Goal: Task Accomplishment & Management: Manage account settings

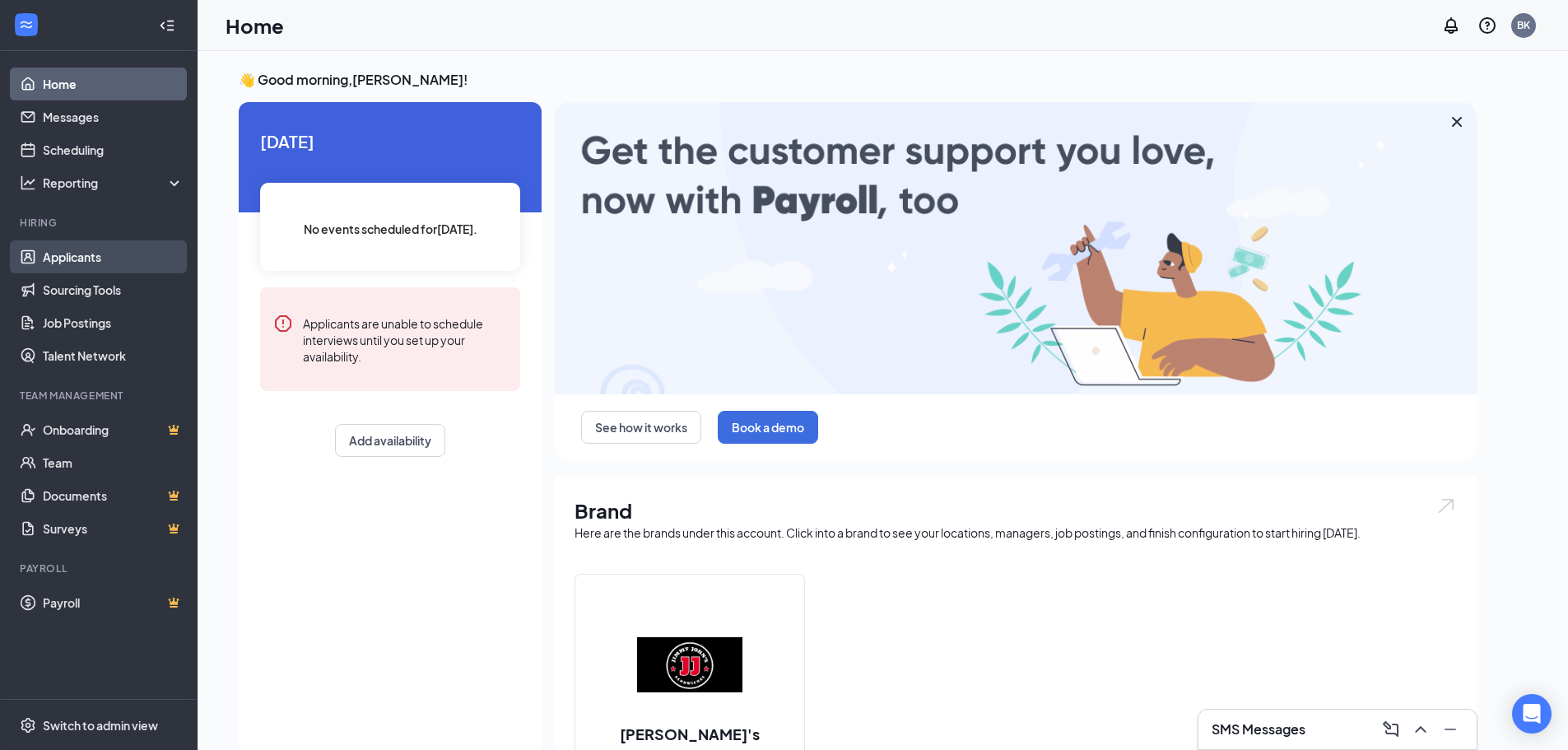
click at [90, 254] on link "Applicants" at bounding box center [113, 257] width 141 height 33
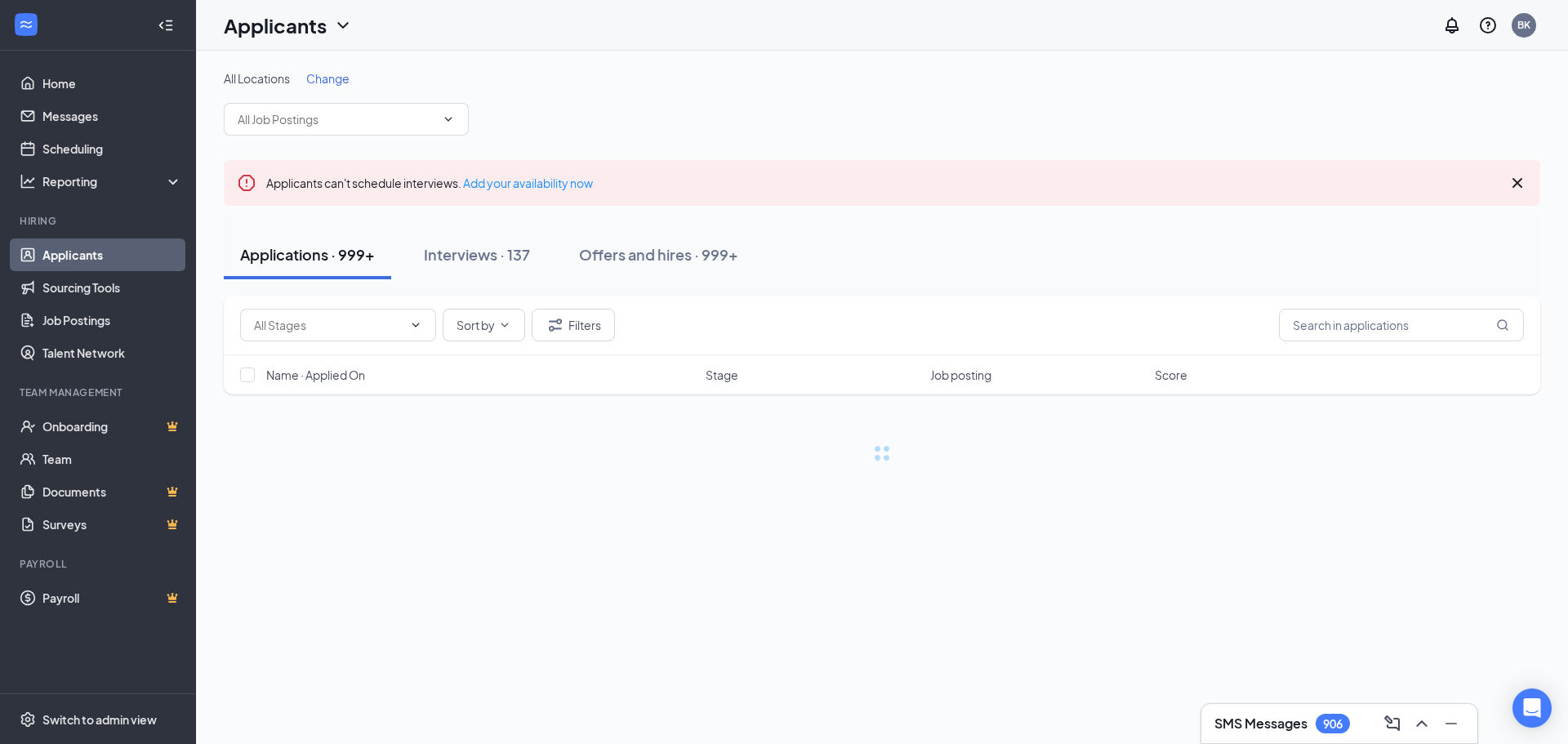
click at [328, 75] on span "Change" at bounding box center [328, 78] width 43 height 15
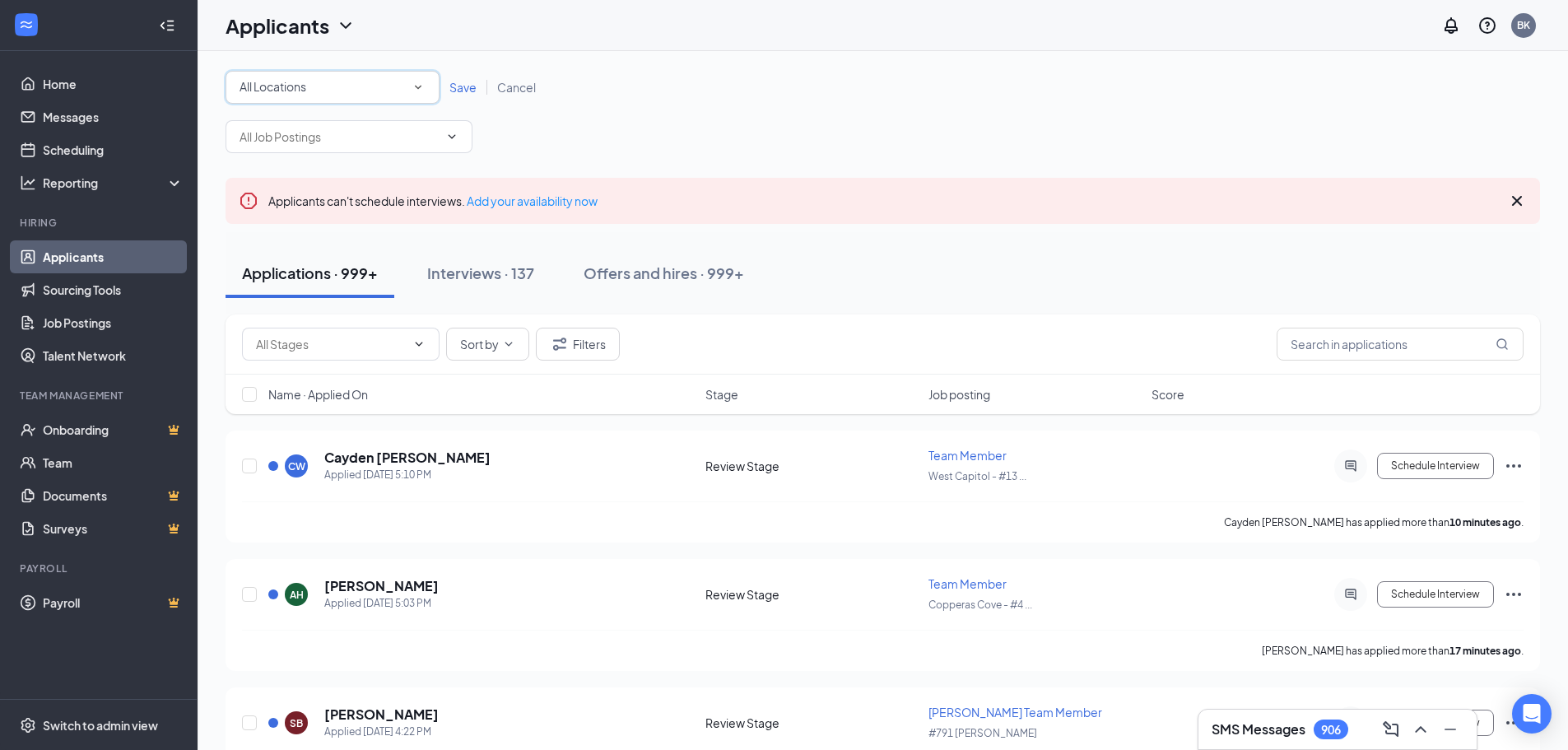
click at [422, 84] on icon "SmallChevronDown" at bounding box center [417, 87] width 15 height 15
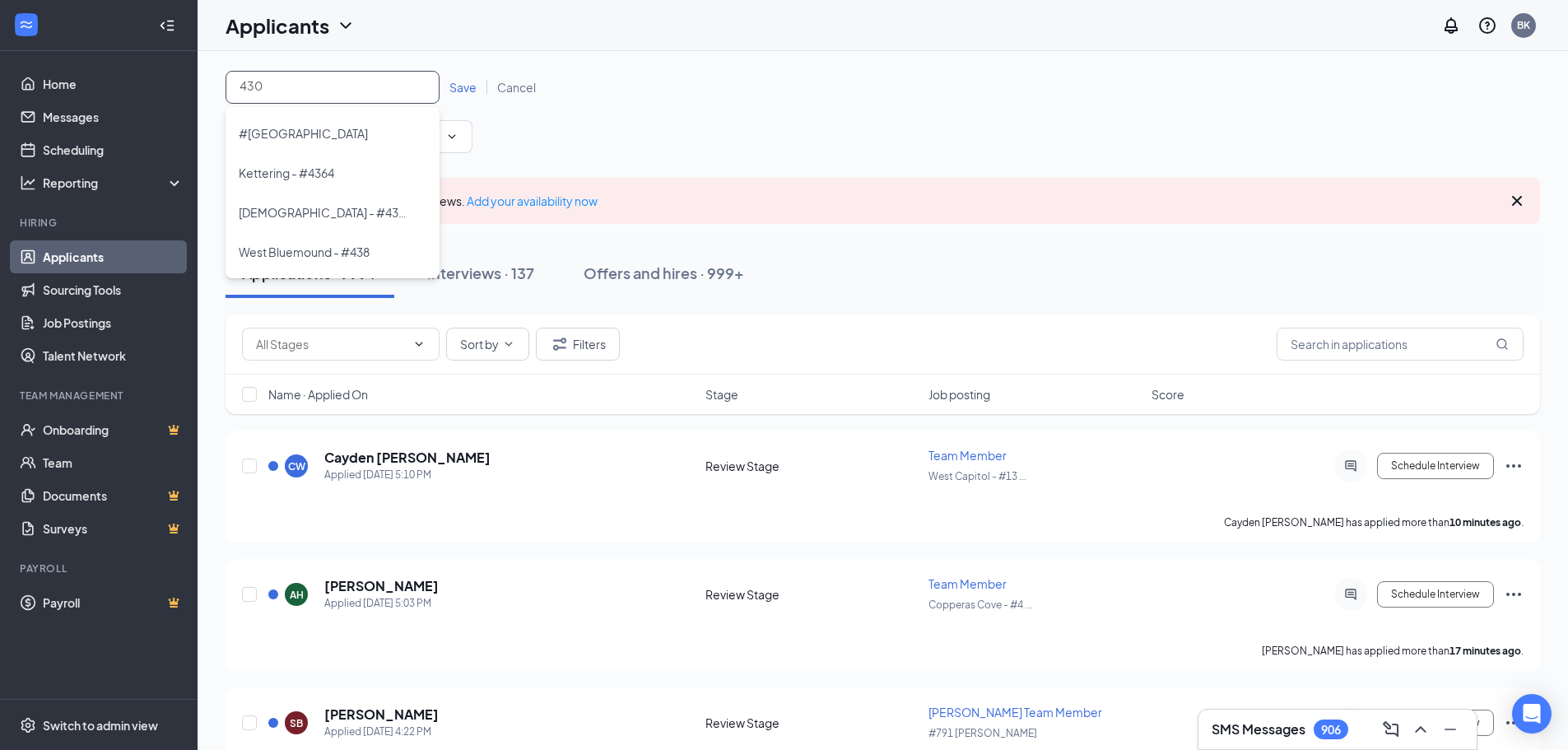
type input "4300"
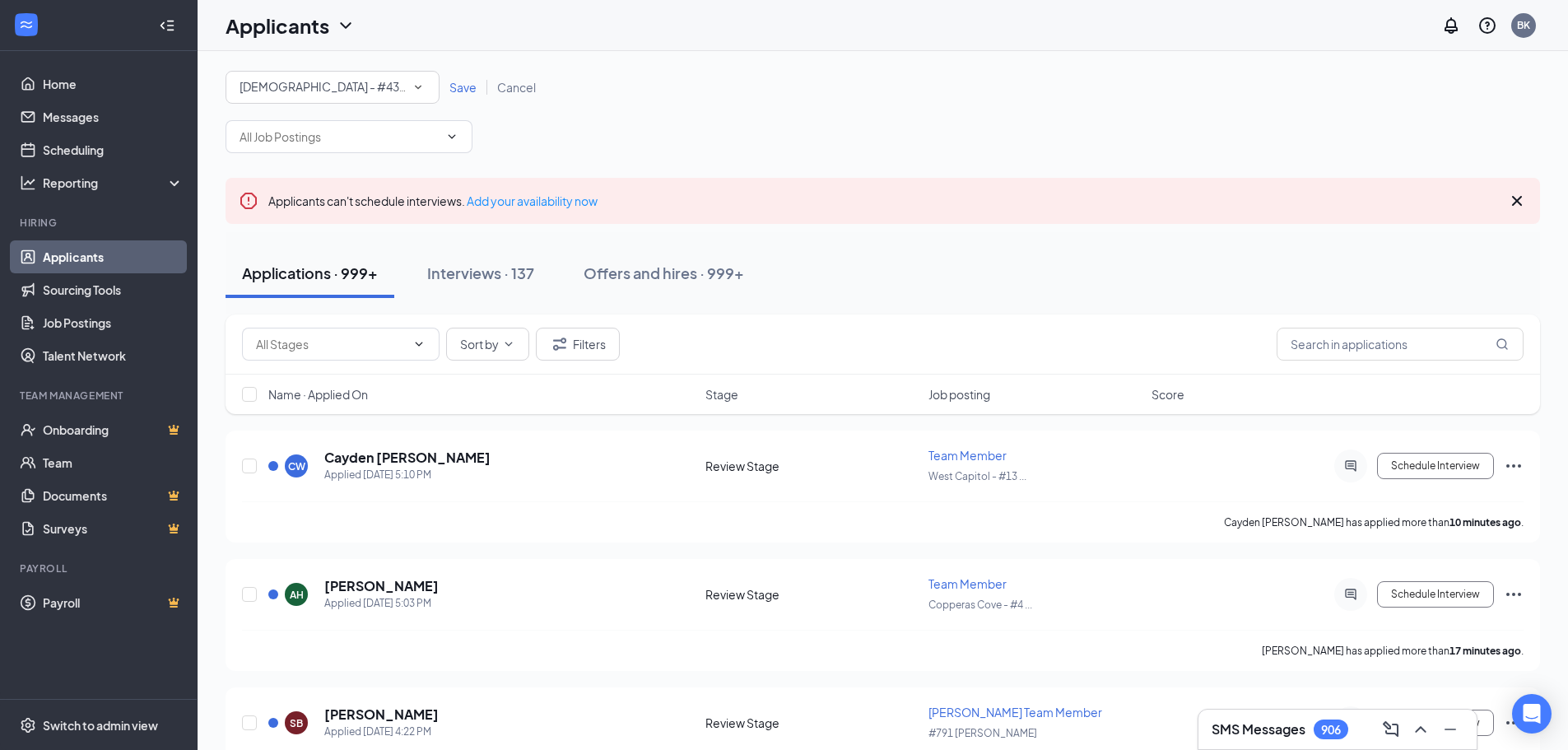
click at [455, 84] on span "Save" at bounding box center [462, 87] width 27 height 15
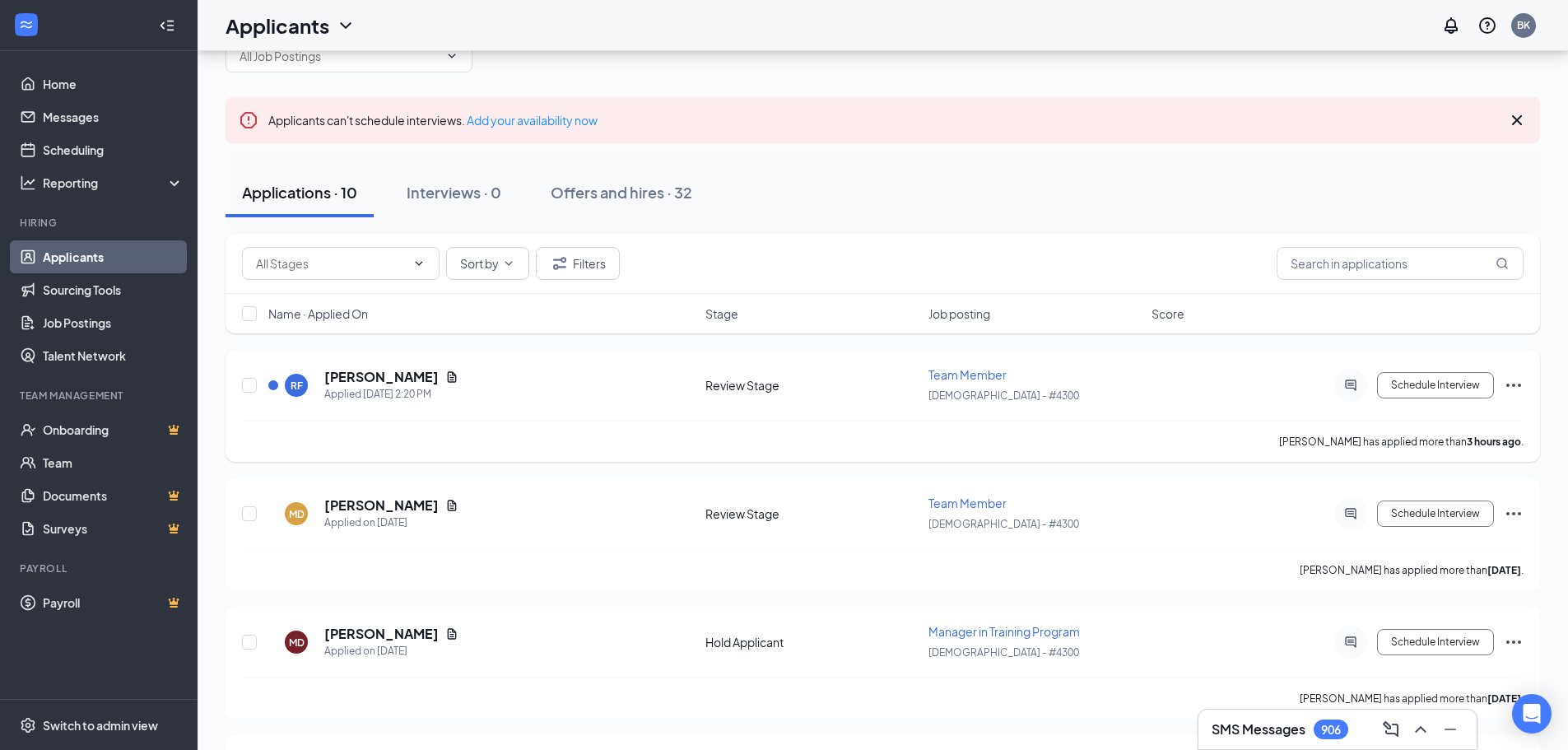
scroll to position [82, 0]
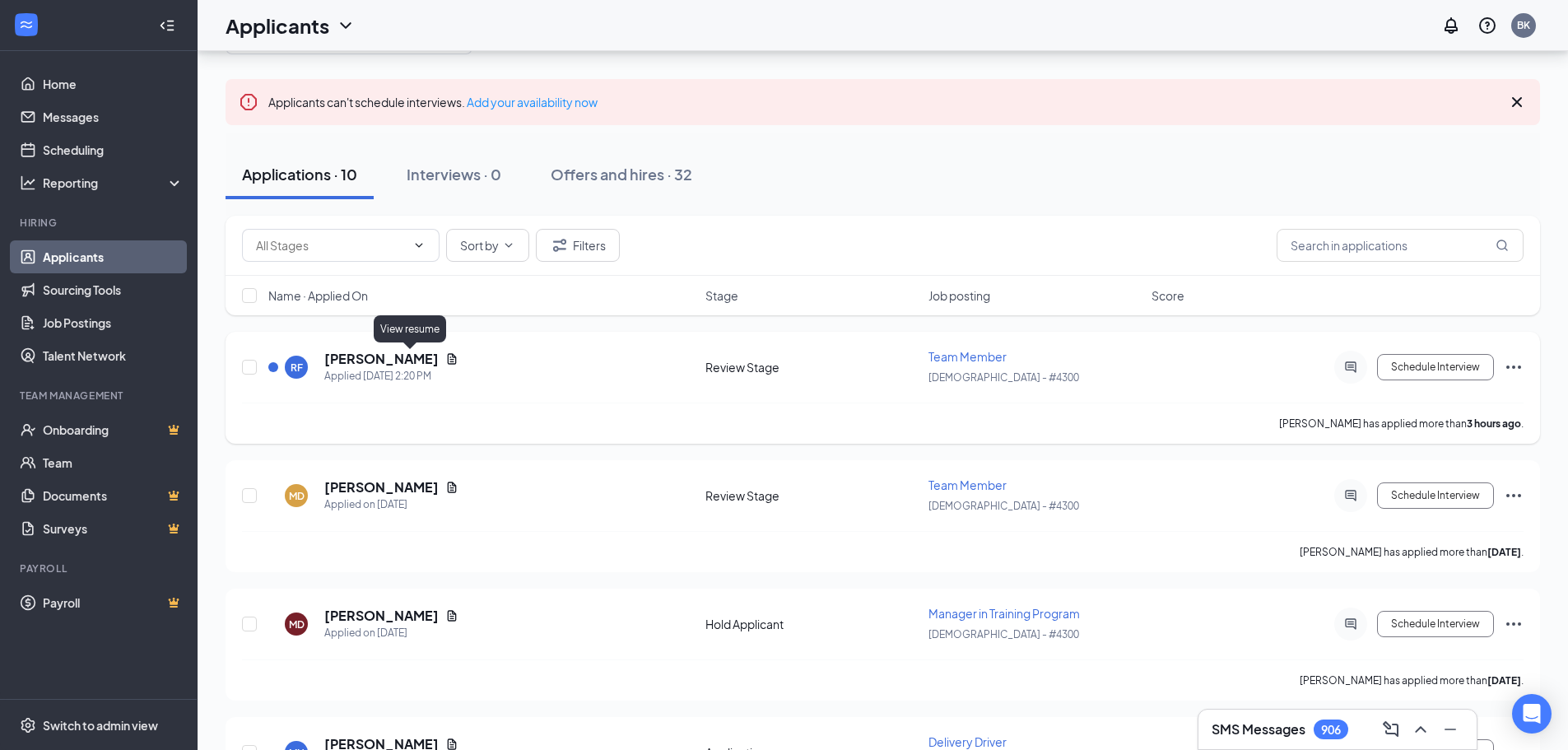
click at [445, 355] on icon "Document" at bounding box center [451, 359] width 13 height 13
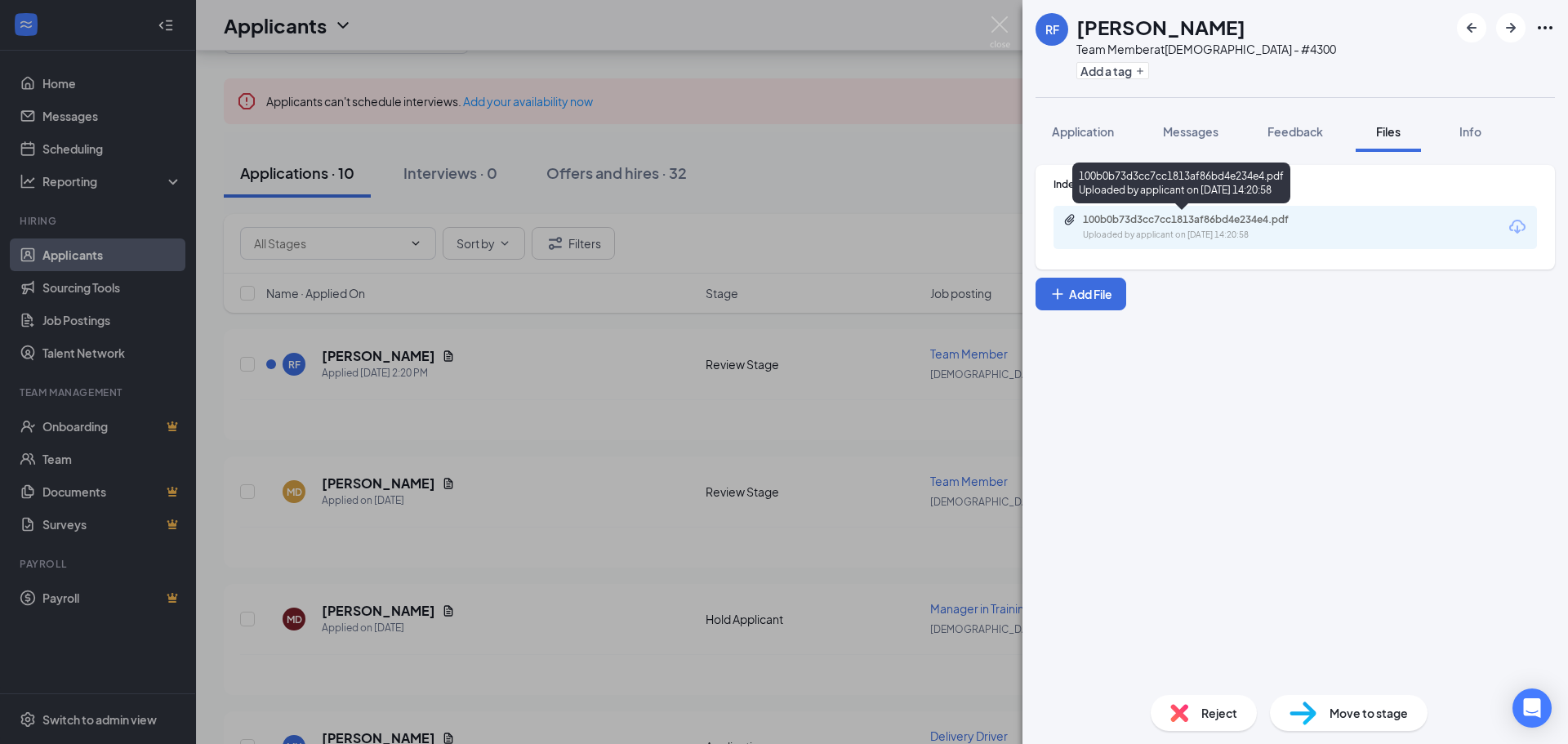
click at [1219, 221] on div "100b0b73d3cc7cc1813af86bd4e234e4.pdf" at bounding box center [1198, 219] width 229 height 13
click at [1008, 34] on img at bounding box center [1000, 32] width 21 height 32
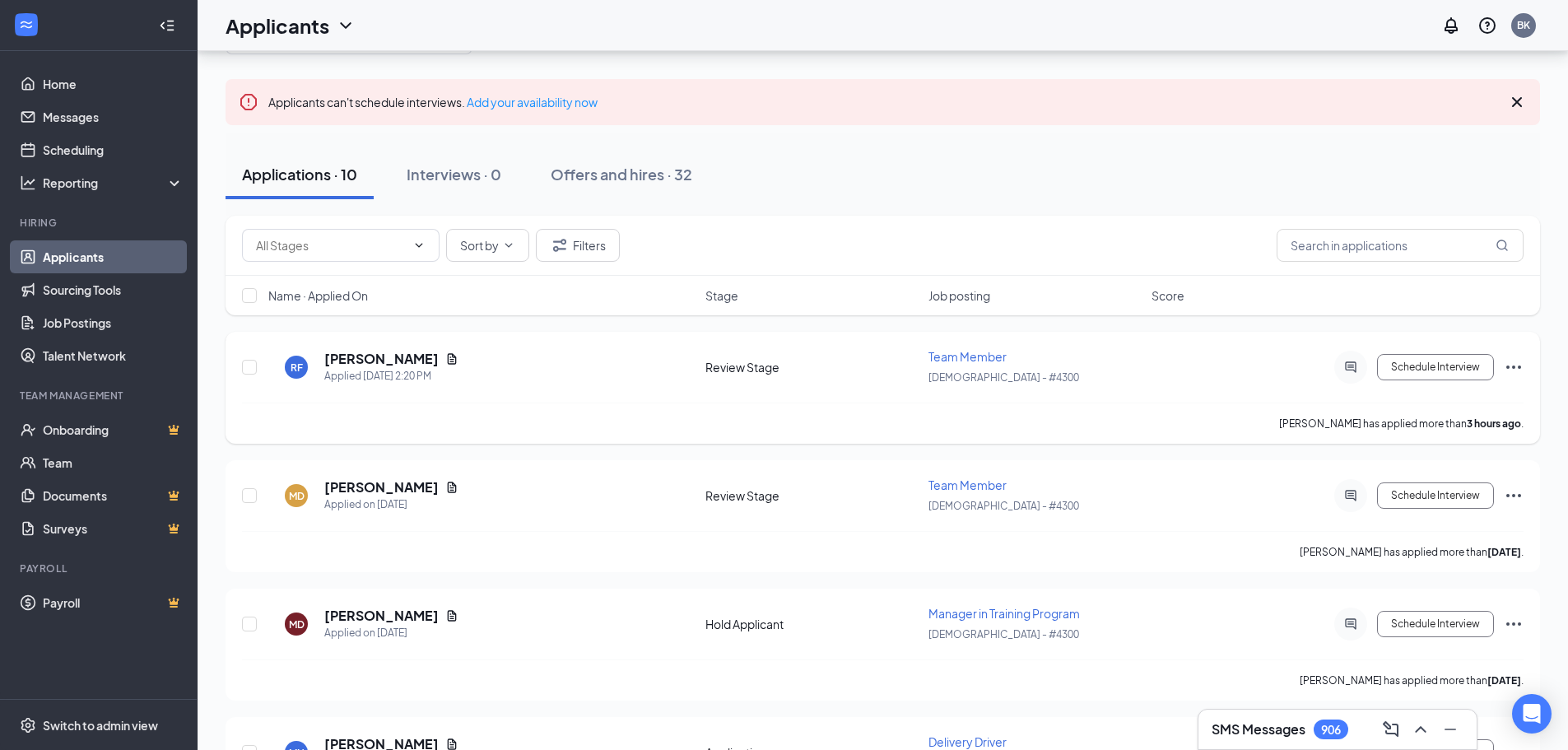
click at [1512, 371] on icon "Ellipses" at bounding box center [1513, 367] width 20 height 20
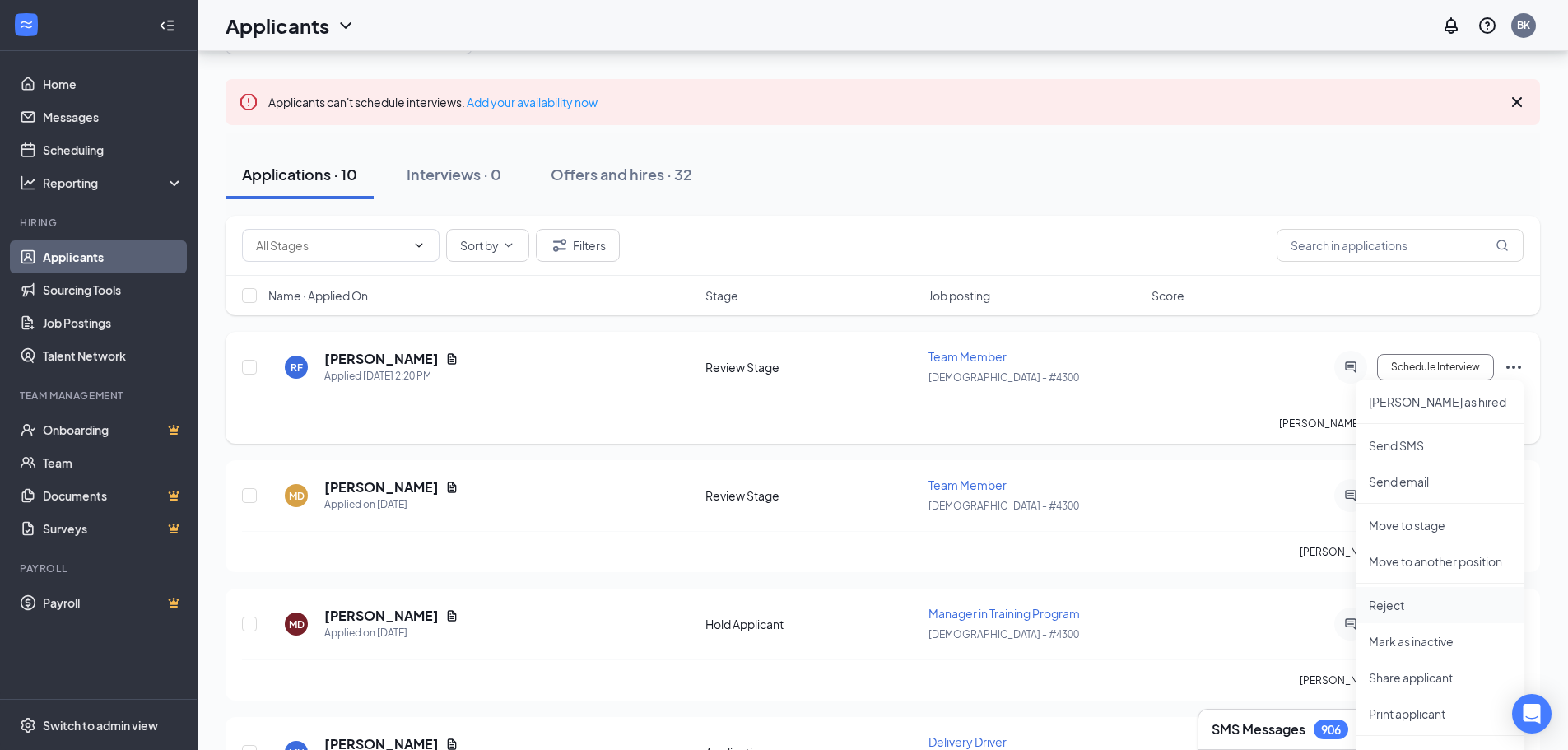
click at [1396, 598] on p "Reject" at bounding box center [1440, 605] width 142 height 16
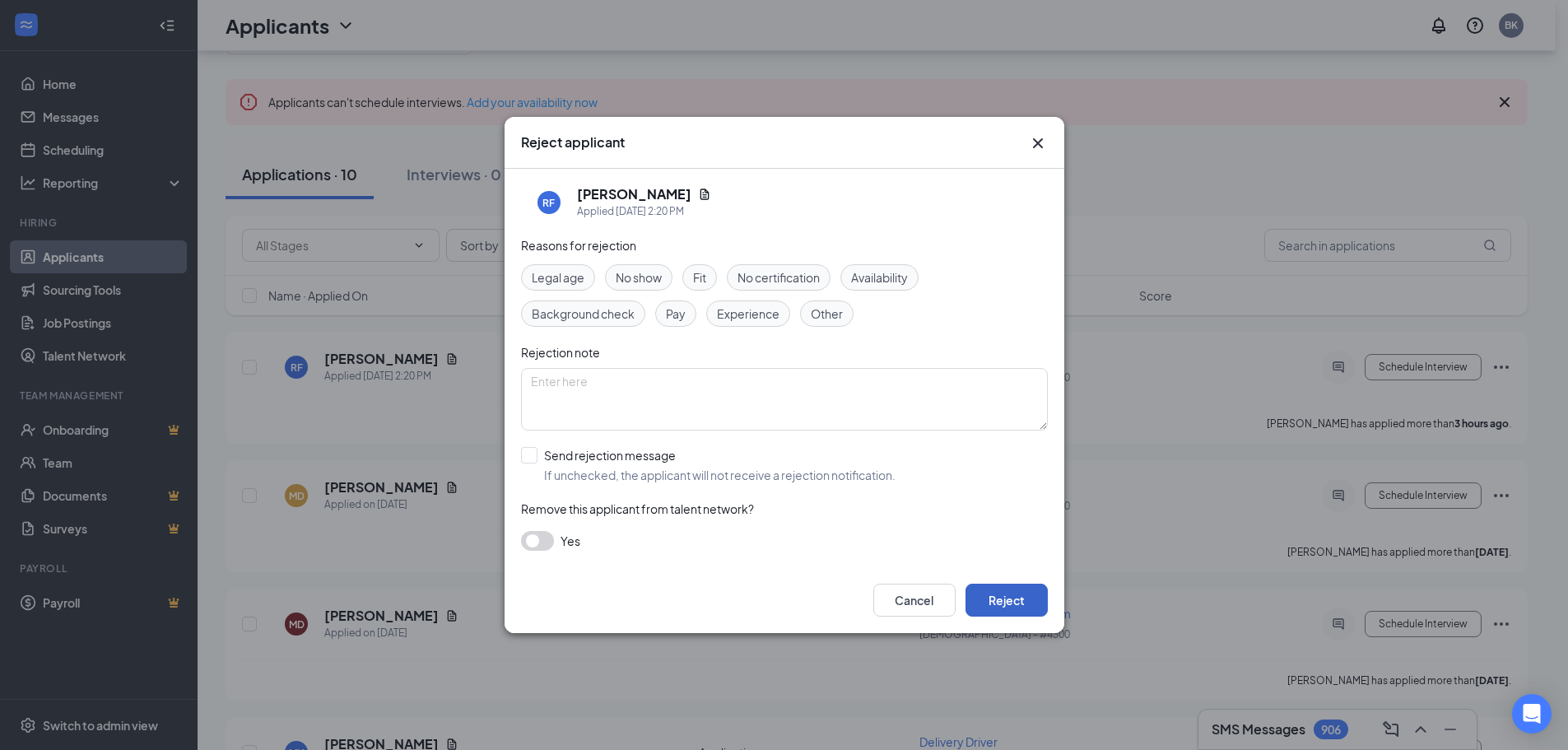
click at [992, 604] on button "Reject" at bounding box center [1006, 600] width 82 height 33
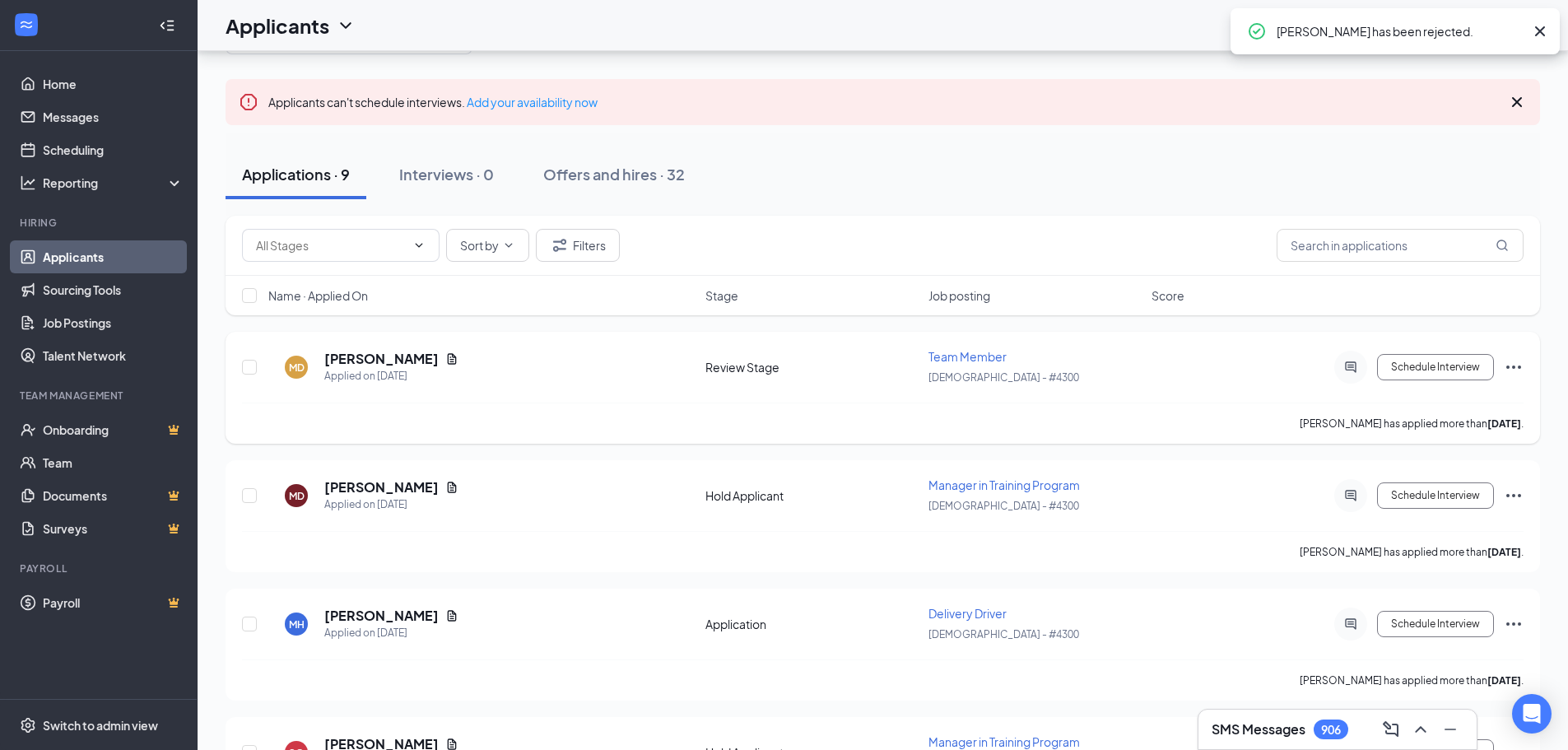
click at [1515, 364] on icon "Ellipses" at bounding box center [1513, 367] width 20 height 20
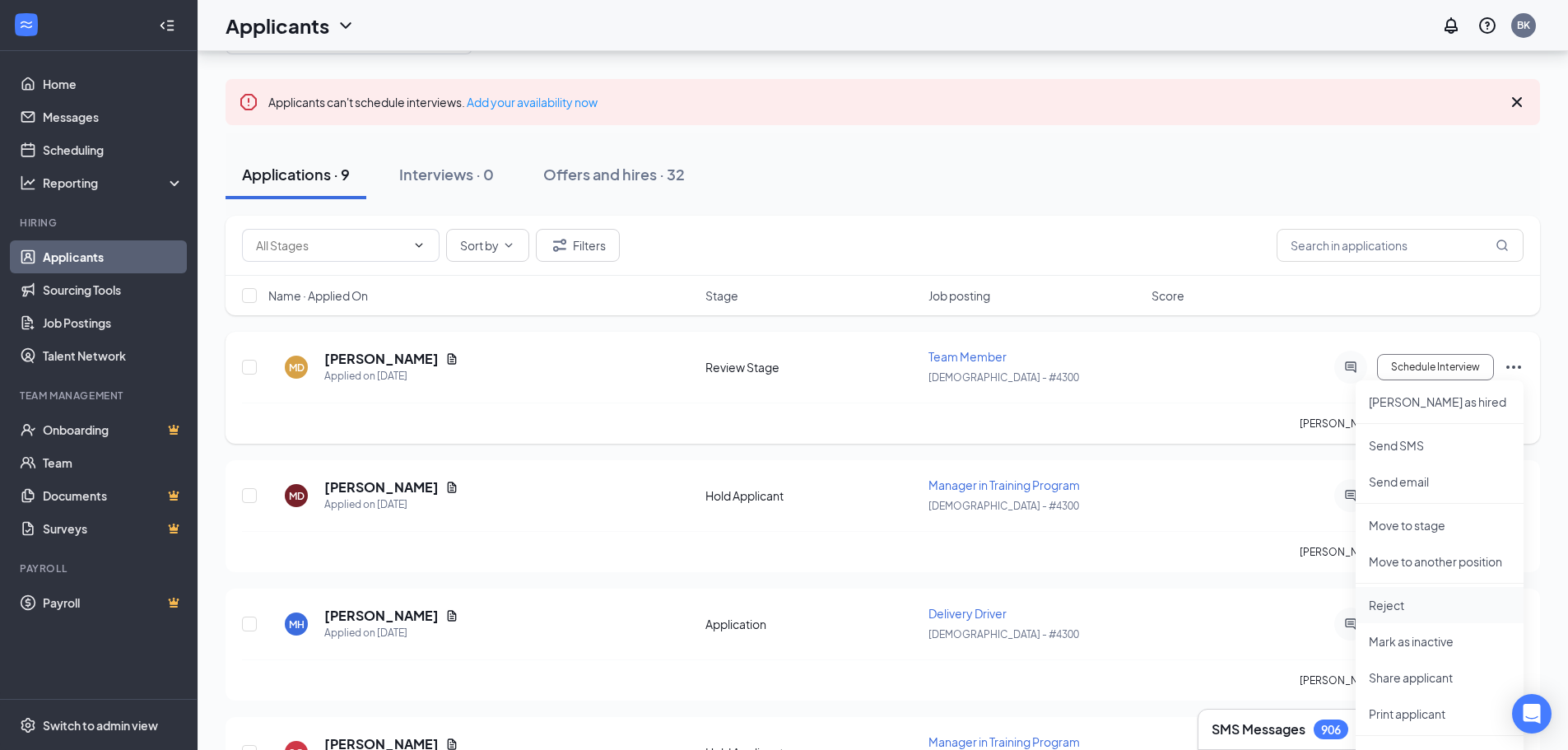
click at [1397, 605] on p "Reject" at bounding box center [1440, 605] width 142 height 16
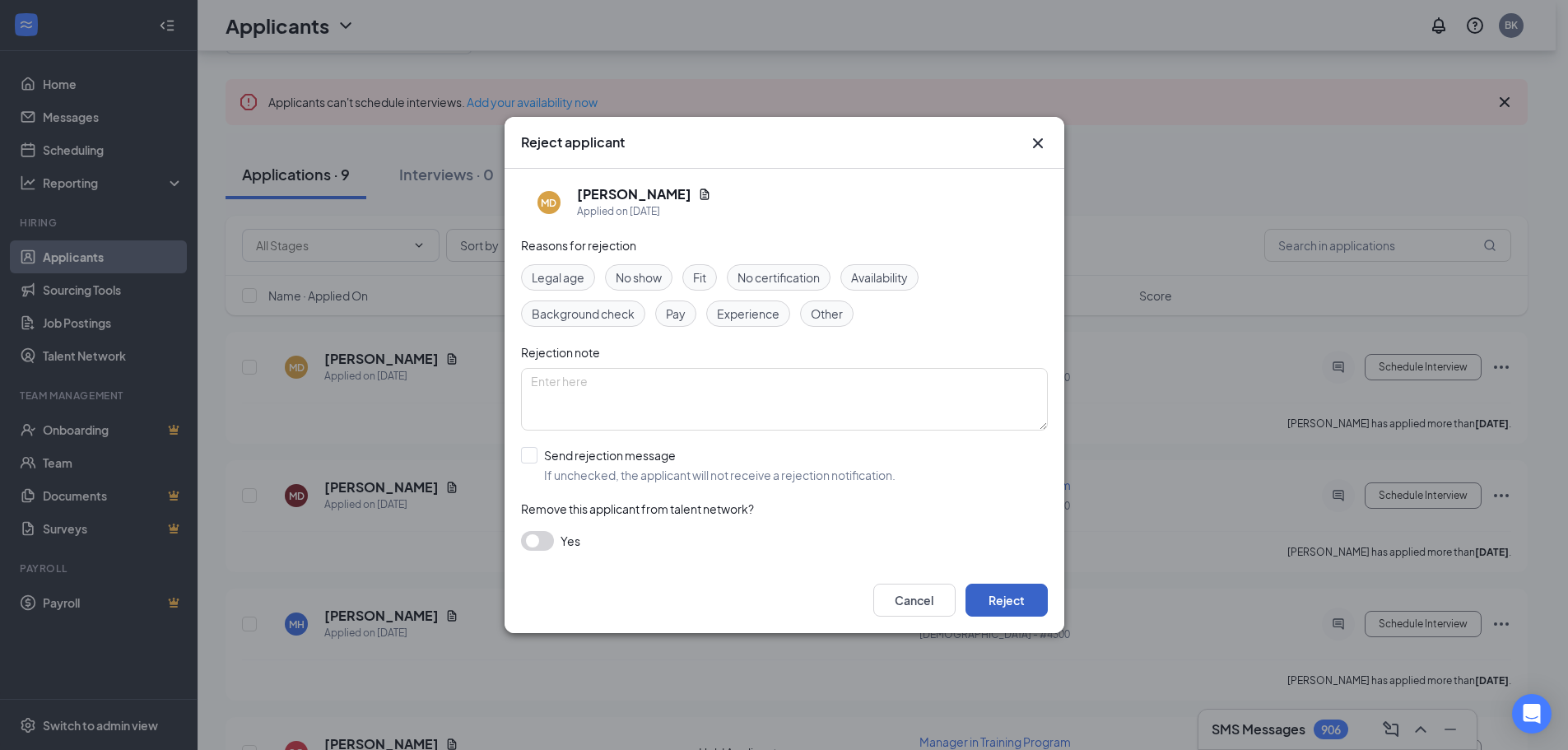
click at [1006, 602] on button "Reject" at bounding box center [1006, 600] width 82 height 33
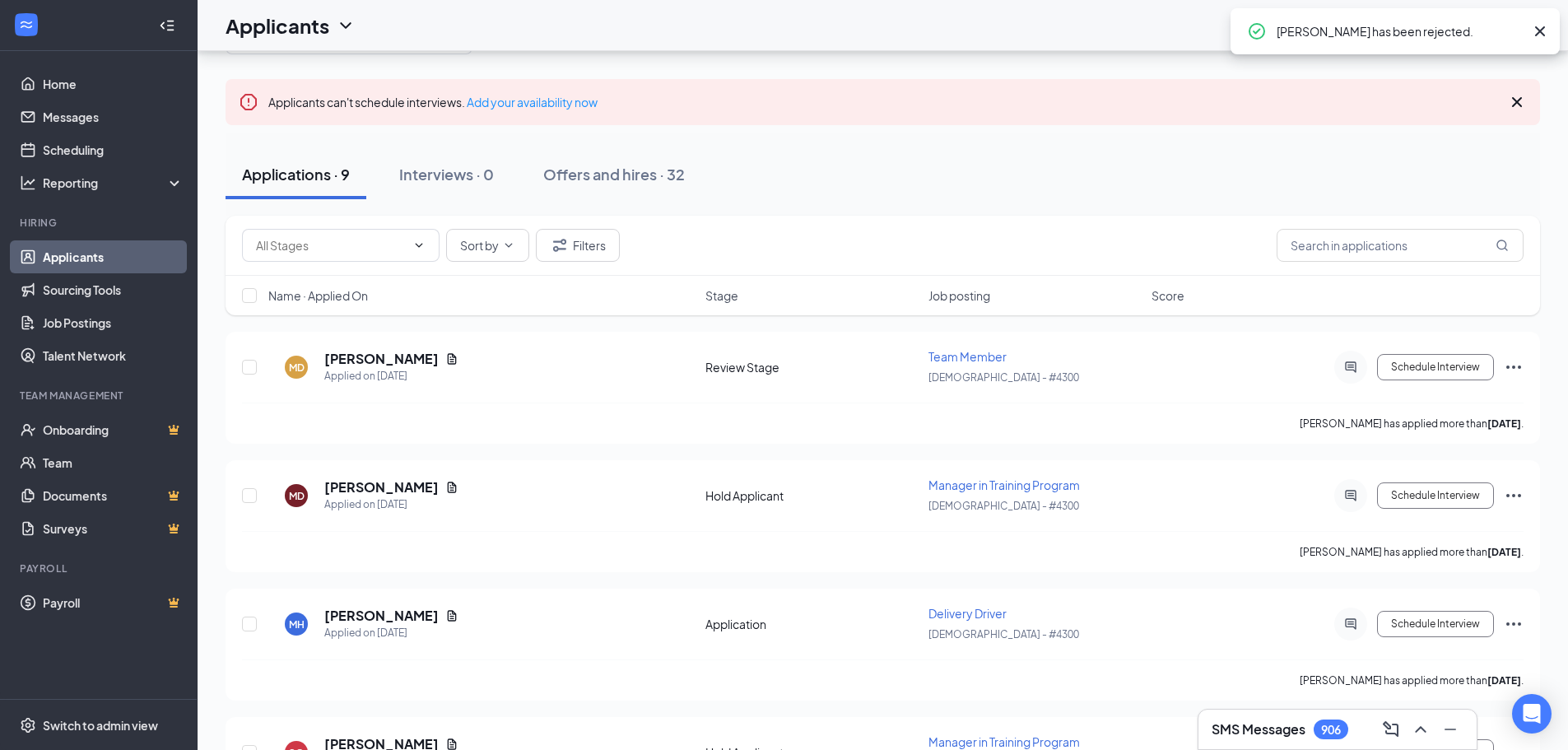
click at [1507, 367] on icon "Ellipses" at bounding box center [1513, 367] width 15 height 3
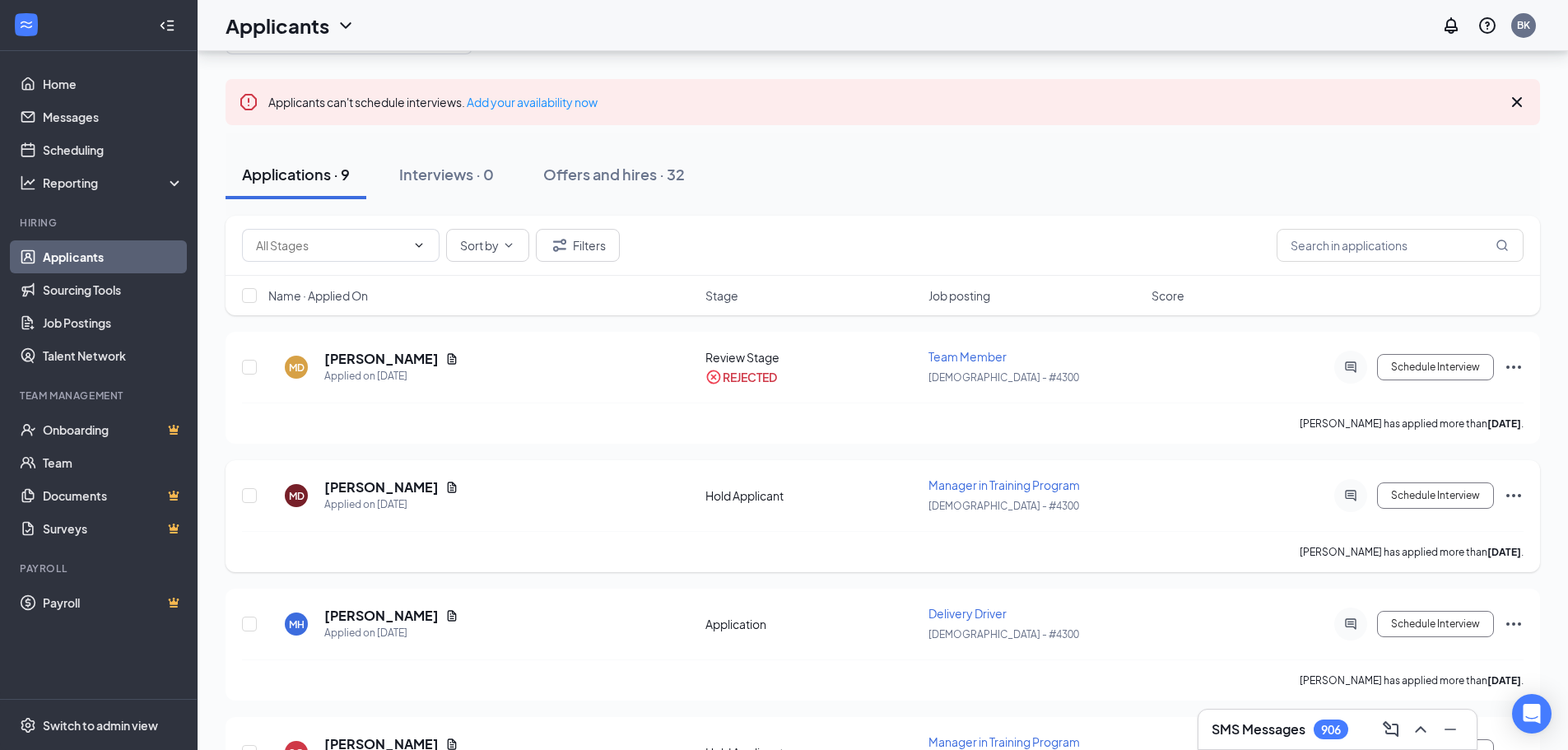
click at [1512, 494] on icon "Ellipses" at bounding box center [1513, 495] width 20 height 20
click at [1399, 729] on p "Reject" at bounding box center [1440, 734] width 142 height 16
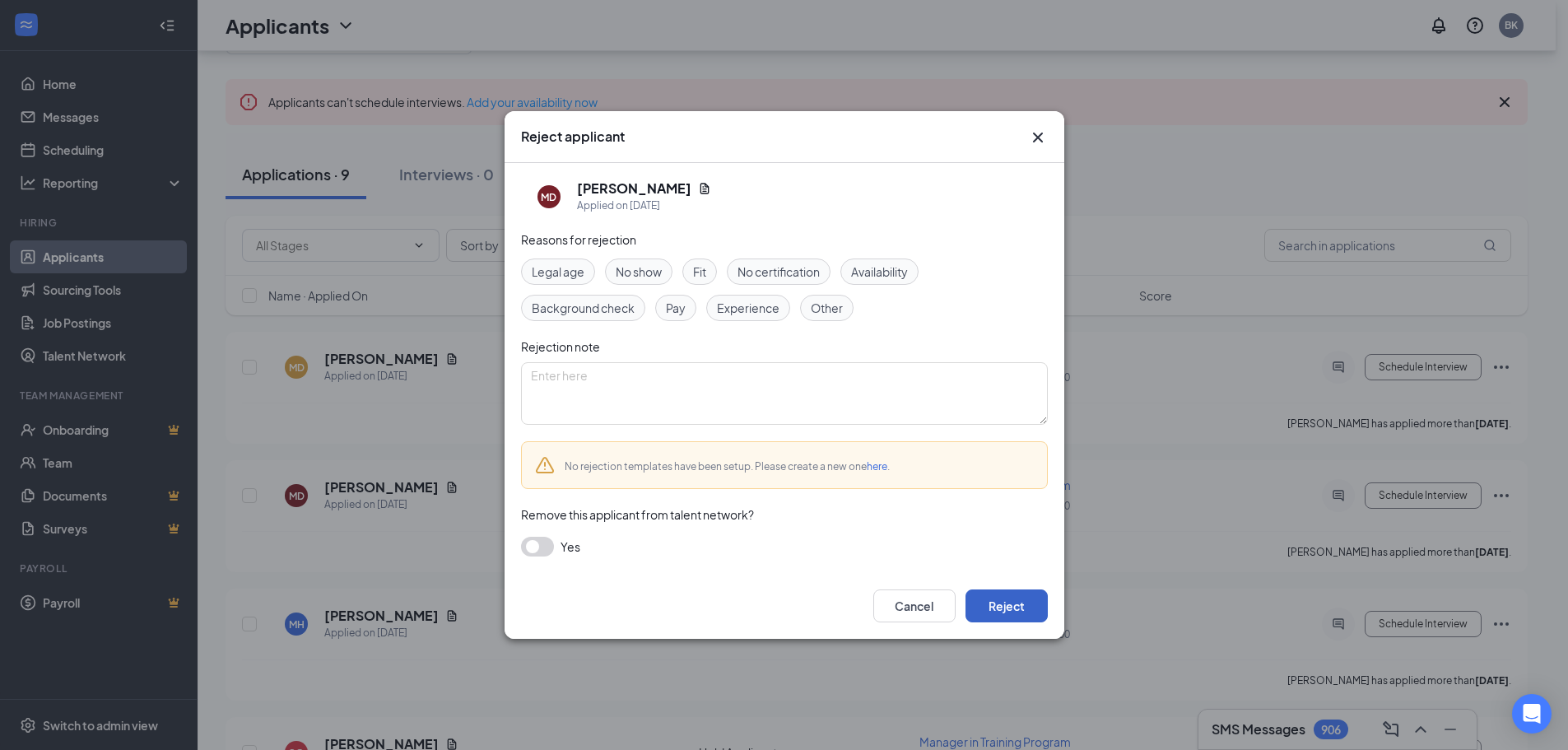
click at [1010, 600] on button "Reject" at bounding box center [1006, 606] width 82 height 33
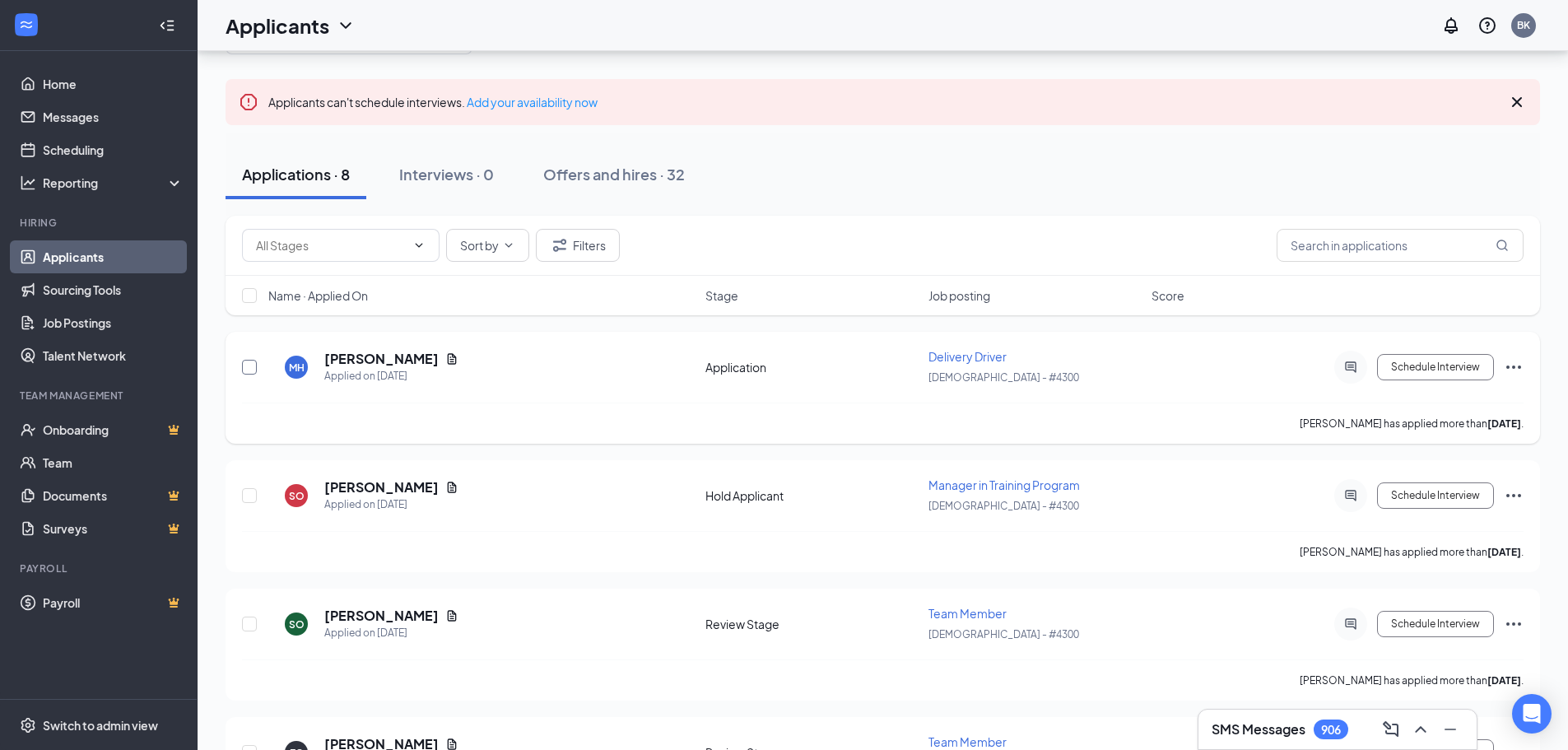
click at [247, 366] on input "checkbox" at bounding box center [249, 366] width 15 height 15
checkbox input "true"
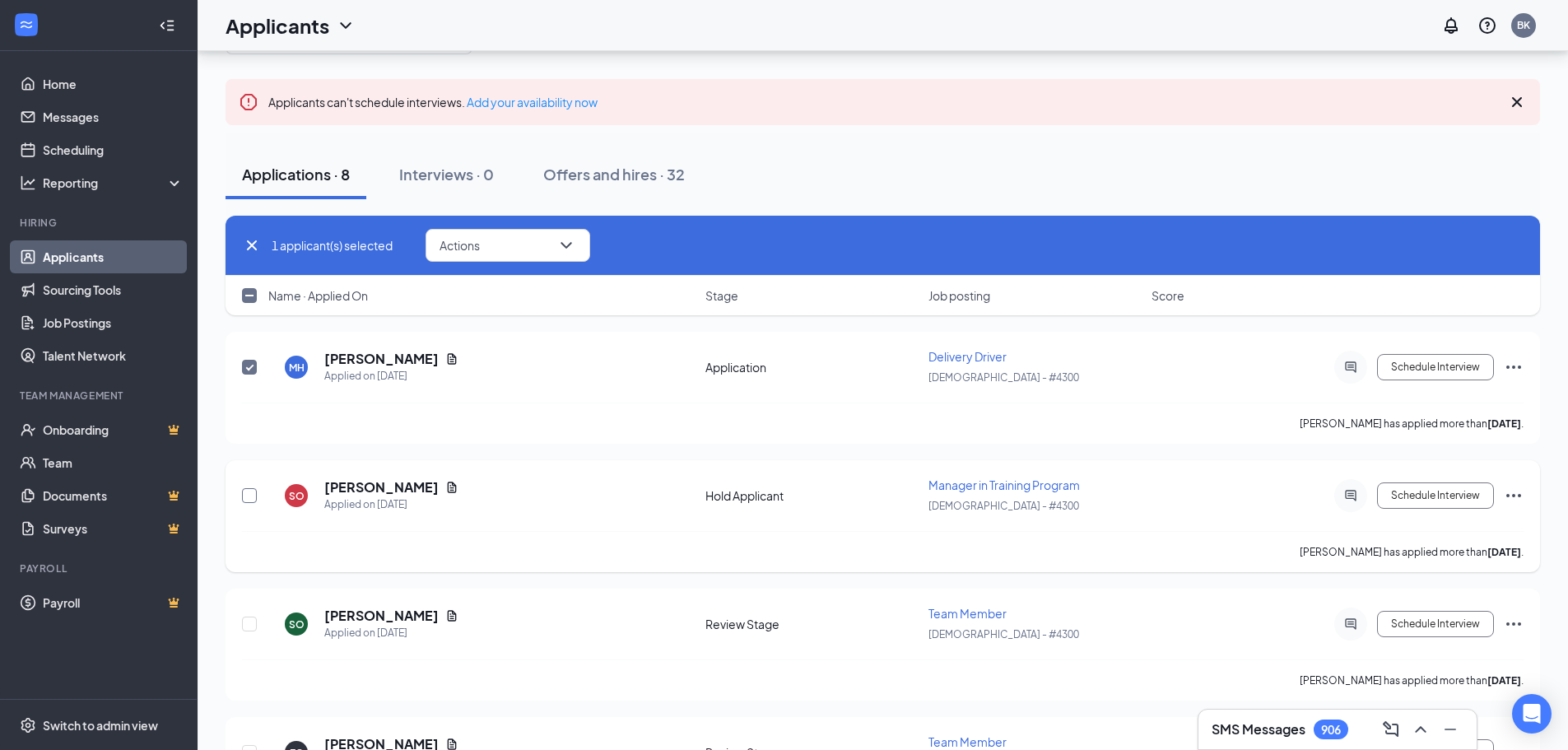
click at [247, 499] on input "checkbox" at bounding box center [249, 495] width 15 height 15
checkbox input "true"
click at [246, 626] on input "checkbox" at bounding box center [249, 624] width 15 height 15
checkbox input "true"
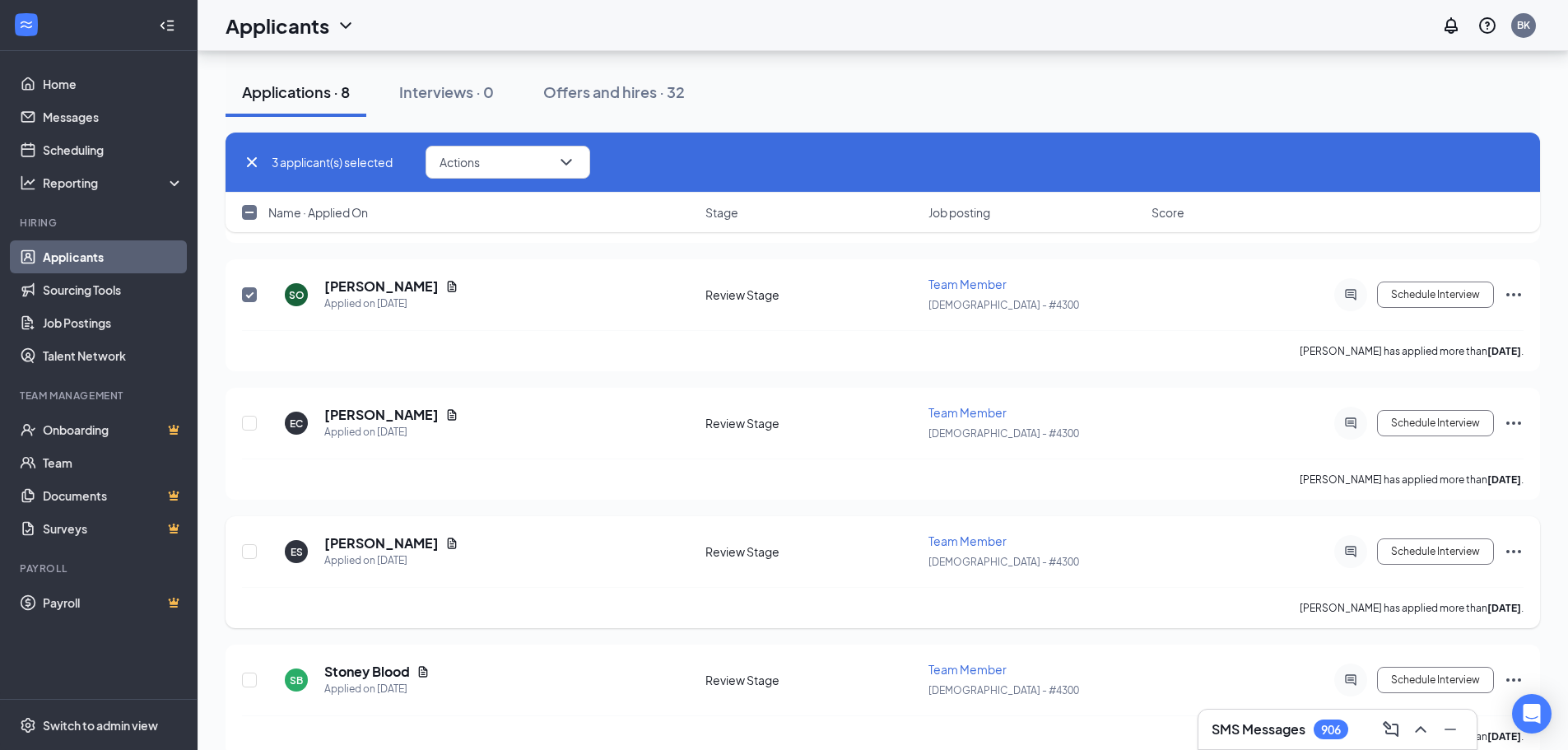
scroll to position [494, 0]
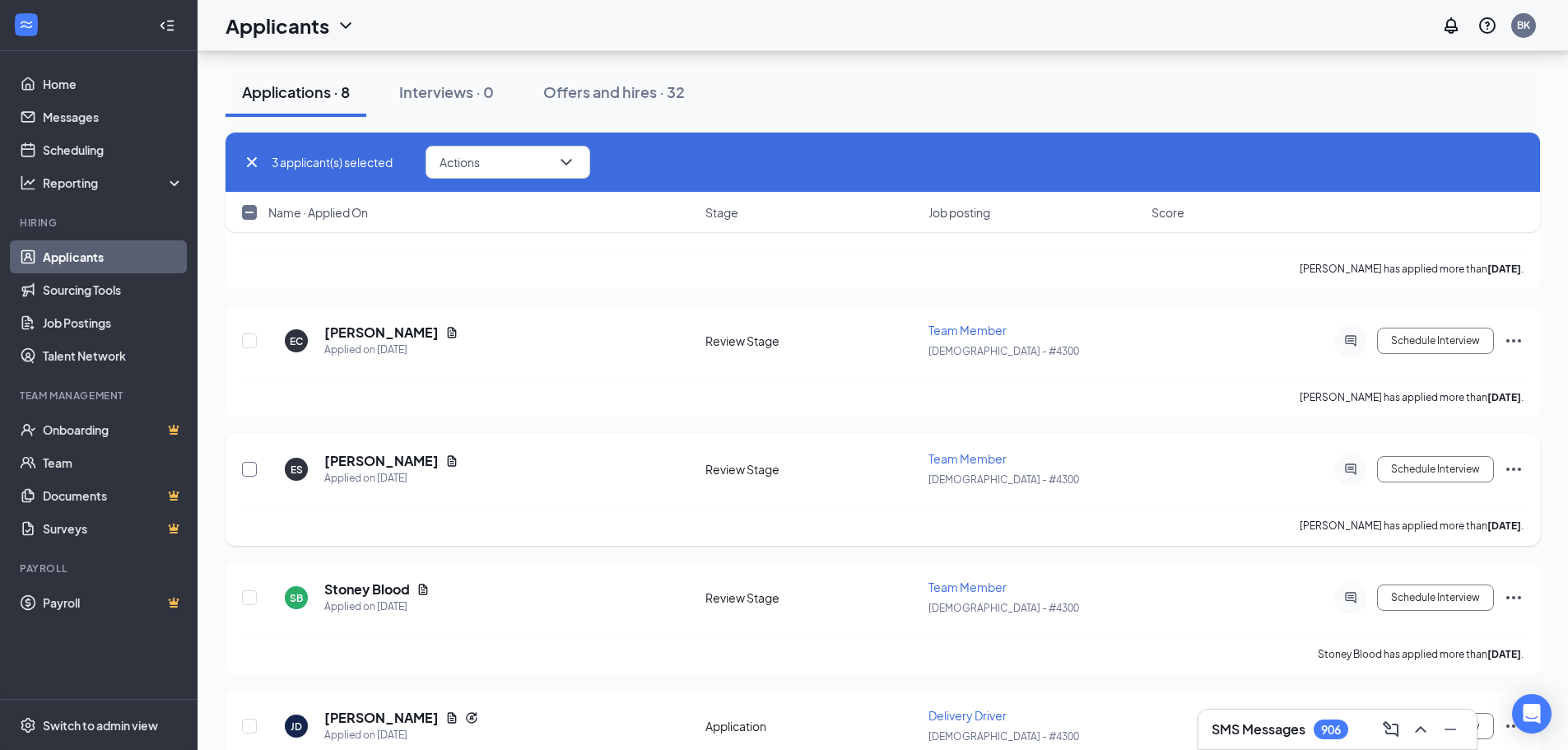
click at [252, 466] on input "checkbox" at bounding box center [249, 469] width 15 height 15
checkbox input "true"
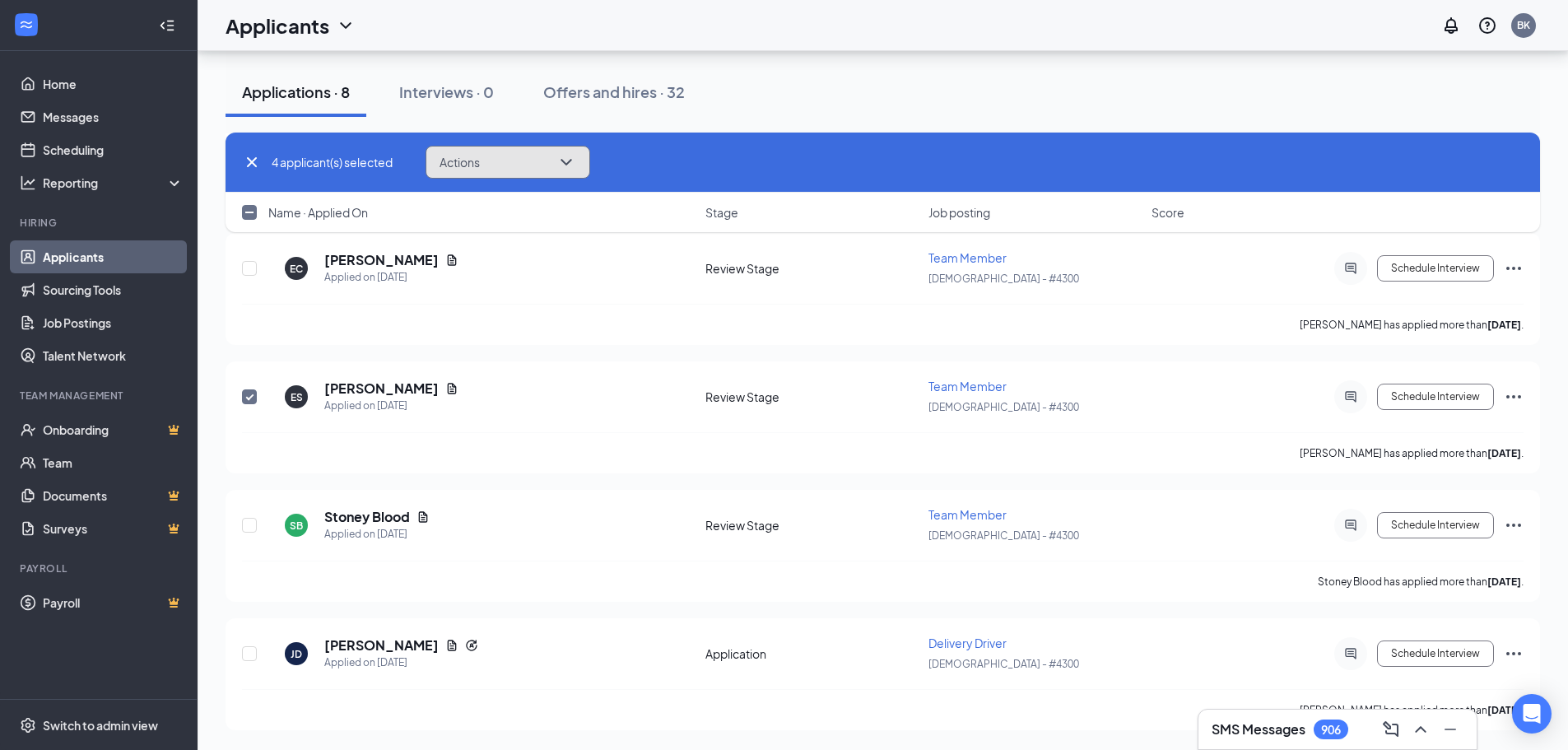
click at [548, 152] on button "Actions" at bounding box center [508, 162] width 165 height 33
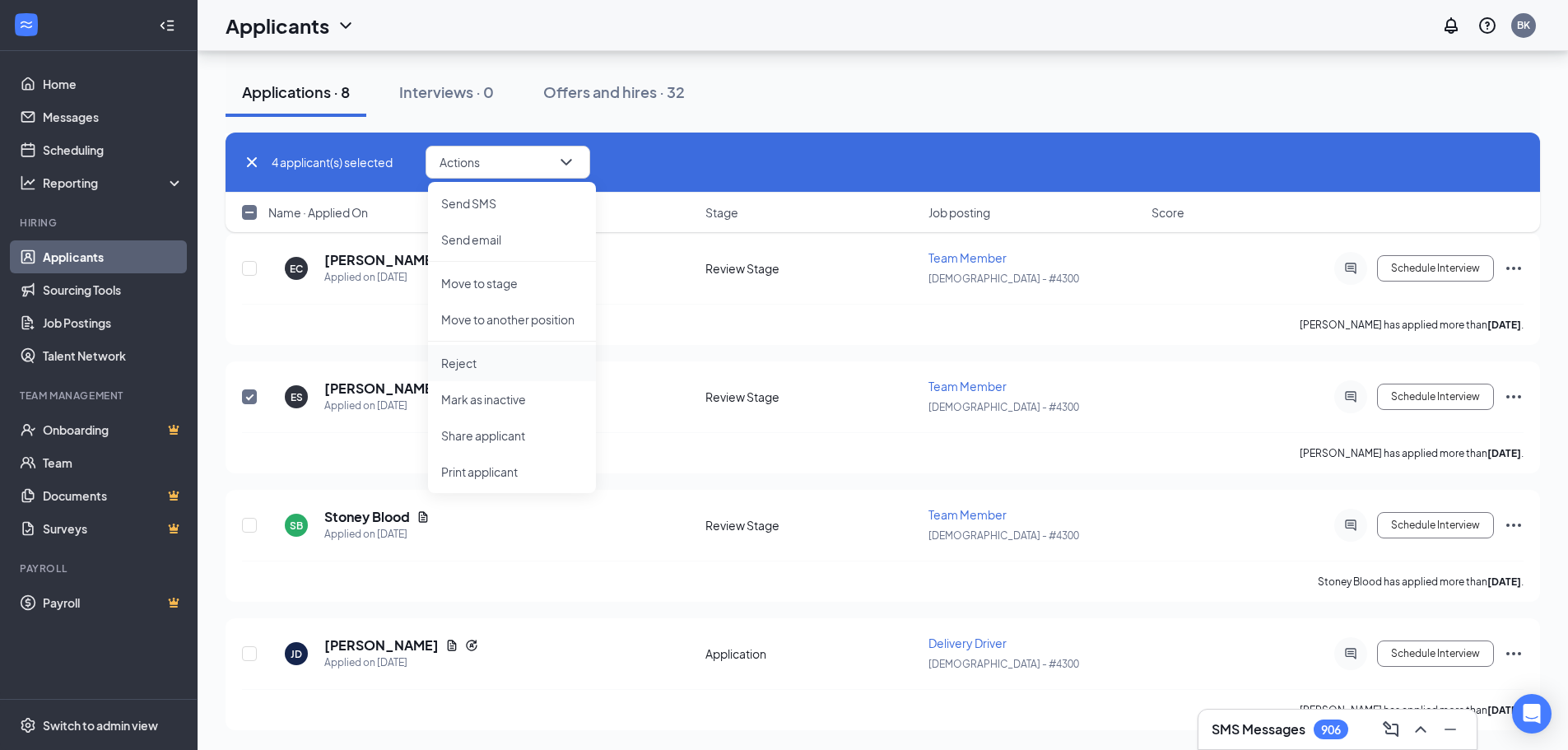
click at [468, 364] on p "Reject" at bounding box center [513, 363] width 142 height 16
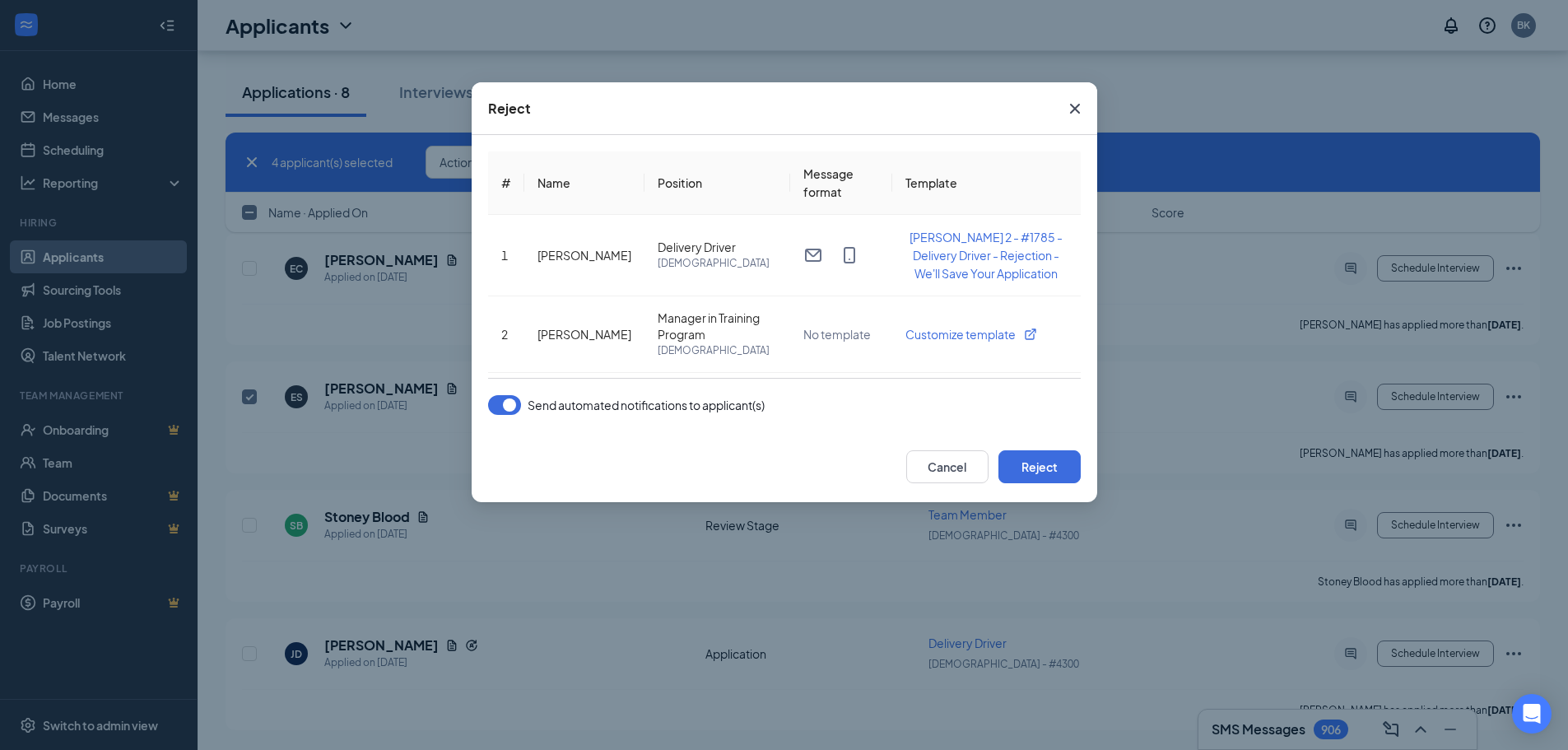
click at [509, 402] on button "button" at bounding box center [505, 404] width 33 height 20
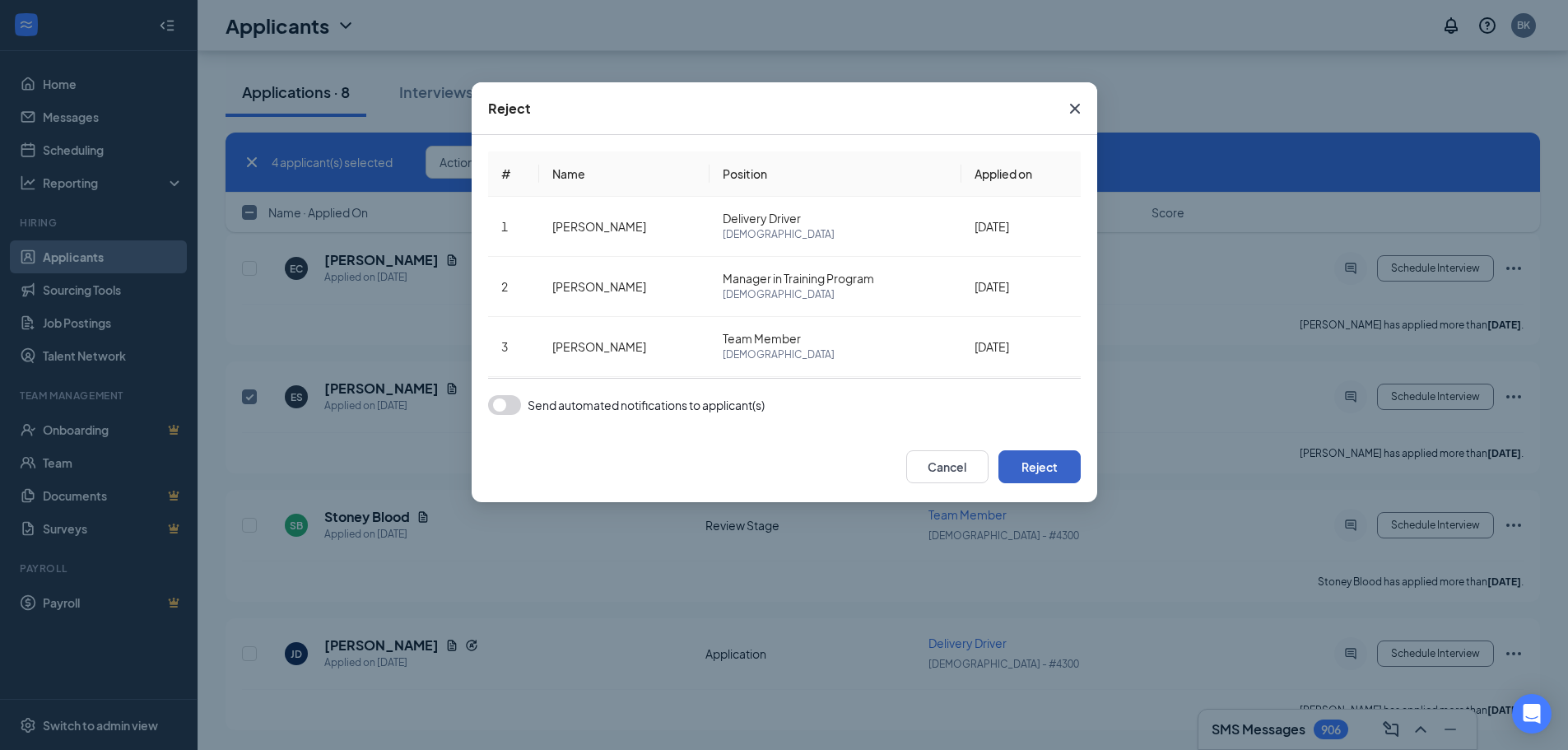
click at [1062, 466] on button "Reject" at bounding box center [1039, 467] width 82 height 33
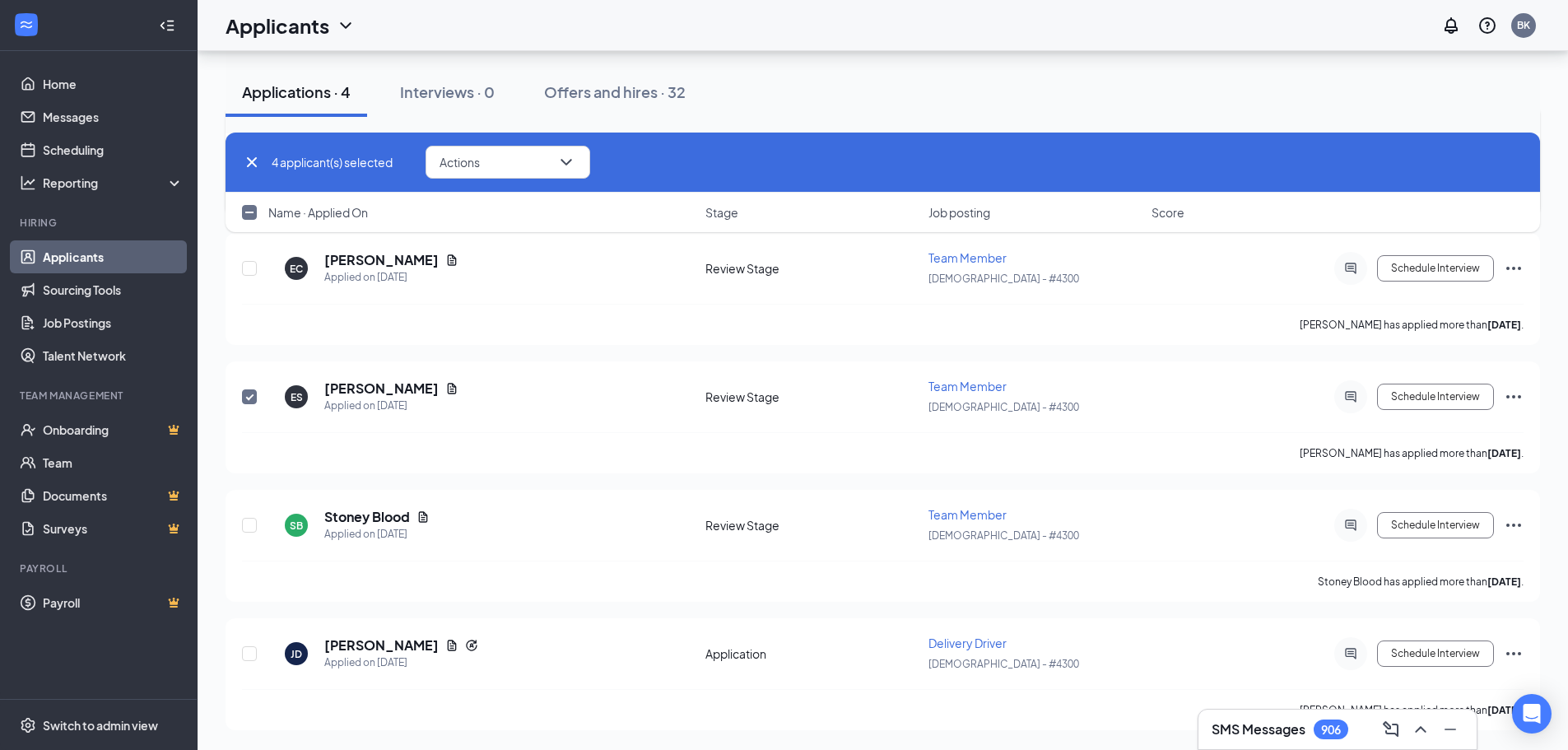
checkbox input "false"
click at [249, 657] on input "checkbox" at bounding box center [249, 653] width 15 height 15
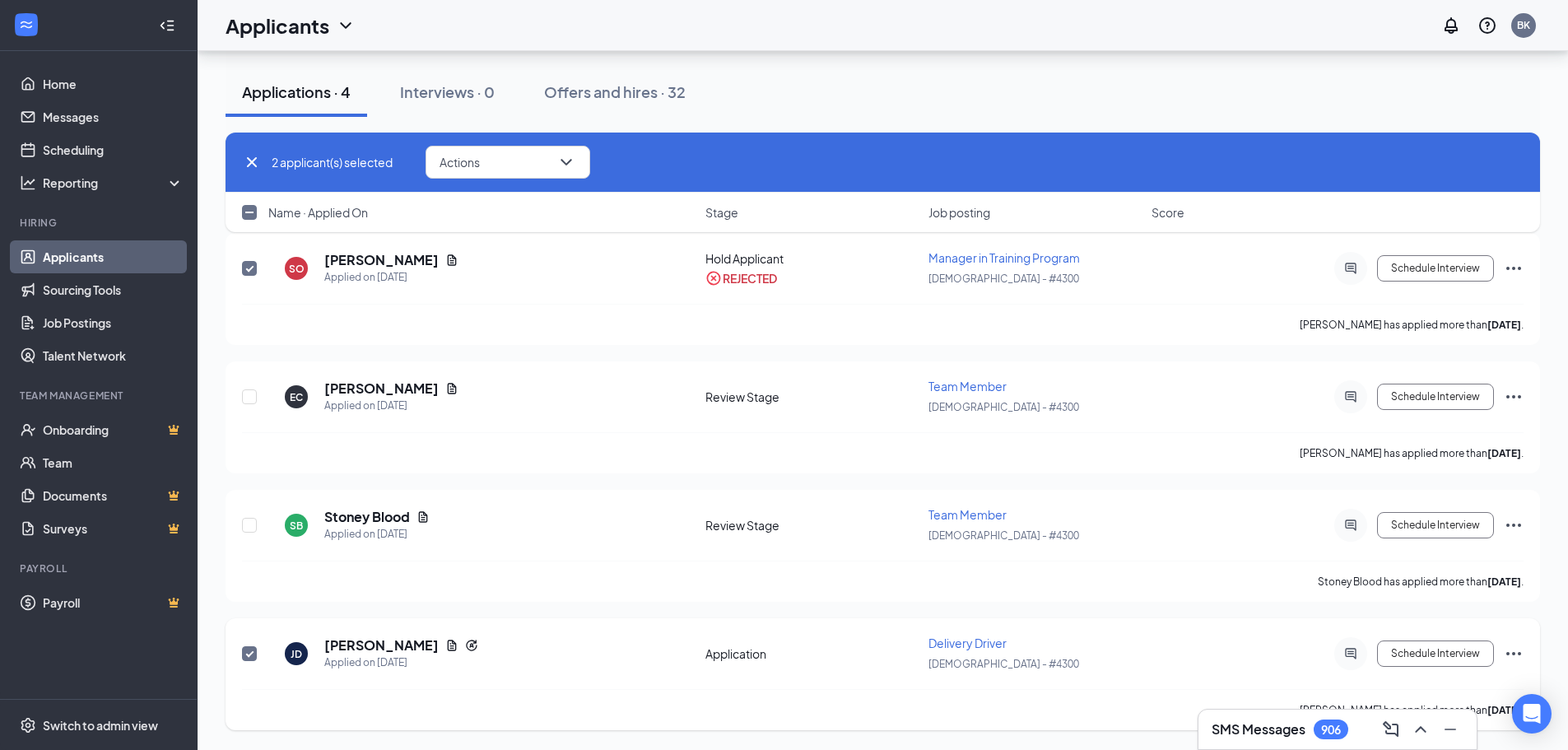
checkbox input "false"
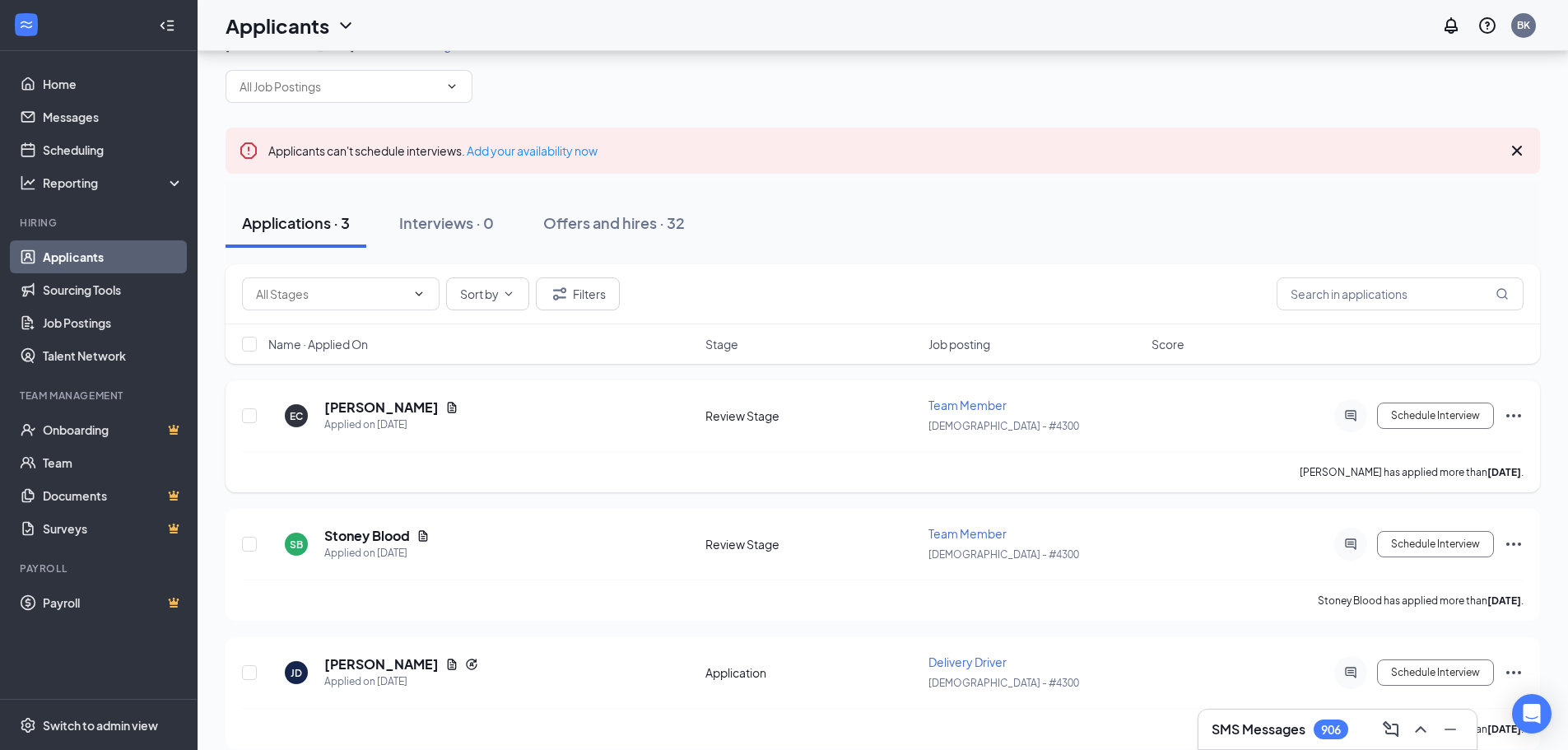
scroll to position [53, 0]
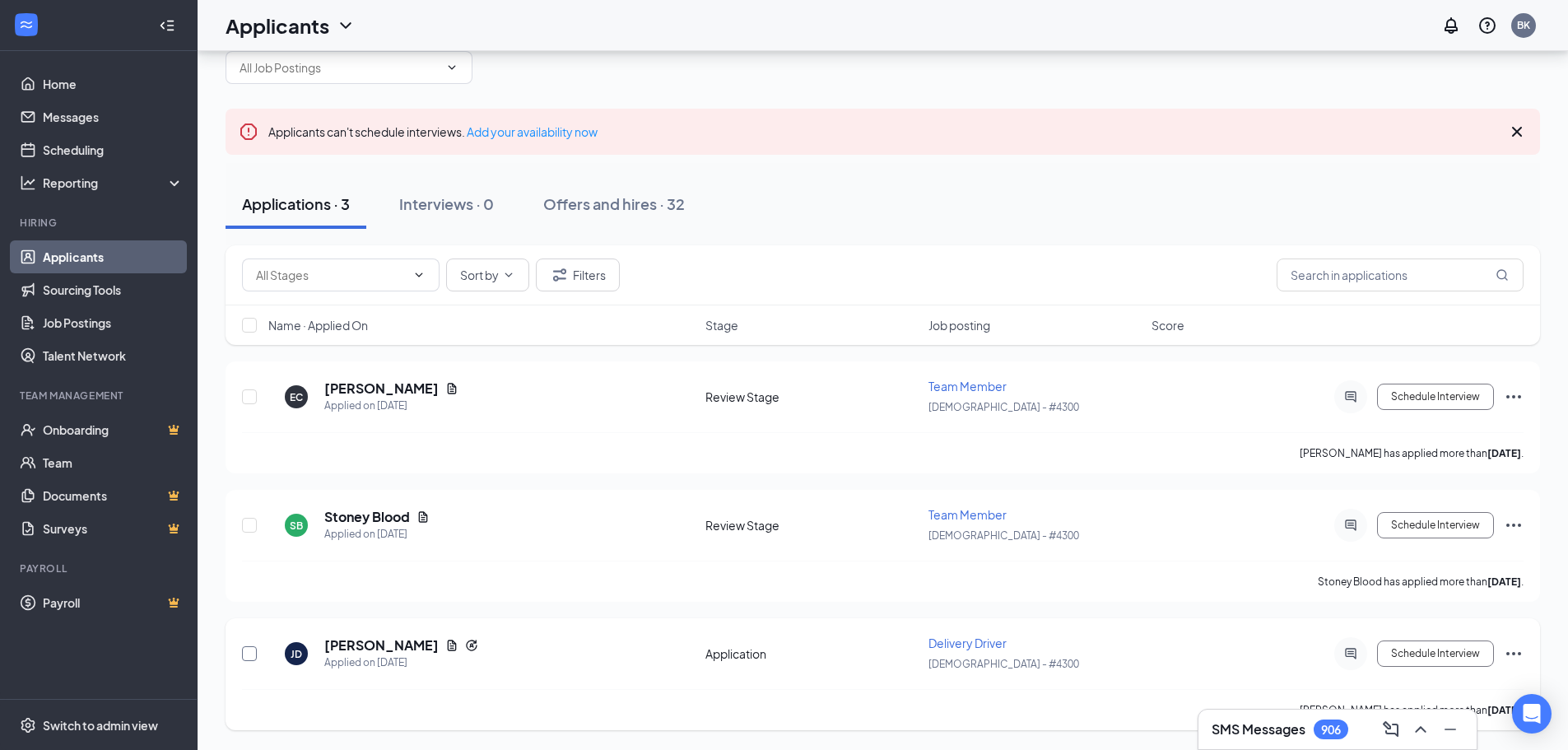
click at [242, 656] on input "checkbox" at bounding box center [249, 653] width 15 height 15
checkbox input "true"
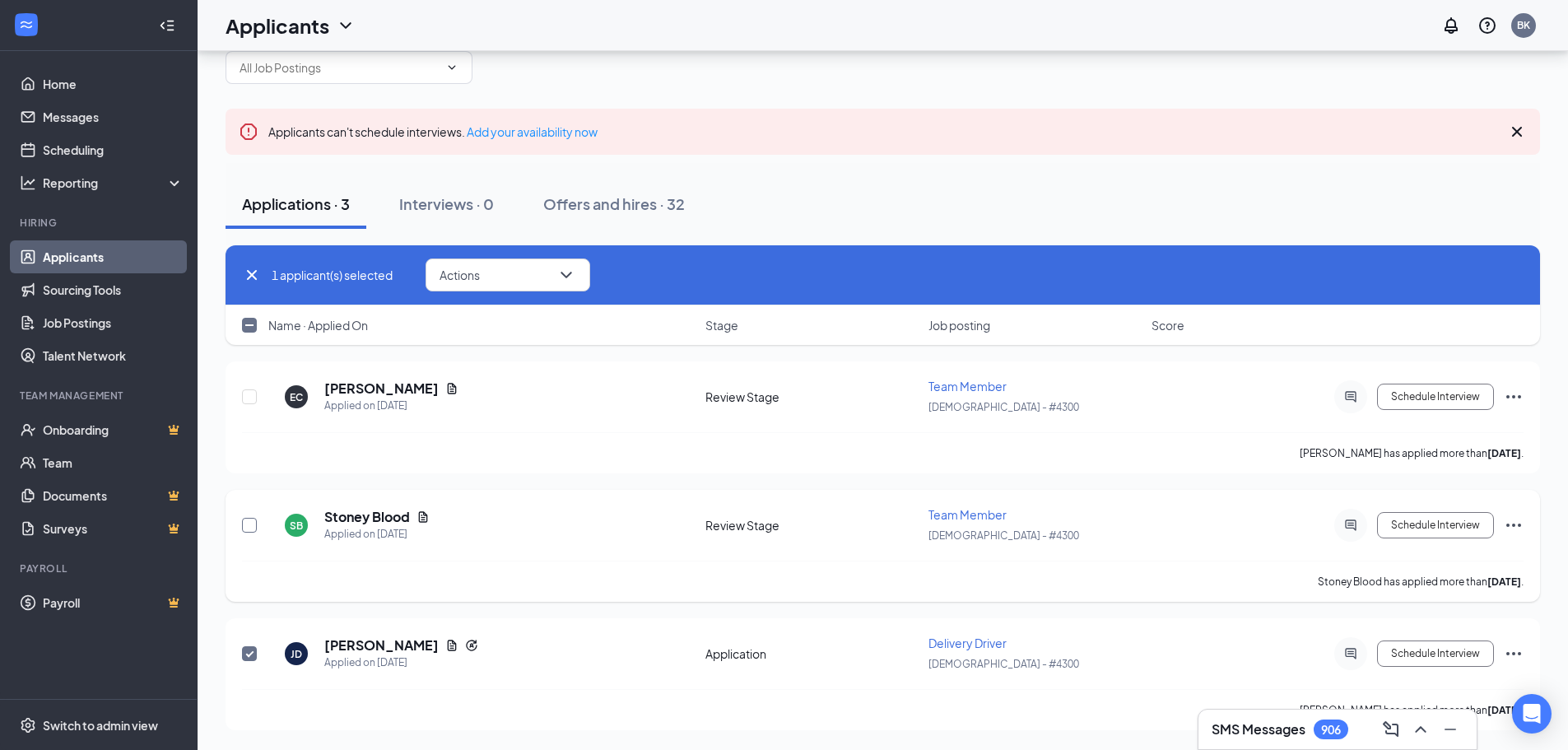
click at [251, 525] on input "checkbox" at bounding box center [249, 525] width 15 height 15
checkbox input "true"
click at [552, 275] on button "Actions" at bounding box center [508, 275] width 165 height 33
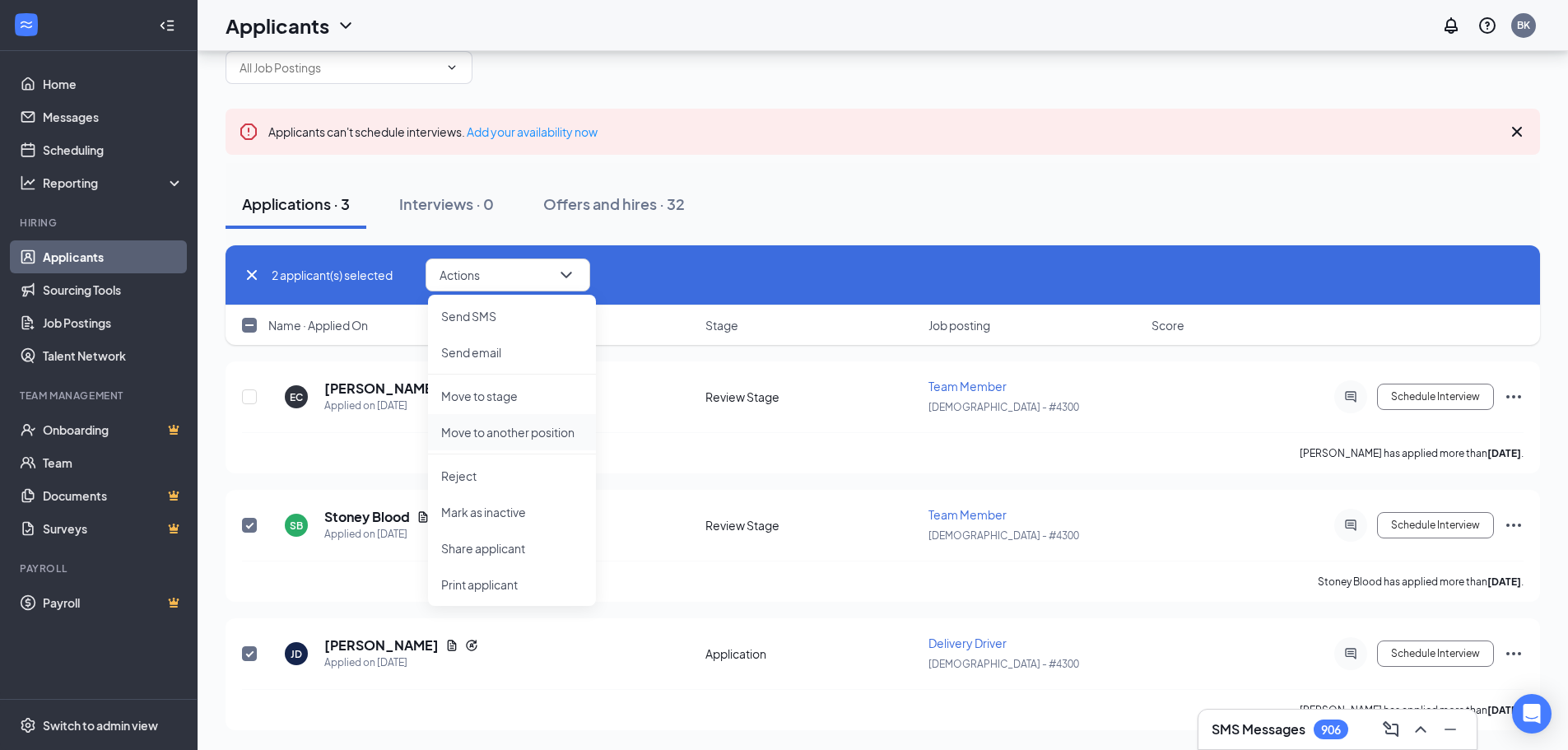
click at [496, 436] on p "Move to another position" at bounding box center [513, 432] width 142 height 16
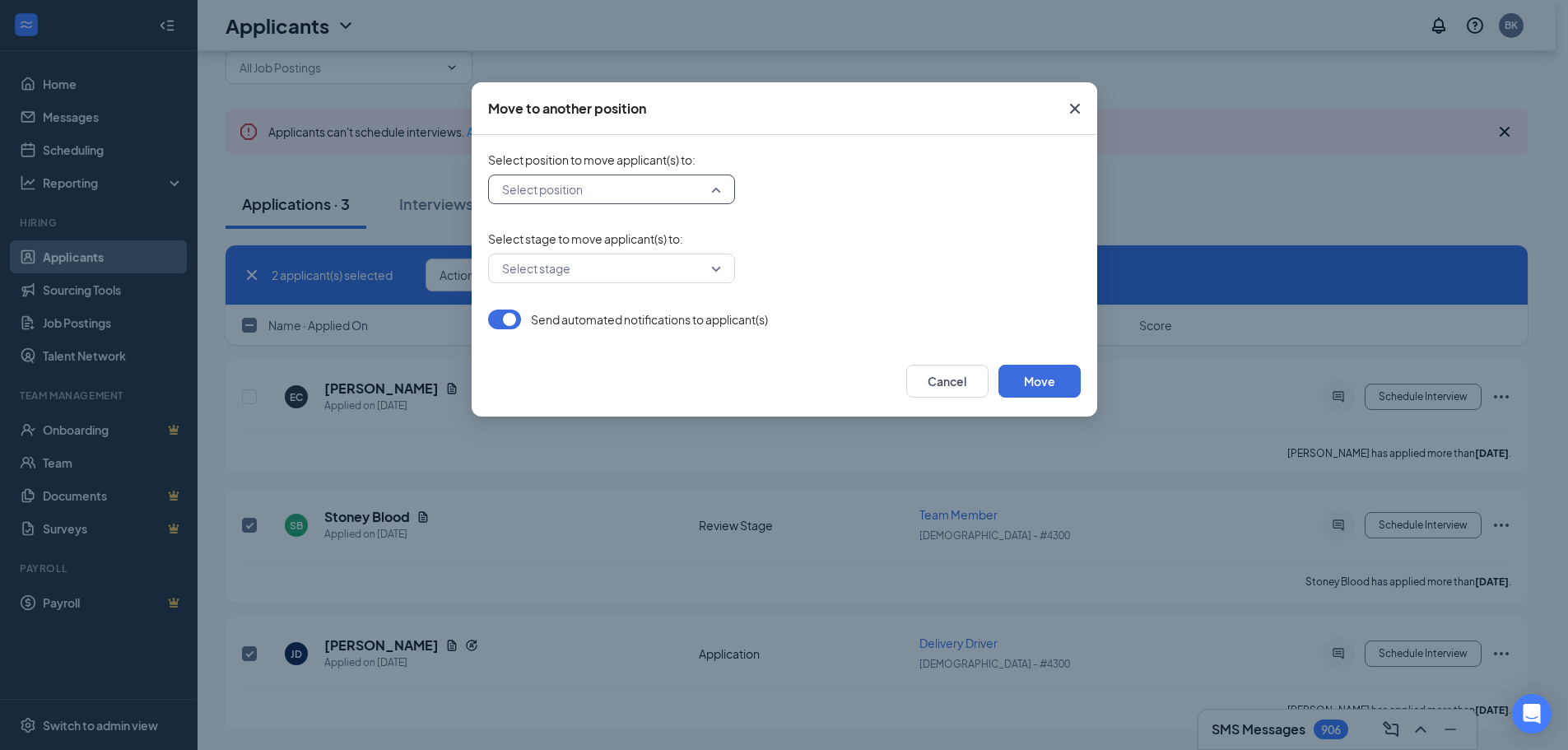
click at [687, 193] on input "search" at bounding box center [605, 190] width 216 height 28
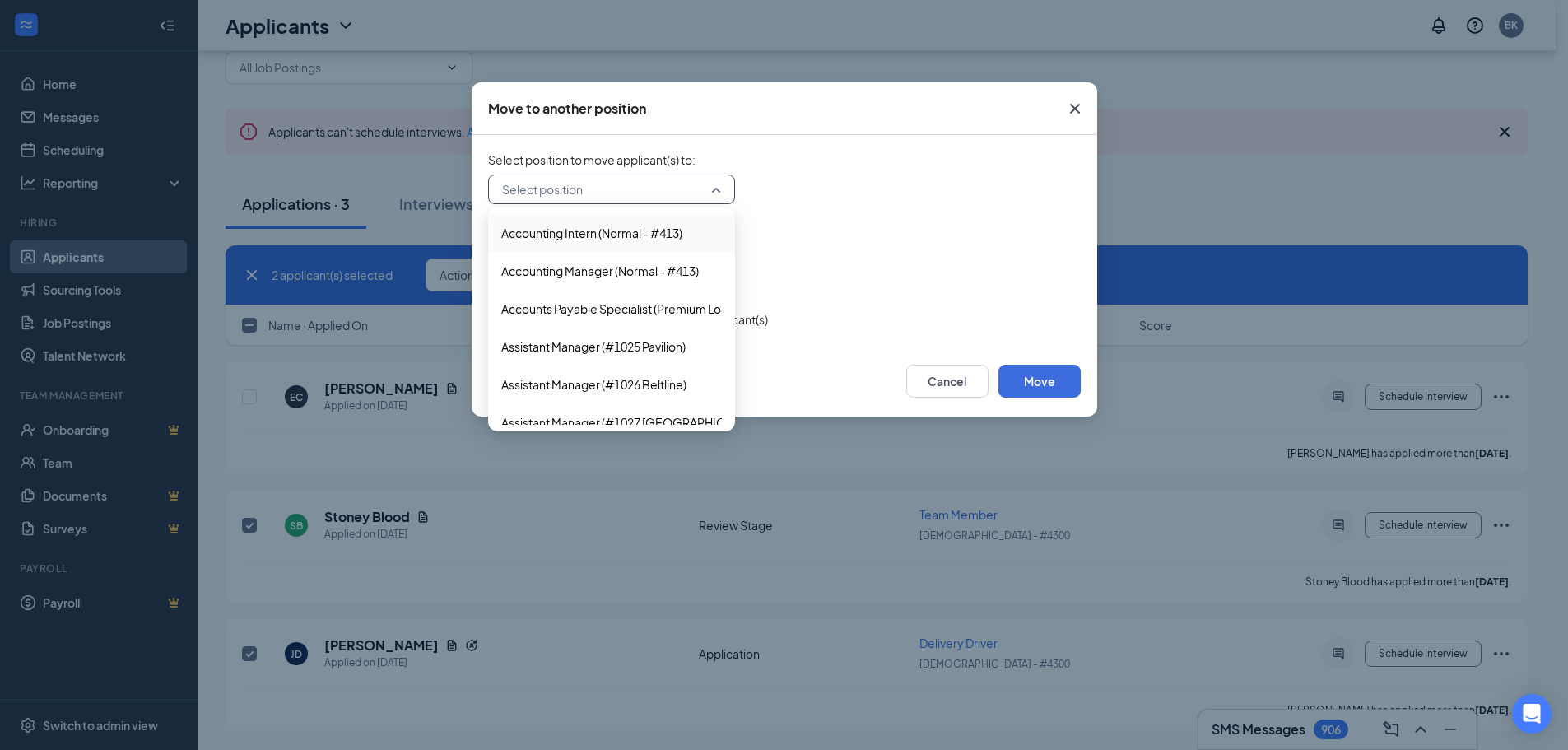
click at [800, 152] on span "Select position to move applicant(s) to :" at bounding box center [784, 159] width 593 height 16
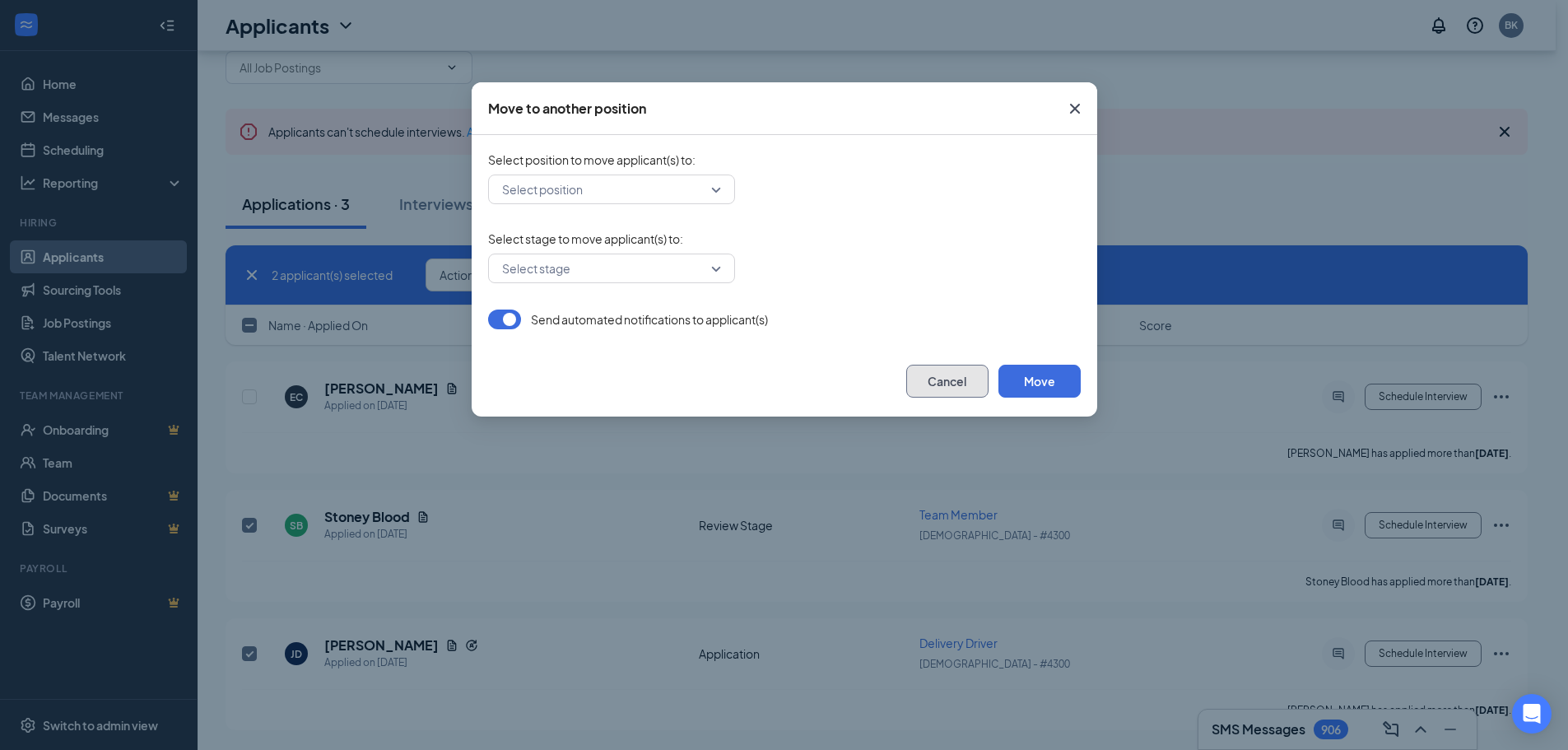
click at [955, 378] on button "Cancel" at bounding box center [947, 381] width 82 height 33
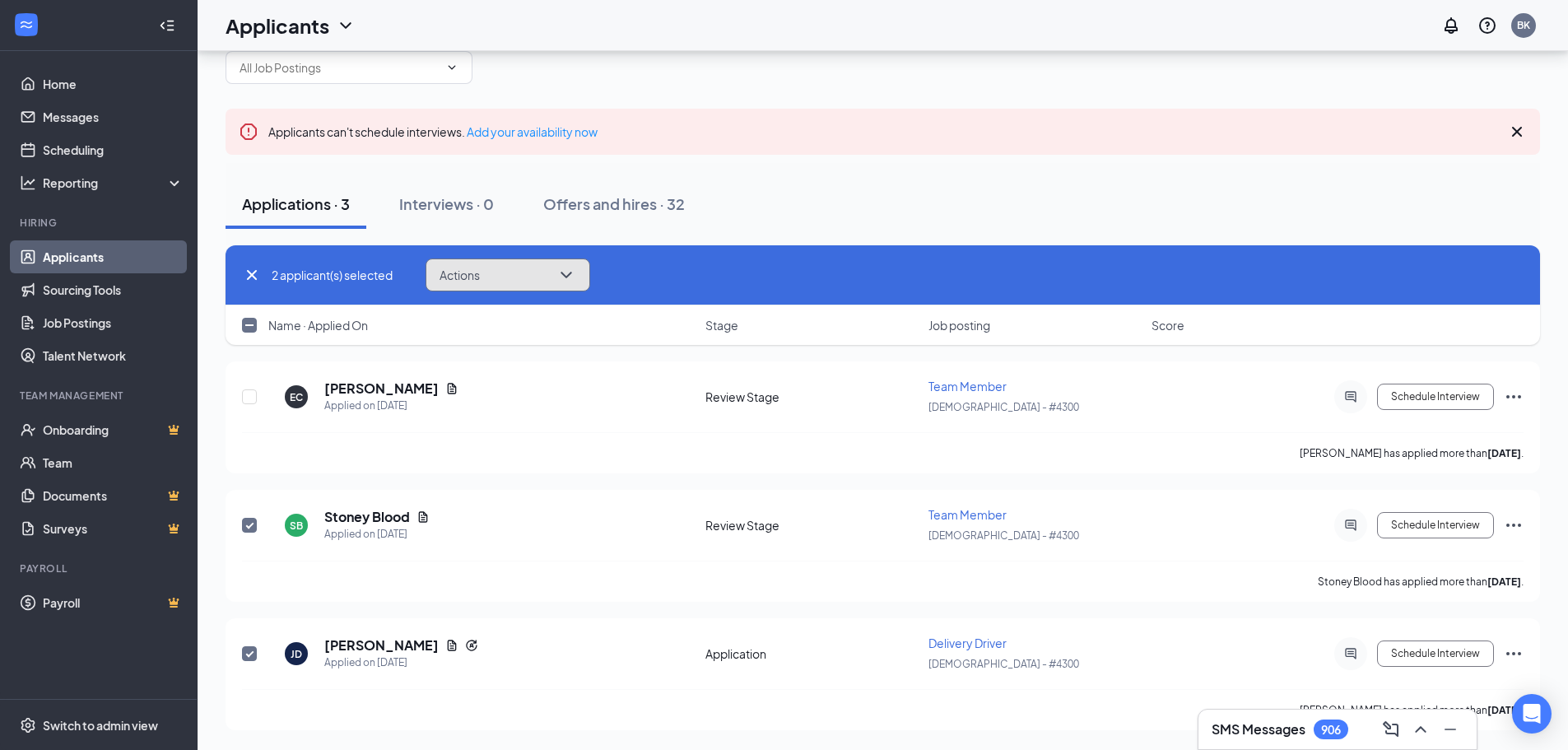
click at [528, 275] on button "Actions" at bounding box center [508, 275] width 165 height 33
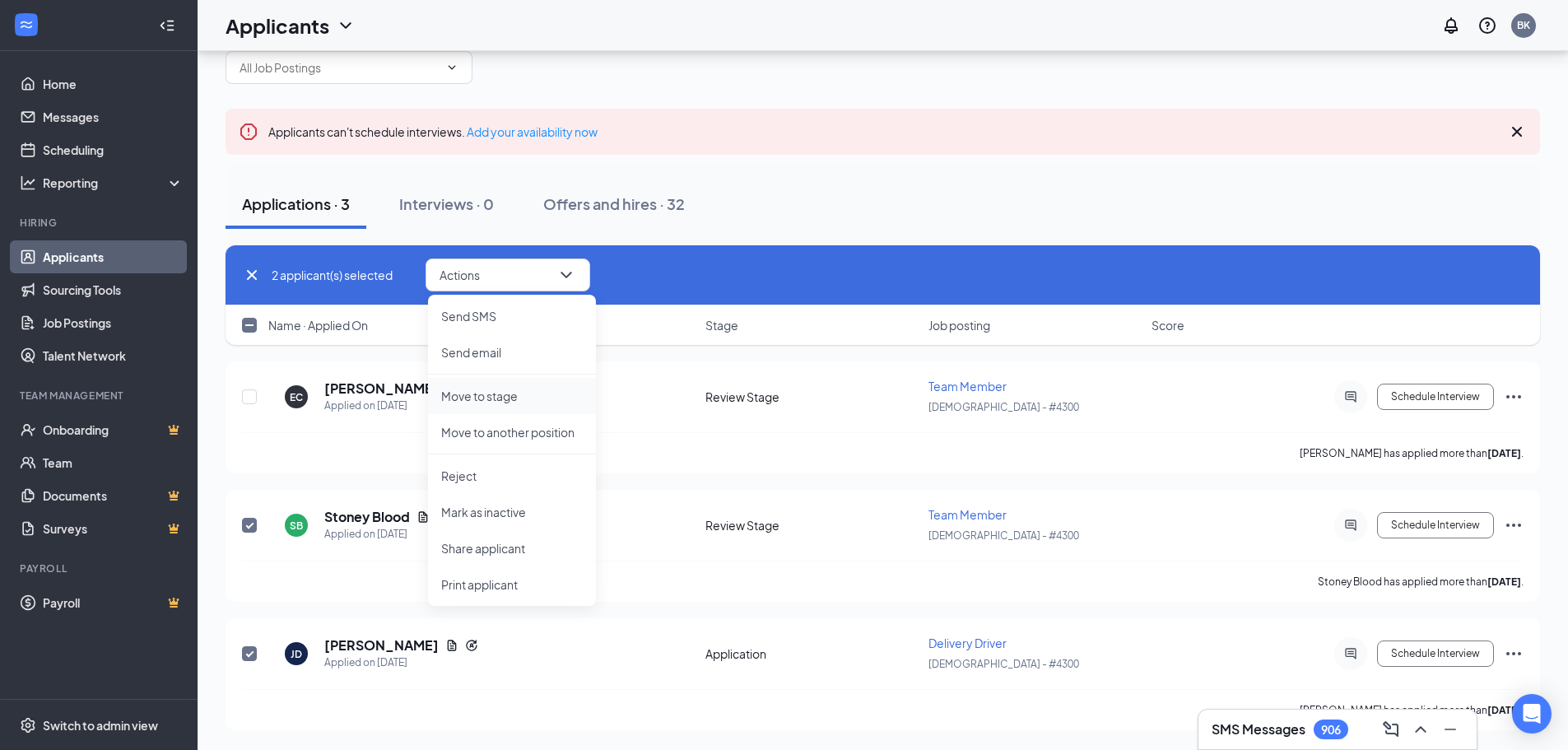
click at [513, 392] on p "Move to stage" at bounding box center [513, 396] width 142 height 16
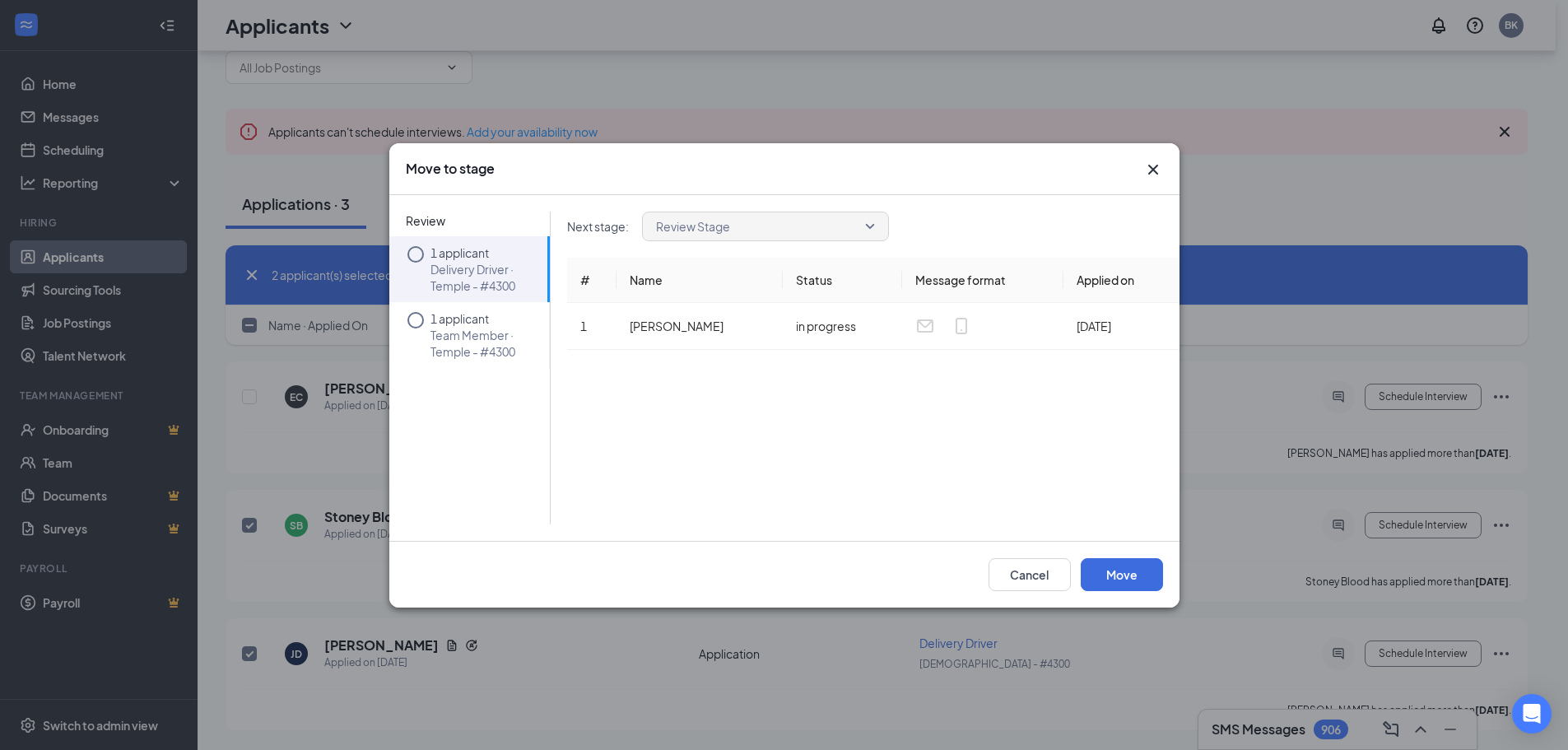
click at [872, 228] on div "Review Stage" at bounding box center [765, 226] width 247 height 29
click at [416, 250] on icon "Circle" at bounding box center [416, 254] width 20 height 20
click at [873, 225] on div "Review Stage" at bounding box center [765, 226] width 247 height 29
click at [1017, 567] on button "Cancel" at bounding box center [1029, 575] width 82 height 33
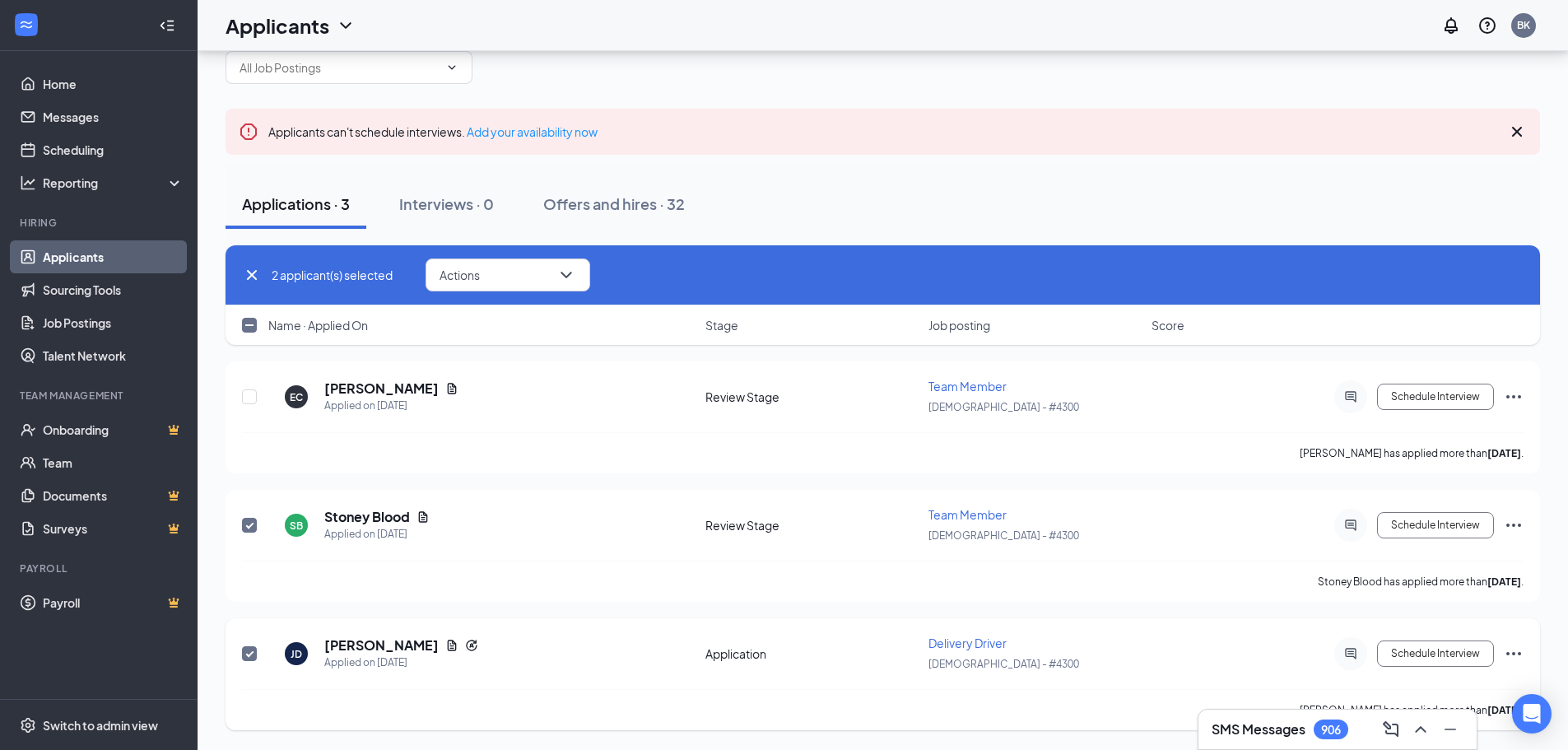
click at [242, 652] on span at bounding box center [249, 653] width 15 height 15
click at [242, 652] on input "checkbox" at bounding box center [249, 653] width 15 height 15
checkbox input "false"
click at [242, 520] on input "checkbox" at bounding box center [249, 525] width 15 height 15
checkbox input "false"
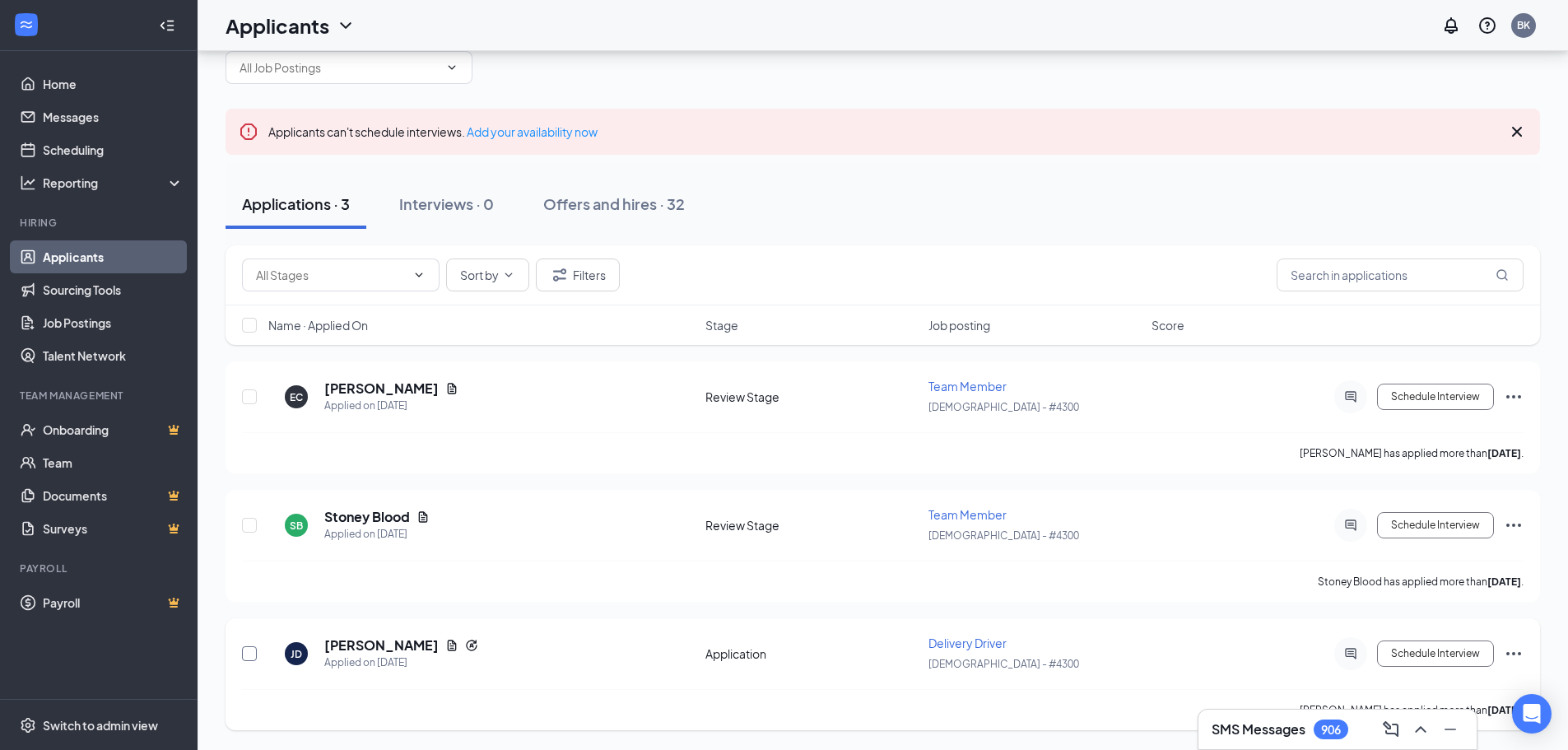
click at [248, 655] on input "checkbox" at bounding box center [249, 653] width 15 height 15
checkbox input "true"
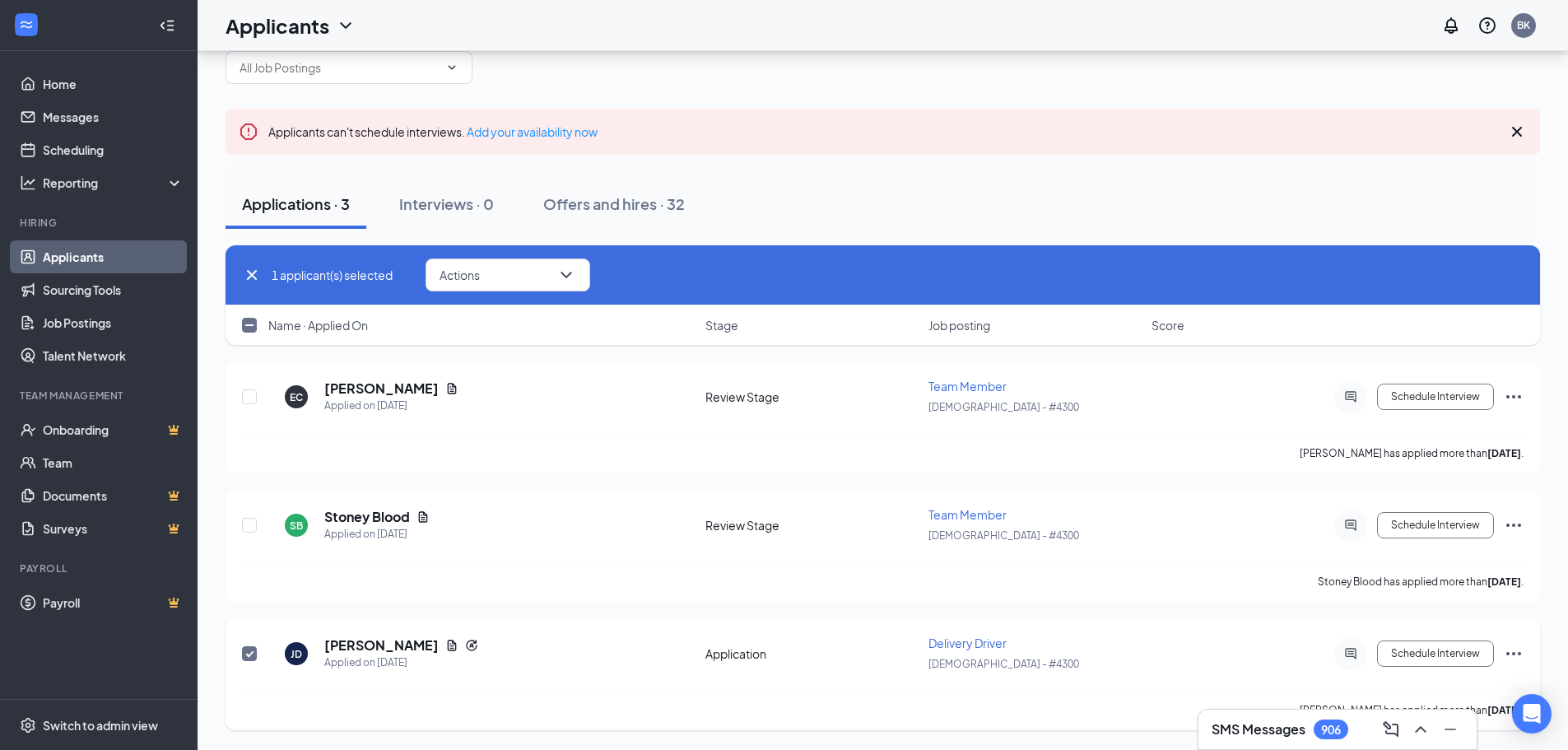
click at [1514, 660] on icon "Ellipses" at bounding box center [1513, 653] width 20 height 20
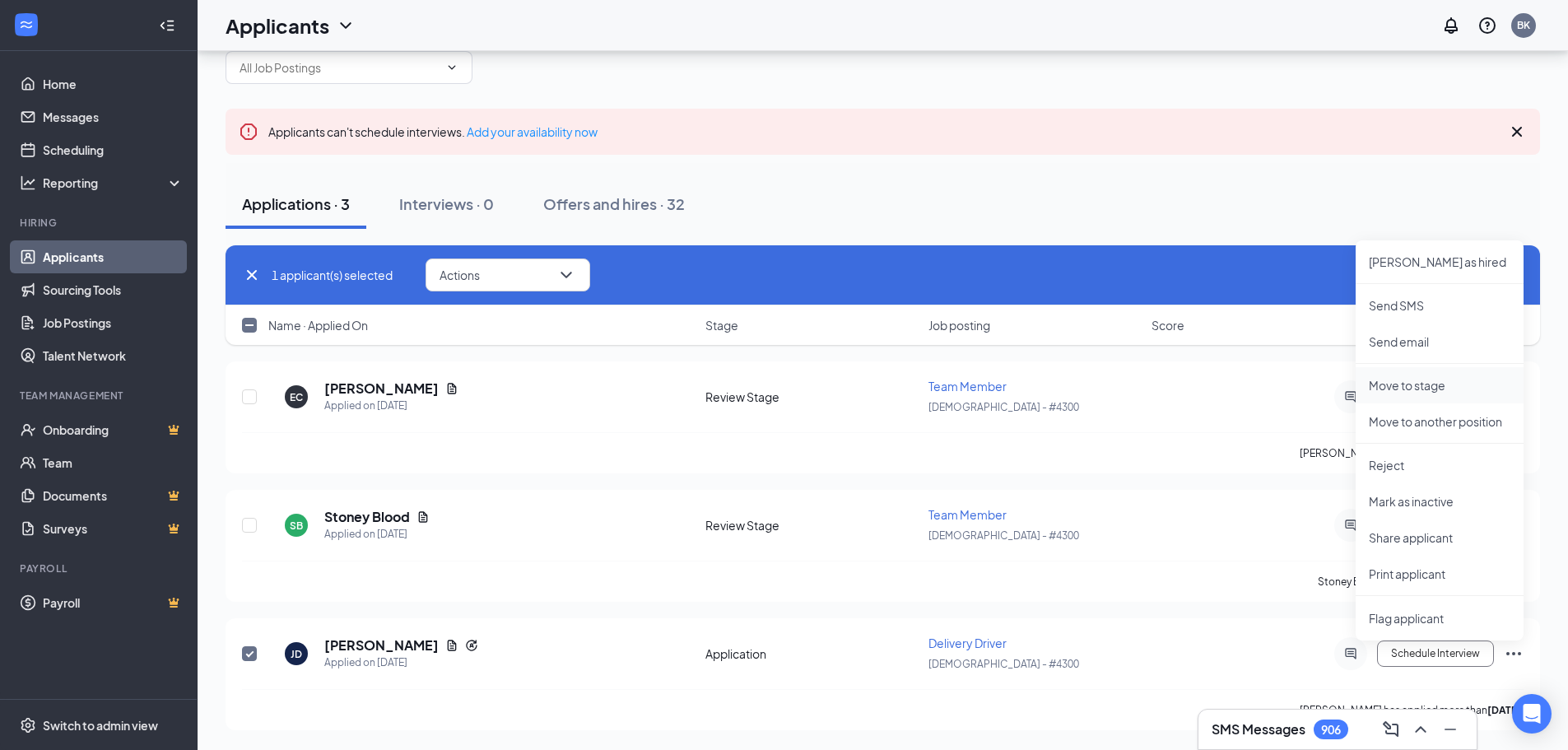
click at [1442, 384] on p "Move to stage" at bounding box center [1440, 385] width 142 height 16
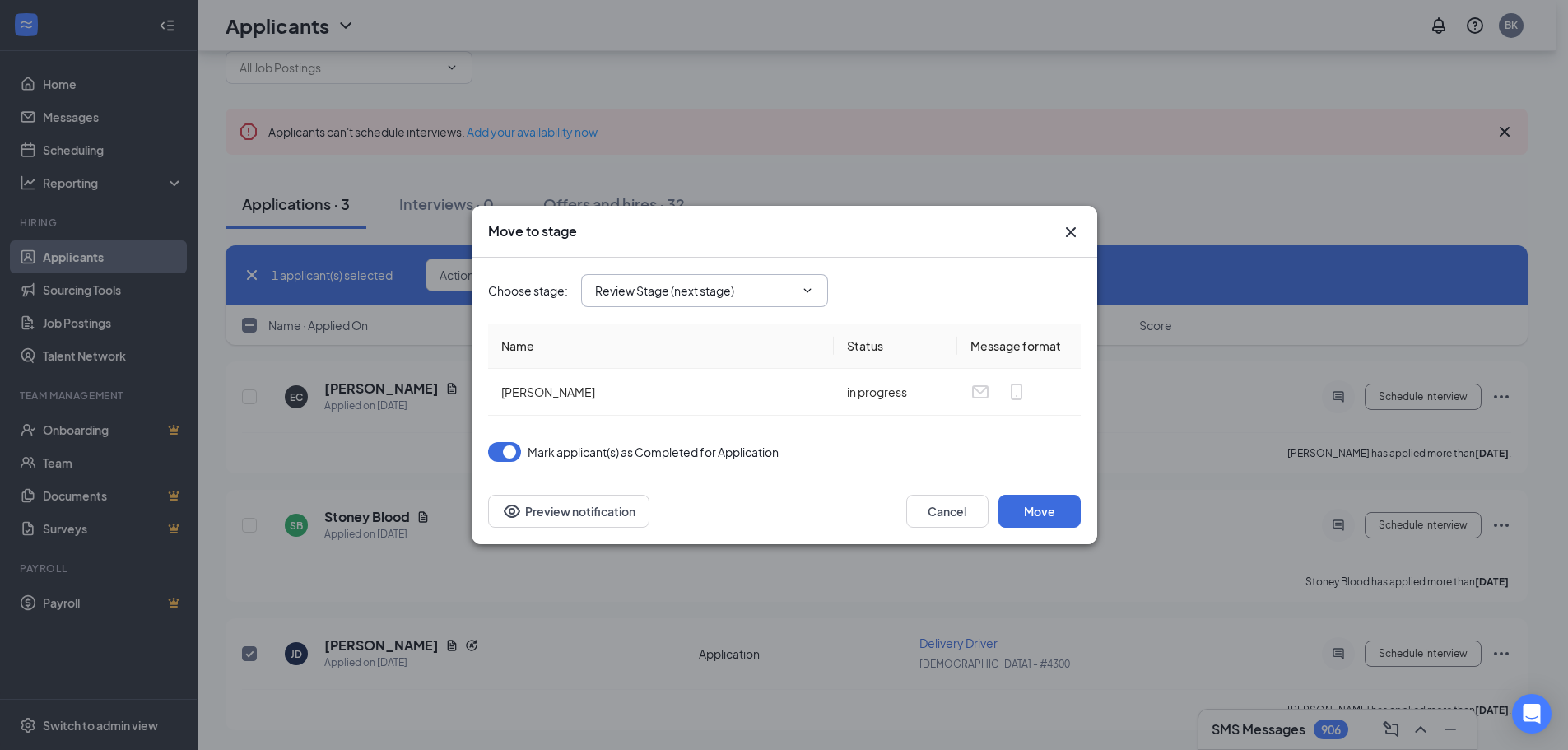
click at [801, 285] on icon "ChevronDown" at bounding box center [807, 290] width 13 height 13
click at [716, 433] on div "Hiring Complete" at bounding box center [719, 435] width 221 height 18
type input "Hiring Complete"
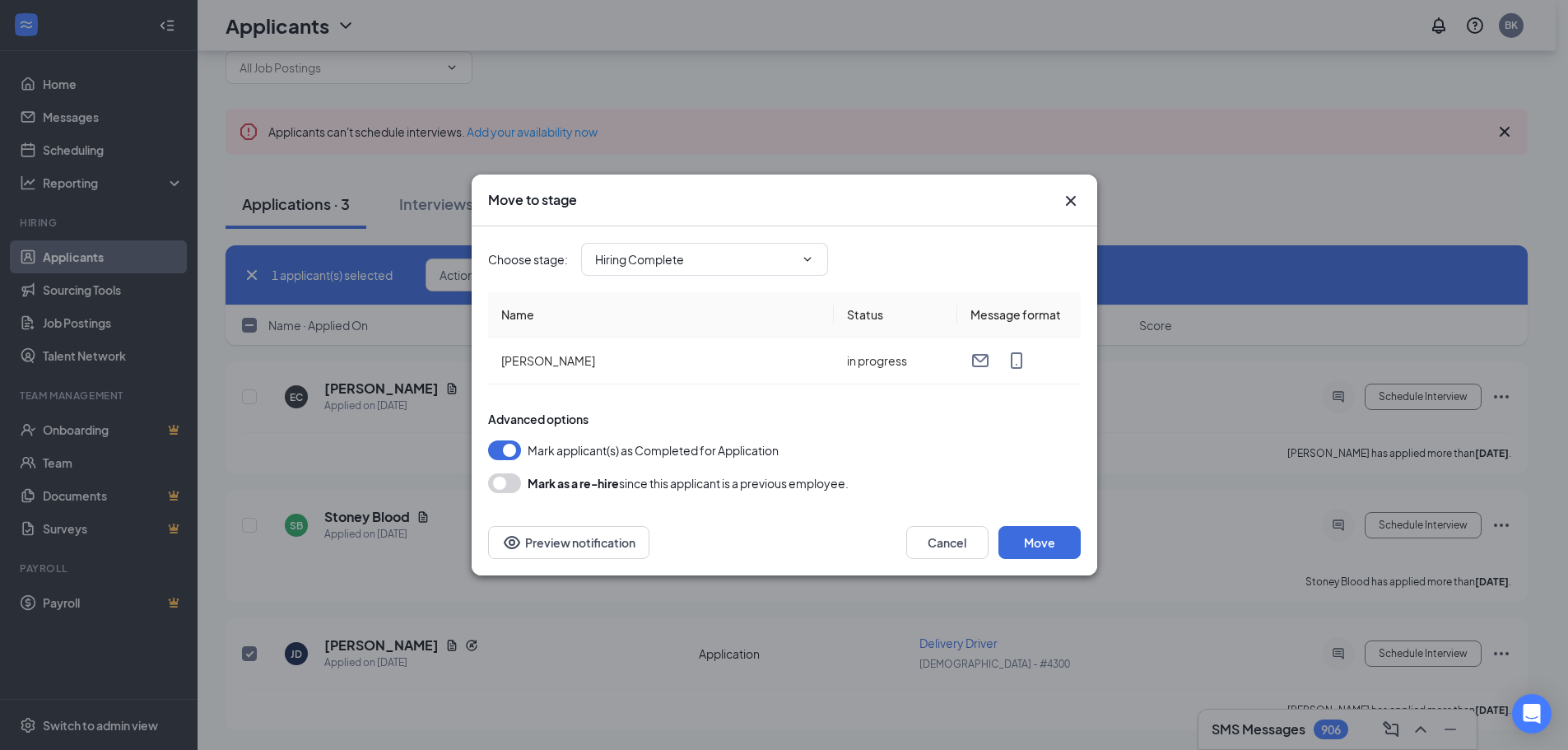
click at [502, 479] on button "button" at bounding box center [505, 483] width 33 height 20
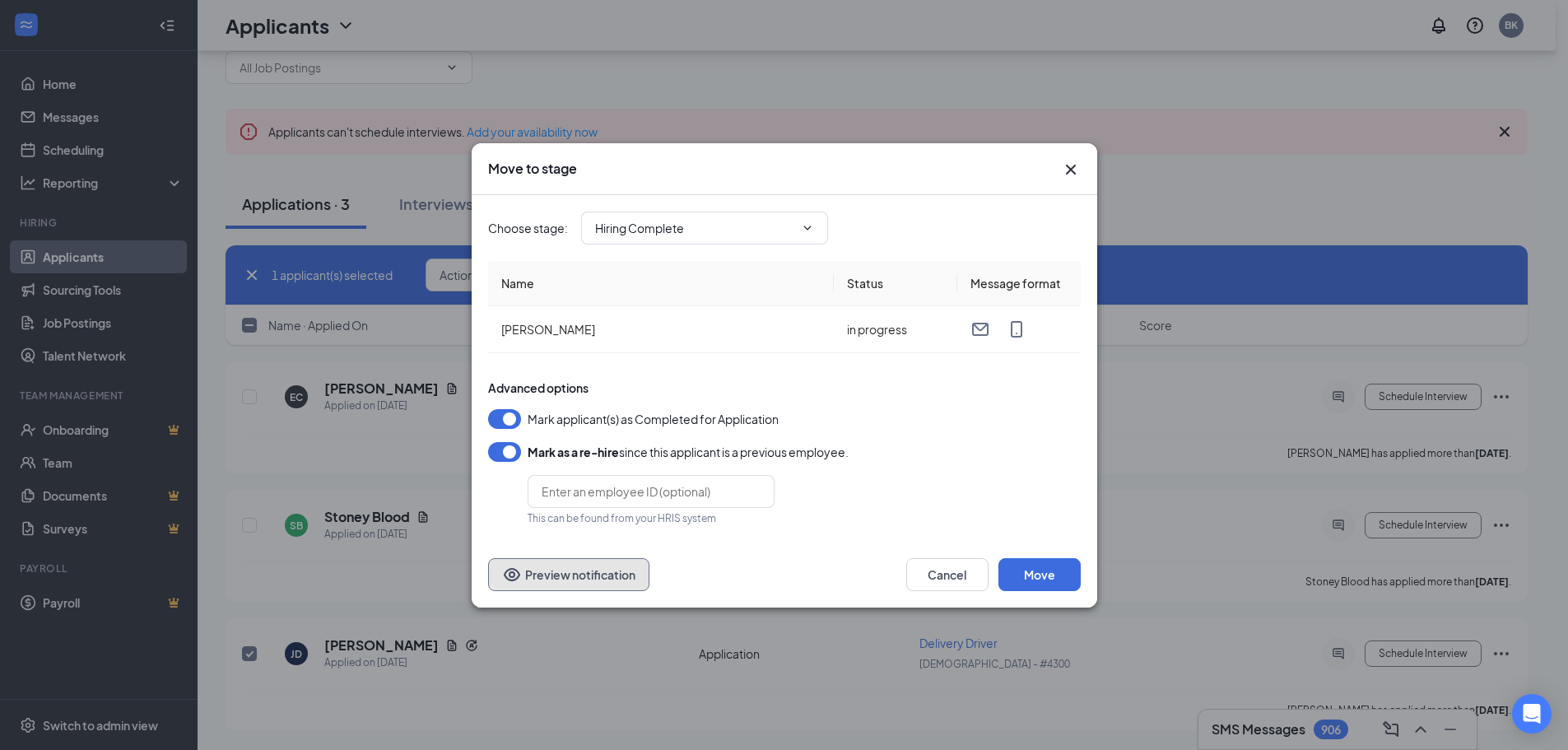
click at [601, 573] on button "Preview notification" at bounding box center [569, 575] width 161 height 33
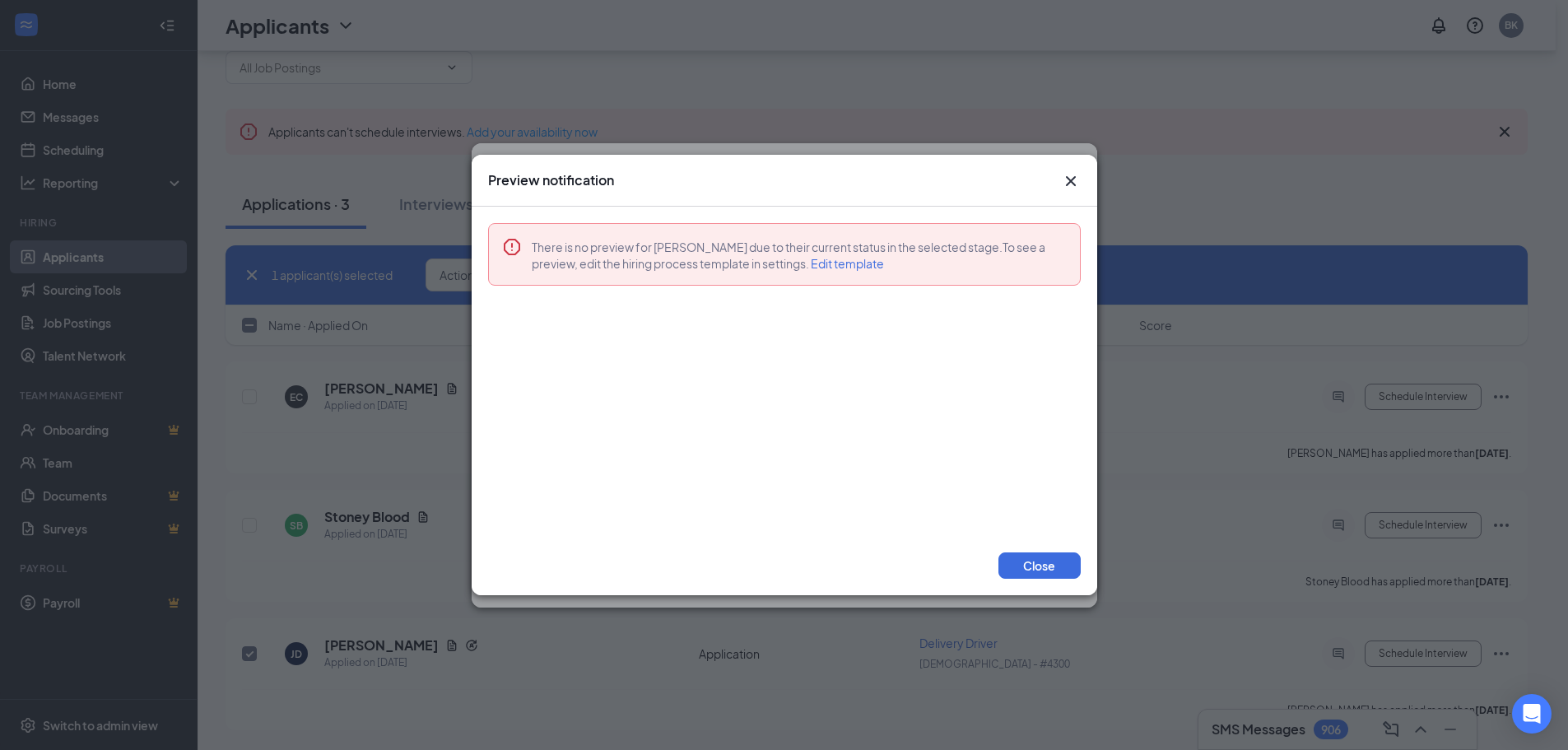
click at [1065, 176] on icon "Cross" at bounding box center [1070, 181] width 20 height 20
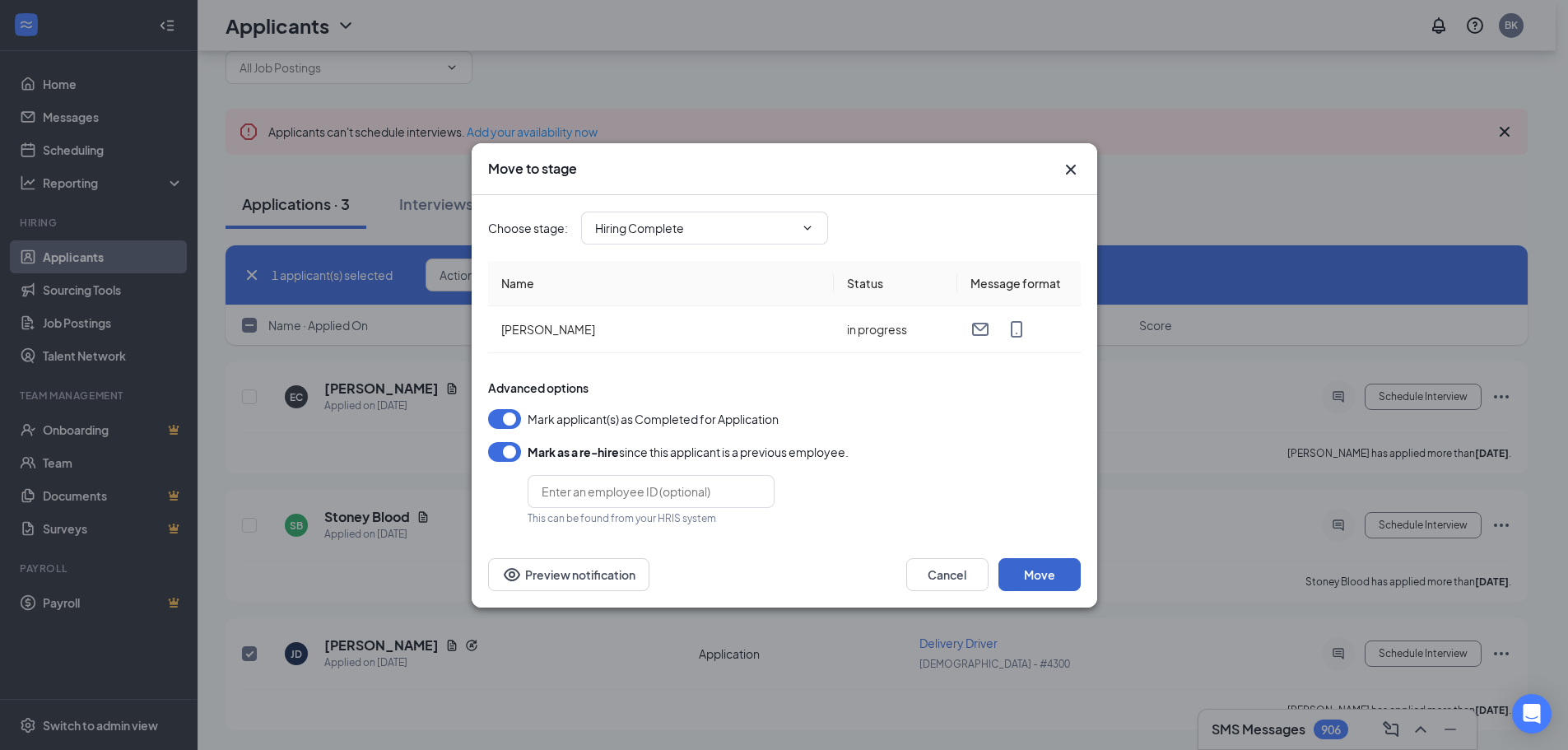
click at [1066, 573] on button "Move" at bounding box center [1039, 575] width 82 height 33
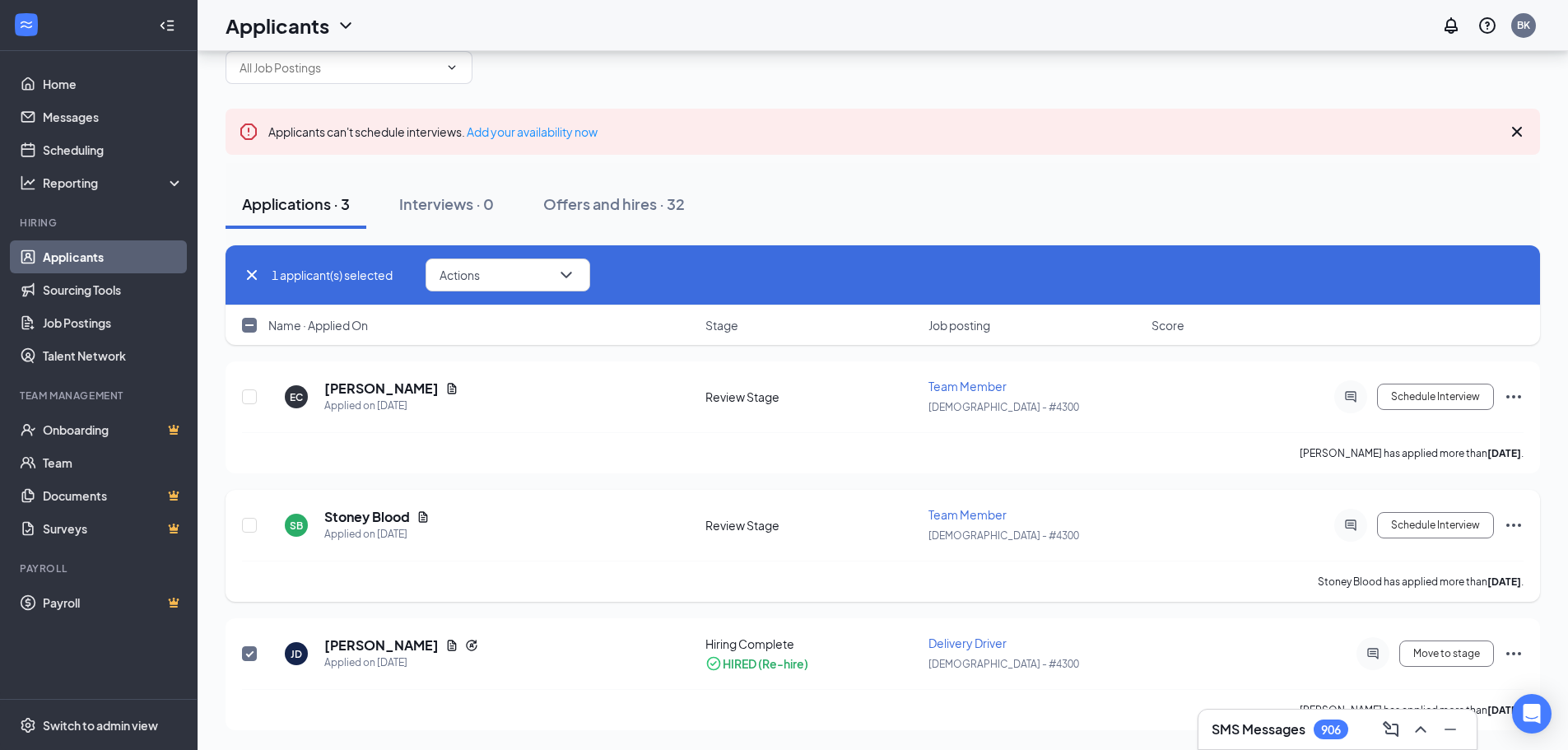
click at [1518, 527] on icon "Ellipses" at bounding box center [1513, 525] width 20 height 20
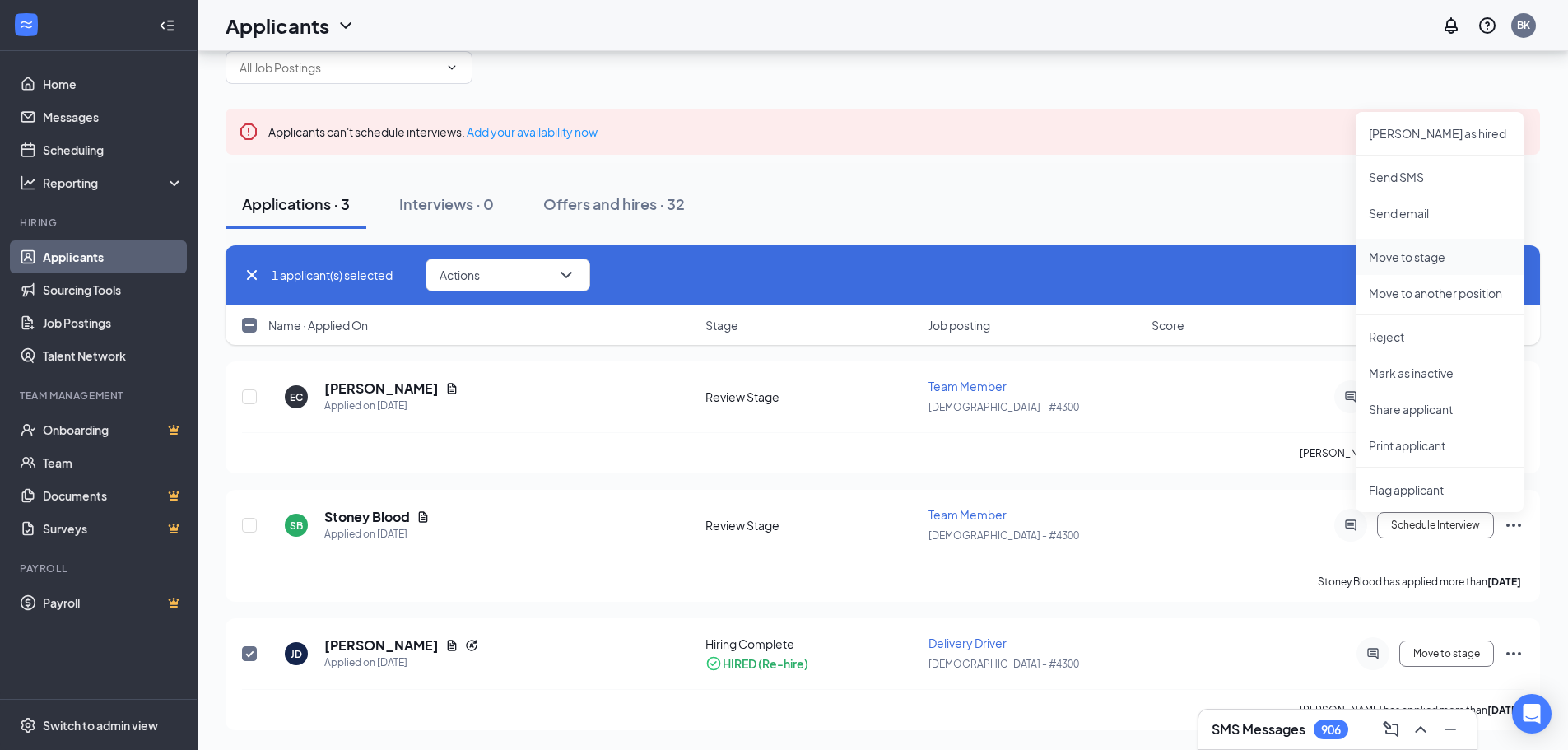
click at [1455, 255] on p "Move to stage" at bounding box center [1440, 256] width 142 height 16
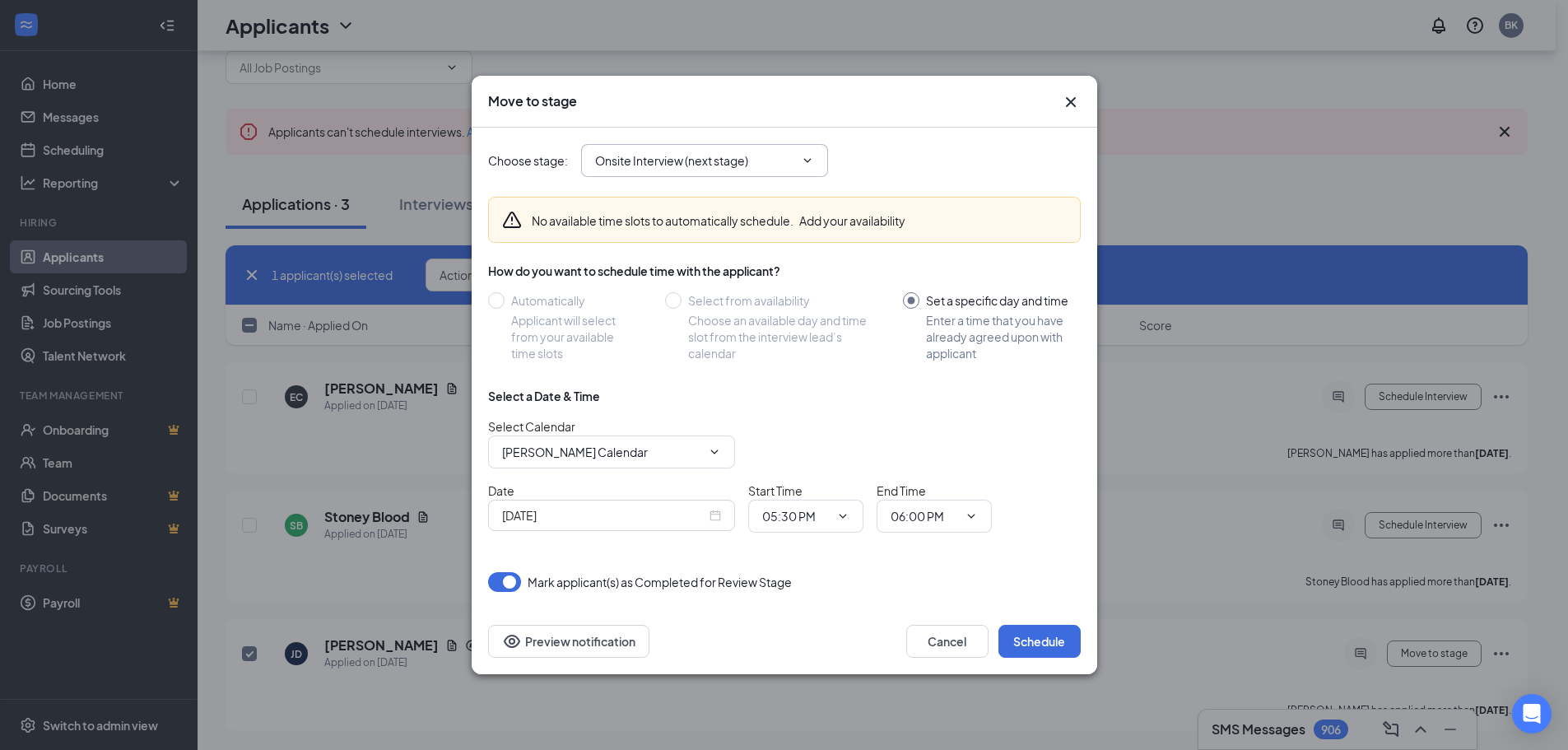
click at [778, 158] on input "Onsite Interview (next stage)" at bounding box center [694, 160] width 199 height 18
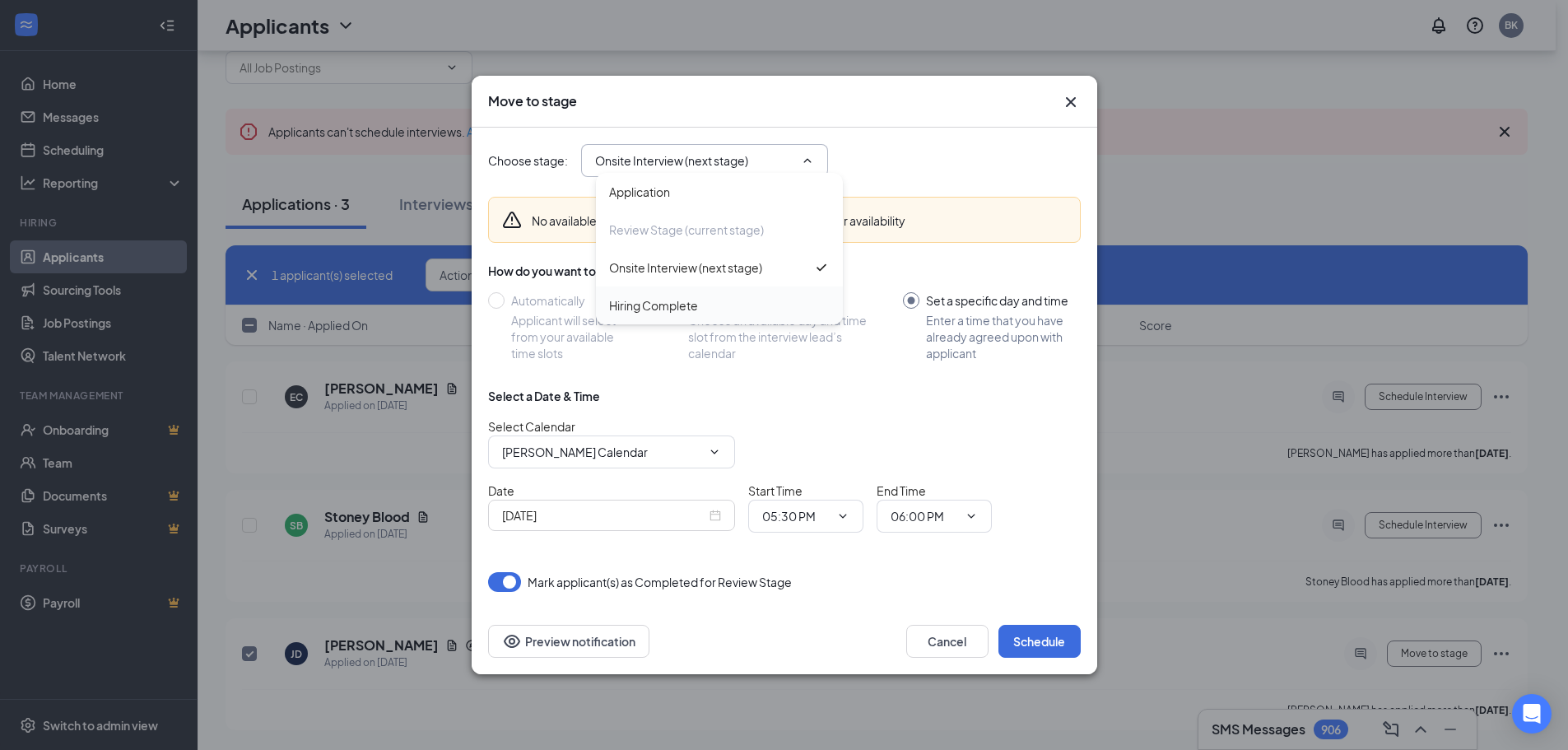
click at [713, 307] on div "Hiring Complete" at bounding box center [719, 305] width 221 height 18
type input "Hiring Complete"
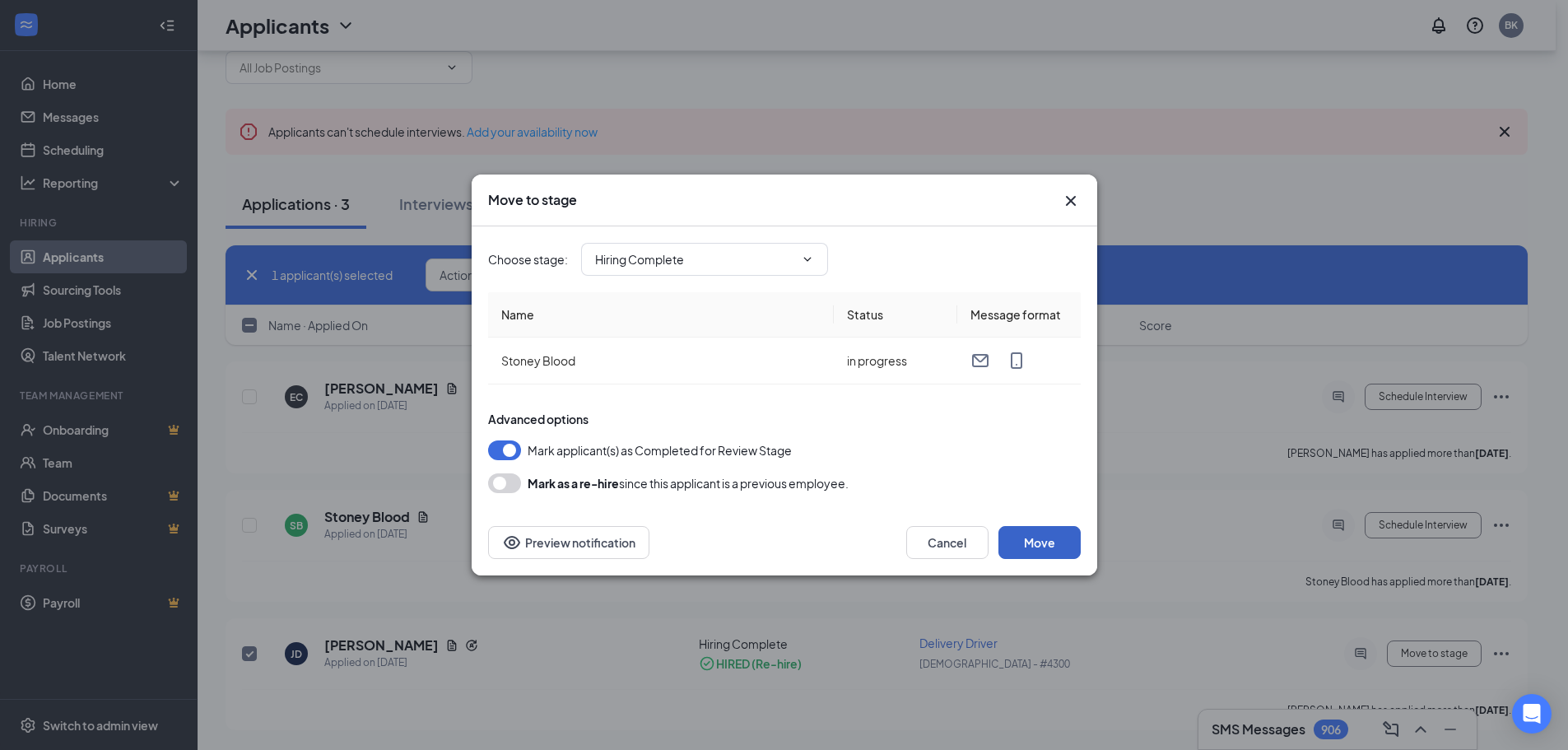
click at [1048, 541] on button "Move" at bounding box center [1039, 543] width 82 height 33
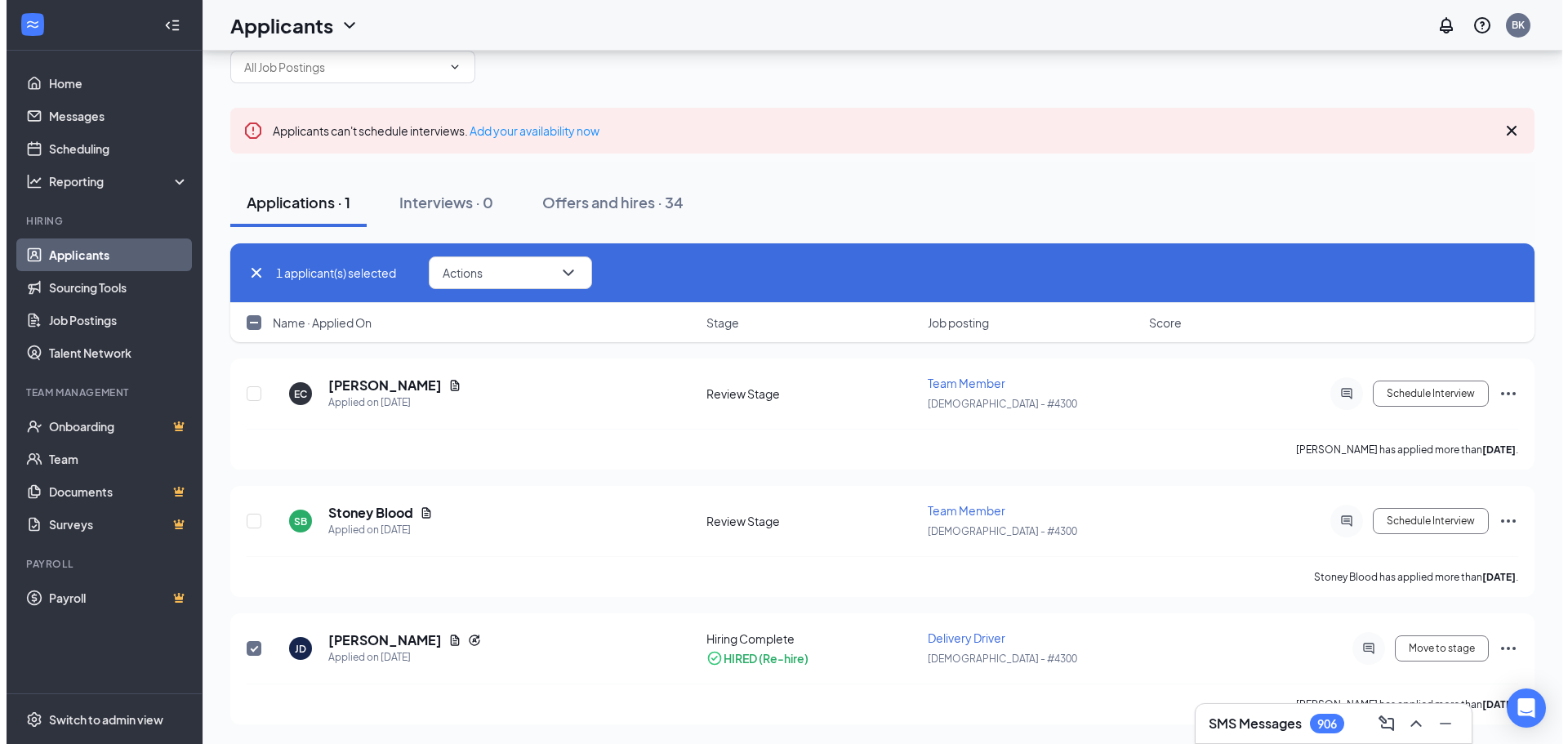
scroll to position [0, 0]
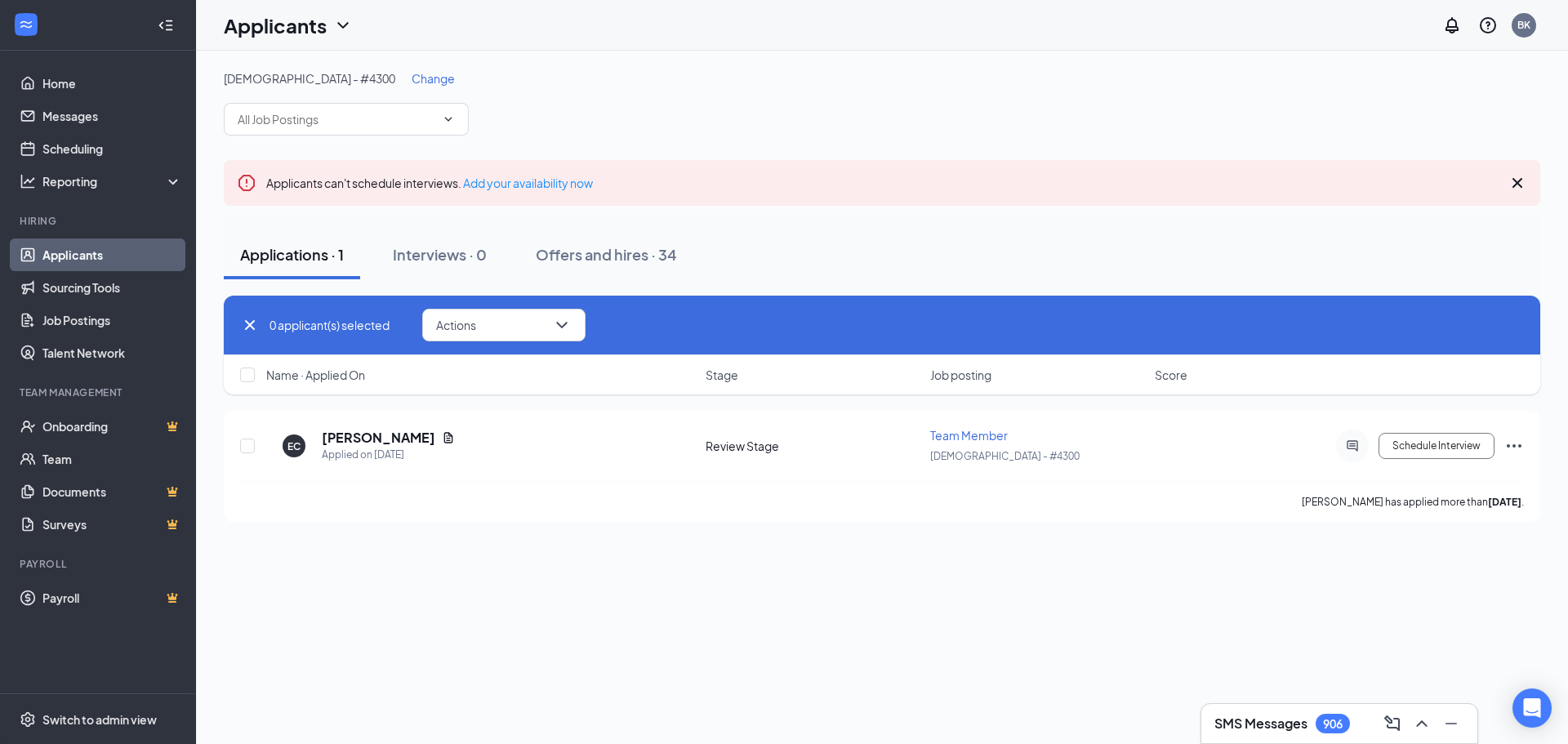
click at [412, 78] on span "Change" at bounding box center [433, 78] width 43 height 15
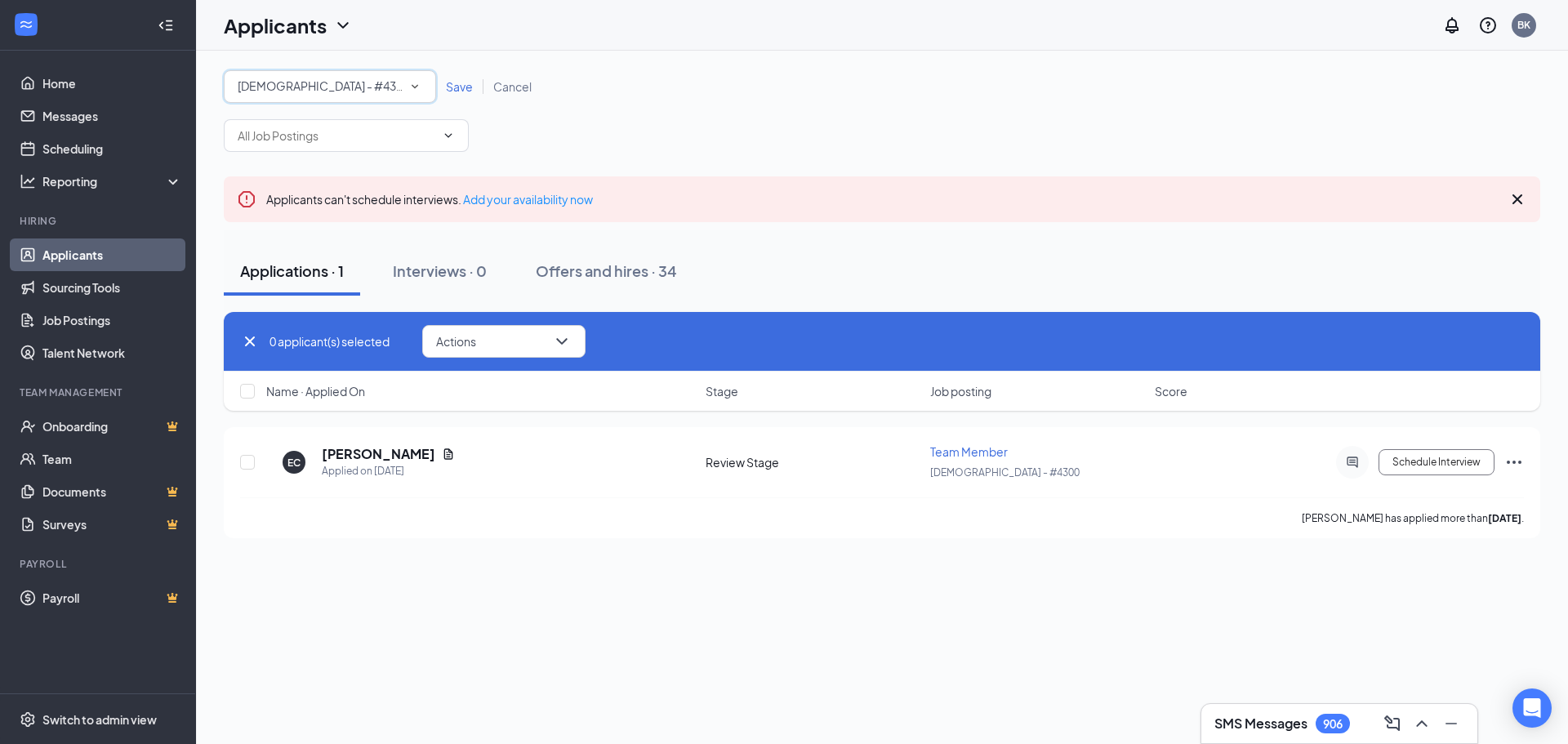
click at [389, 87] on div "[DEMOGRAPHIC_DATA] - #4300" at bounding box center [330, 86] width 185 height 20
type input "2440"
click at [366, 130] on div "Waco - #2440" at bounding box center [330, 132] width 186 height 20
click at [463, 82] on span "Save" at bounding box center [459, 86] width 27 height 15
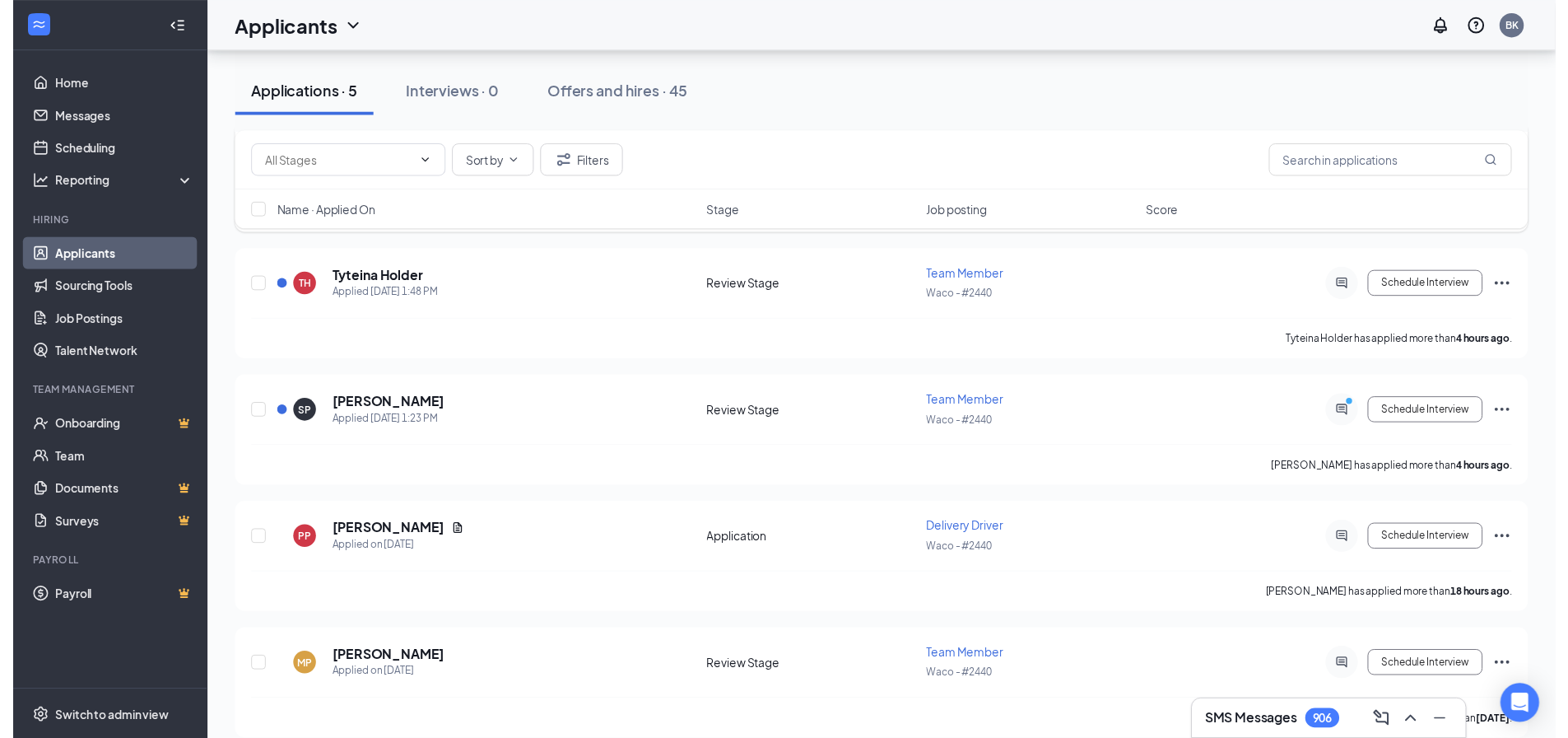
scroll to position [309, 0]
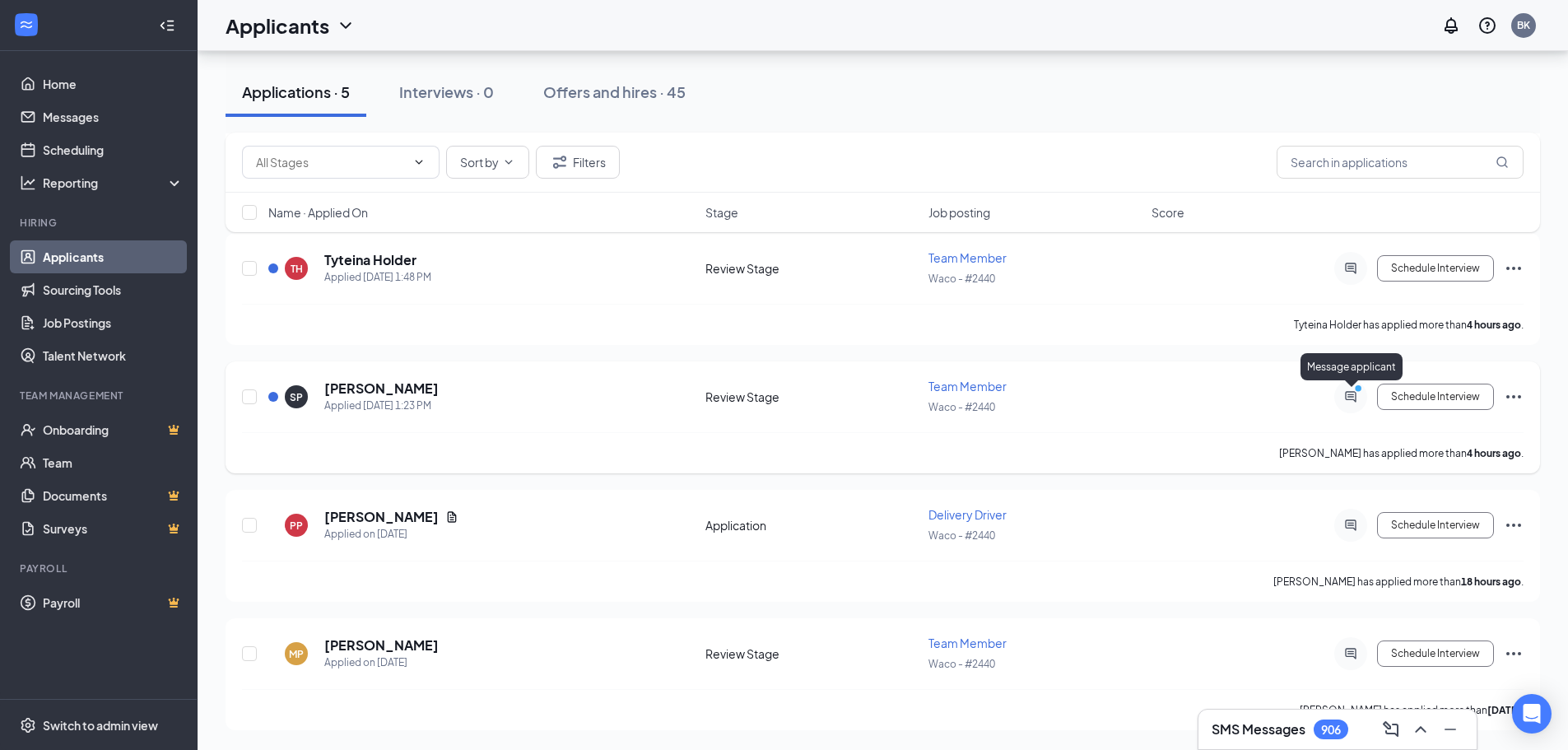
click at [1348, 391] on icon "ActiveChat" at bounding box center [1351, 397] width 20 height 13
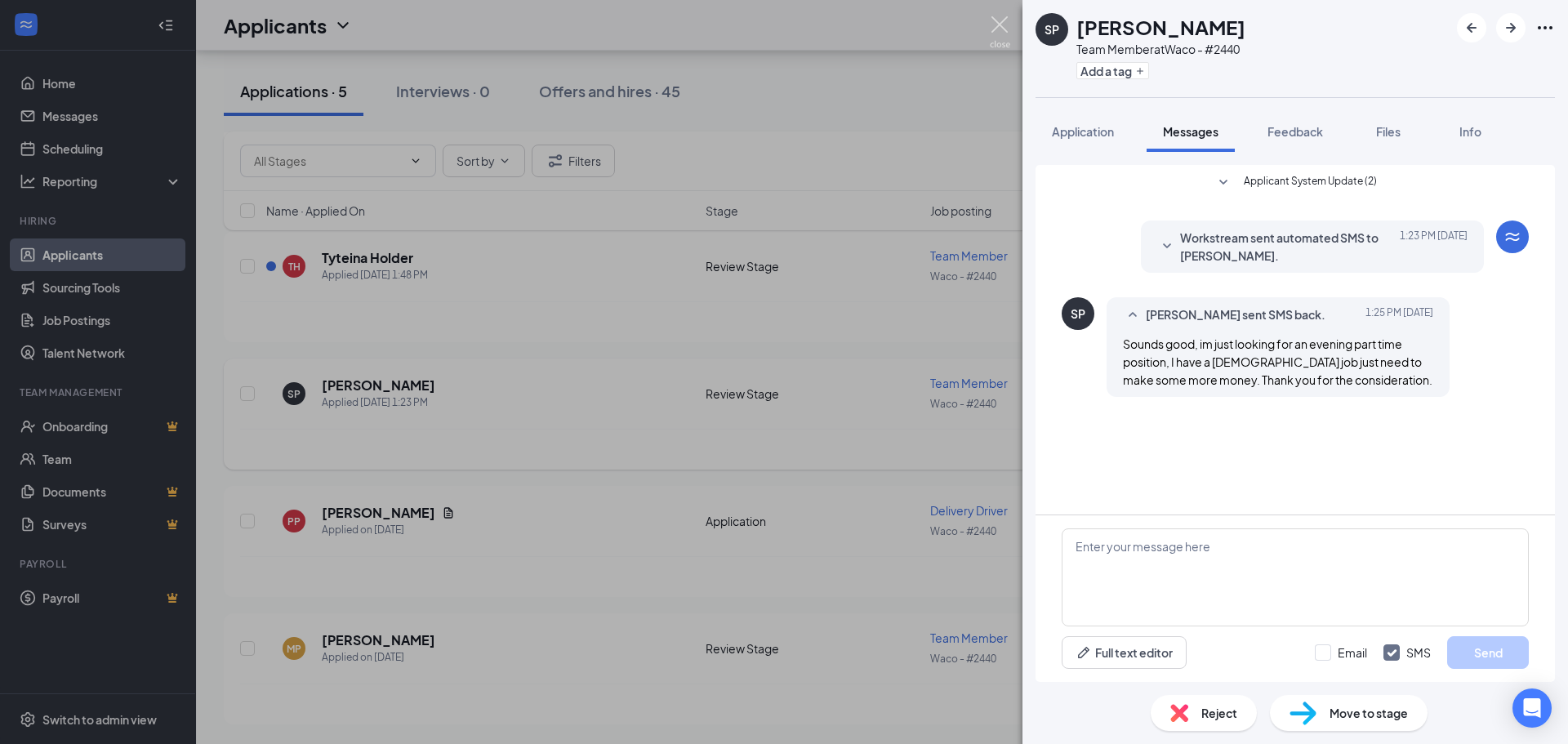
click at [991, 25] on img at bounding box center [1000, 32] width 21 height 32
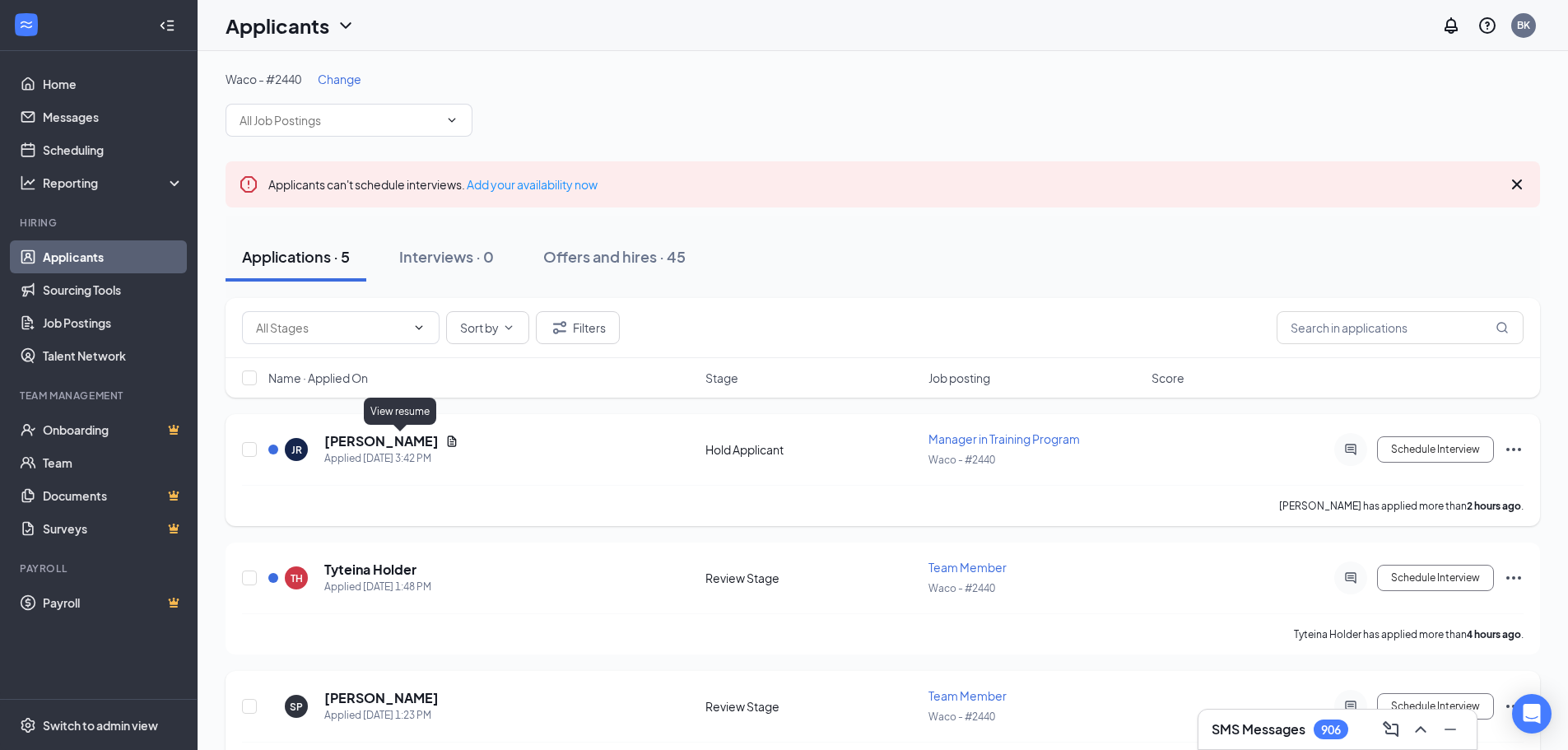
click at [448, 438] on icon "Document" at bounding box center [452, 441] width 9 height 10
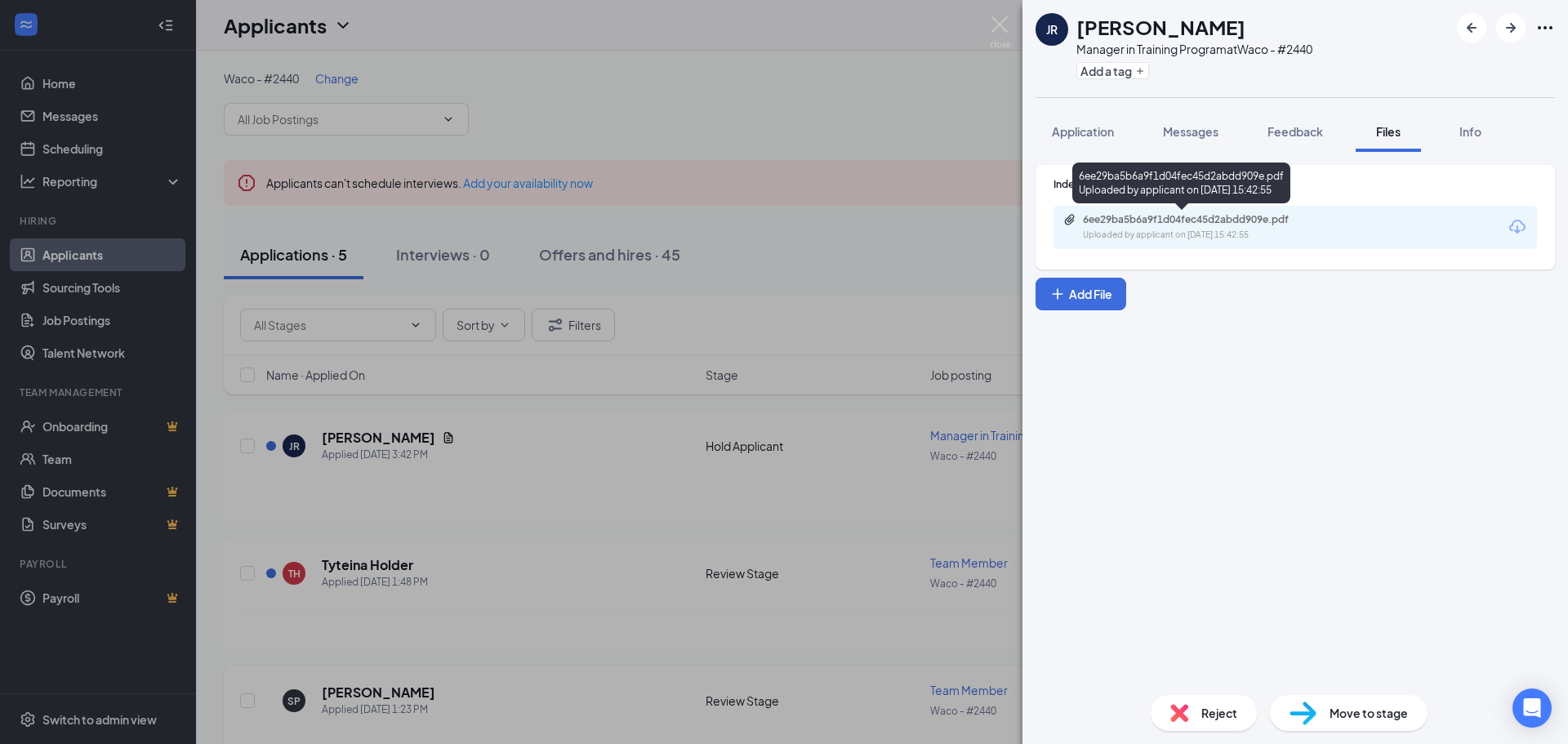
click at [1168, 223] on div "6ee29ba5b6a9f1d04fec45d2abdd909e.pdf" at bounding box center [1198, 219] width 229 height 13
click at [995, 28] on img at bounding box center [1000, 32] width 21 height 32
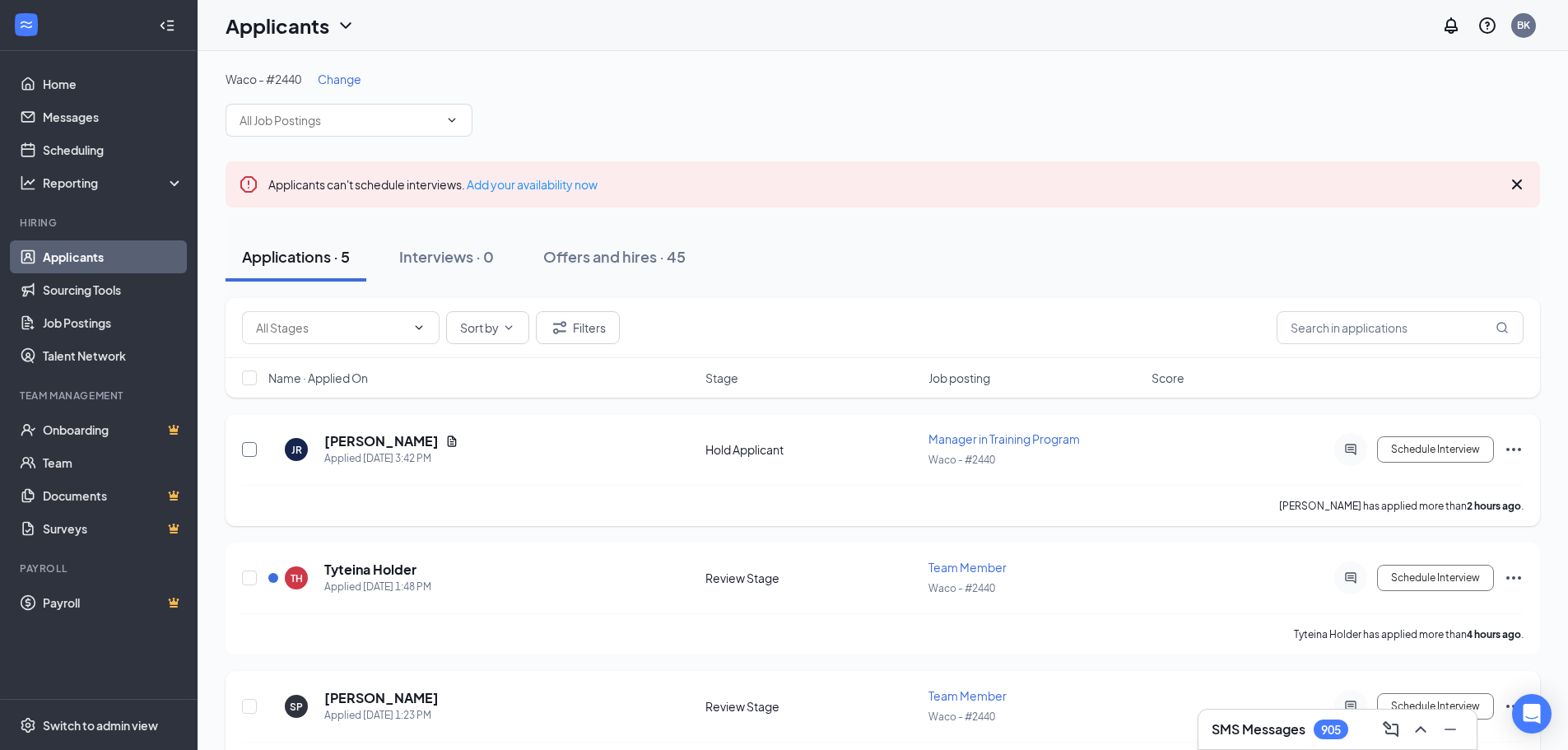
click at [248, 444] on input "checkbox" at bounding box center [249, 449] width 15 height 15
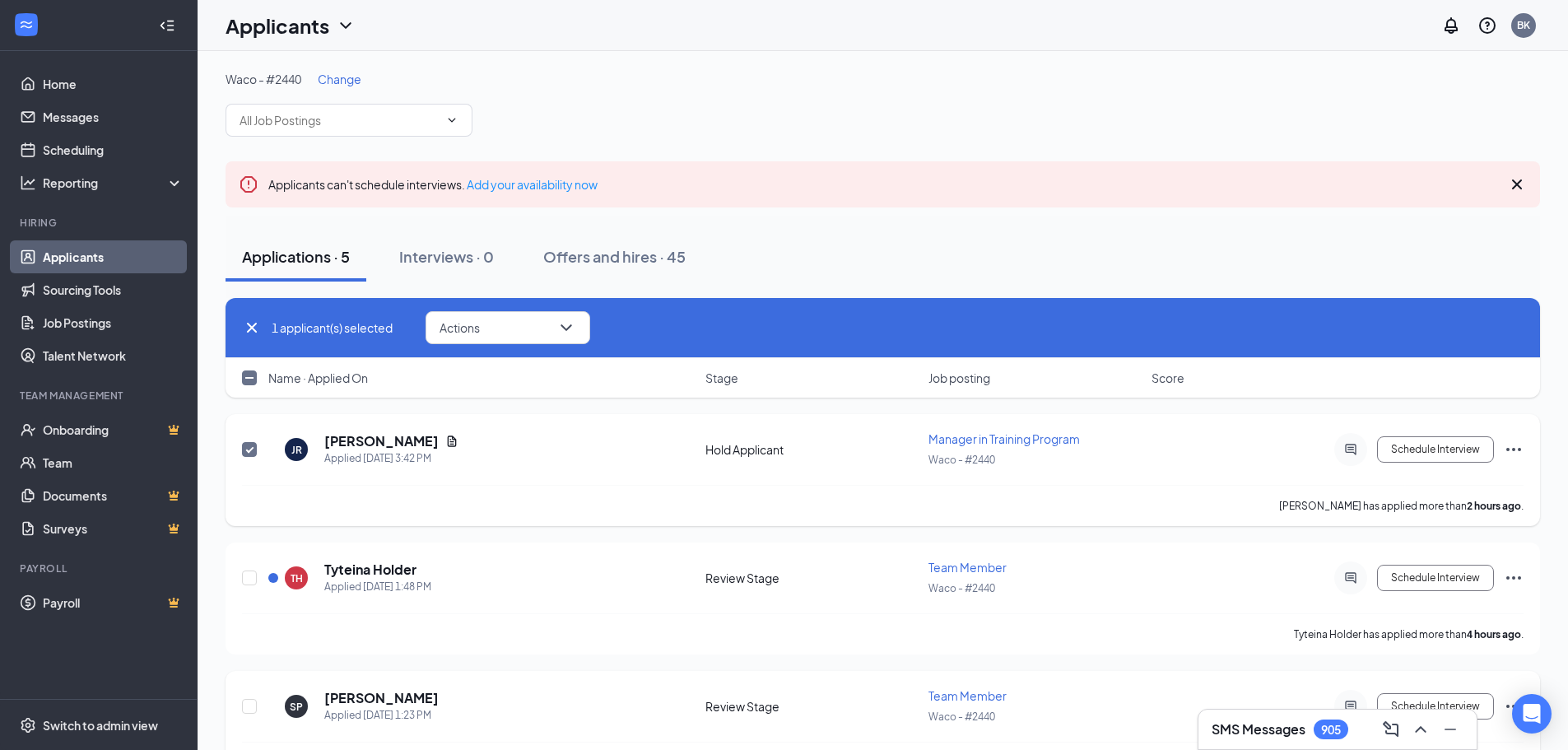
click at [1515, 444] on icon "Ellipses" at bounding box center [1513, 449] width 20 height 20
click at [1399, 681] on p "Reject" at bounding box center [1440, 687] width 142 height 16
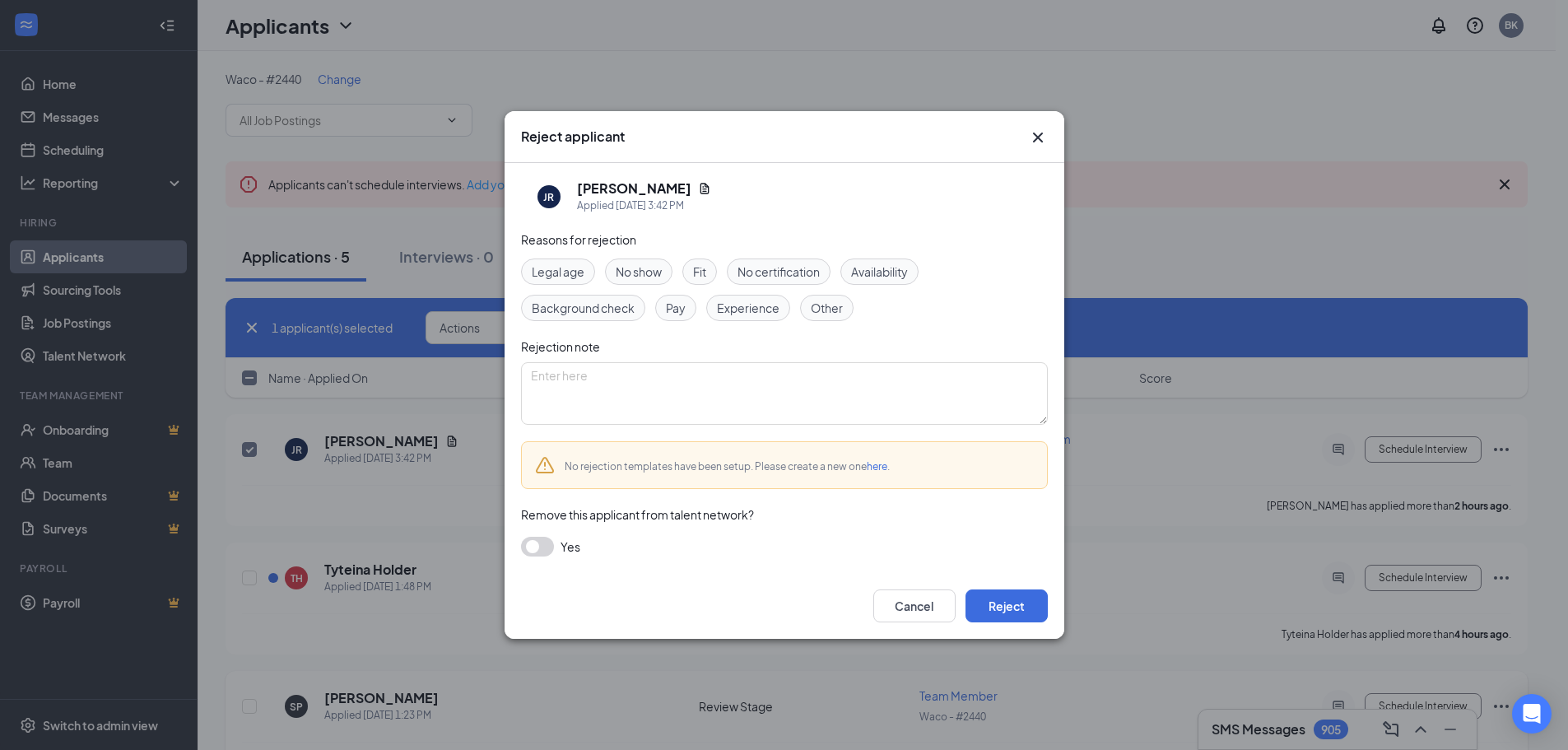
click at [752, 310] on span "Experience" at bounding box center [748, 307] width 62 height 18
click at [729, 309] on span "Experience" at bounding box center [748, 307] width 62 height 18
click at [746, 311] on span "Experience" at bounding box center [748, 307] width 62 height 18
click at [1011, 610] on button "Reject" at bounding box center [1006, 606] width 82 height 33
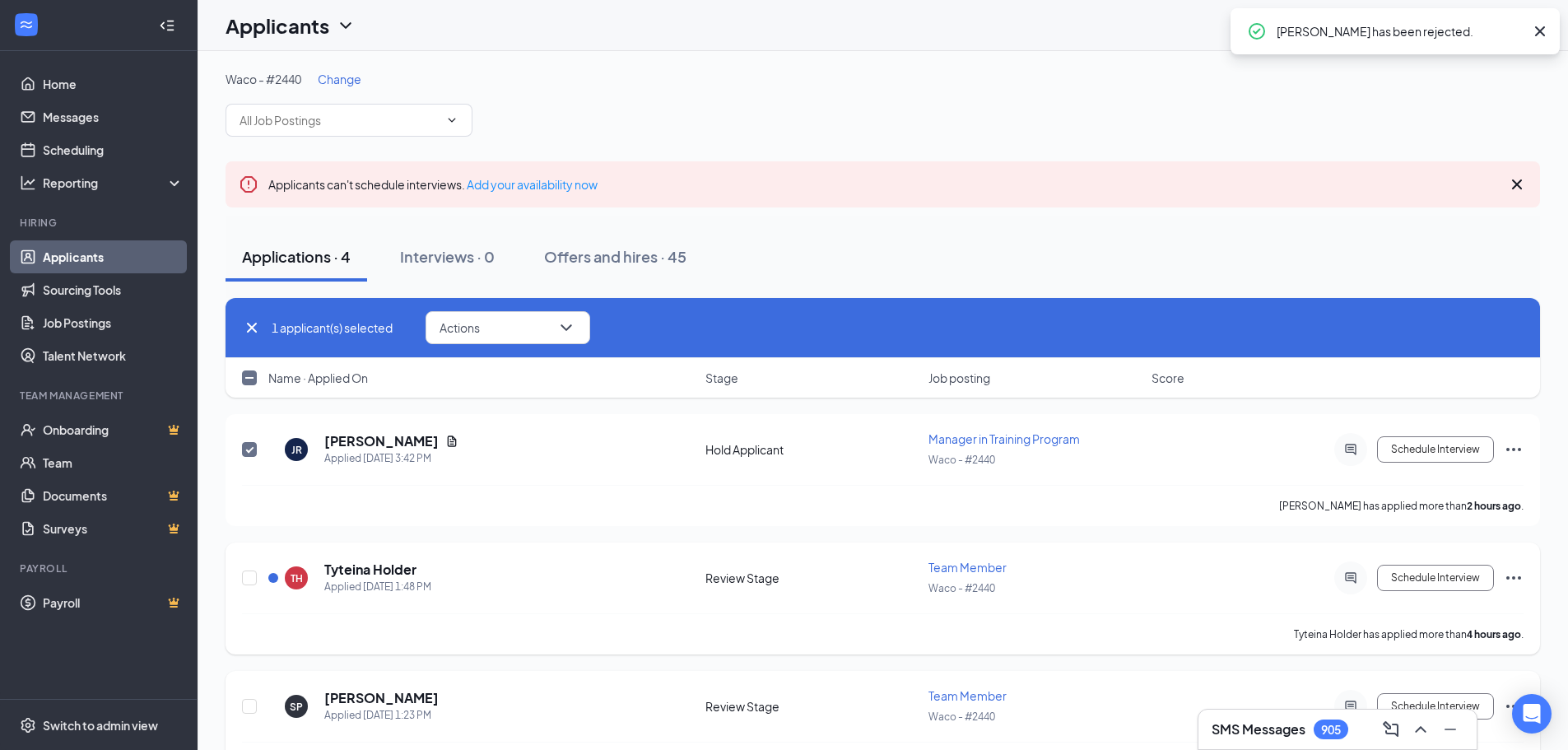
checkbox input "false"
click at [1509, 444] on icon "Ellipses" at bounding box center [1513, 449] width 20 height 20
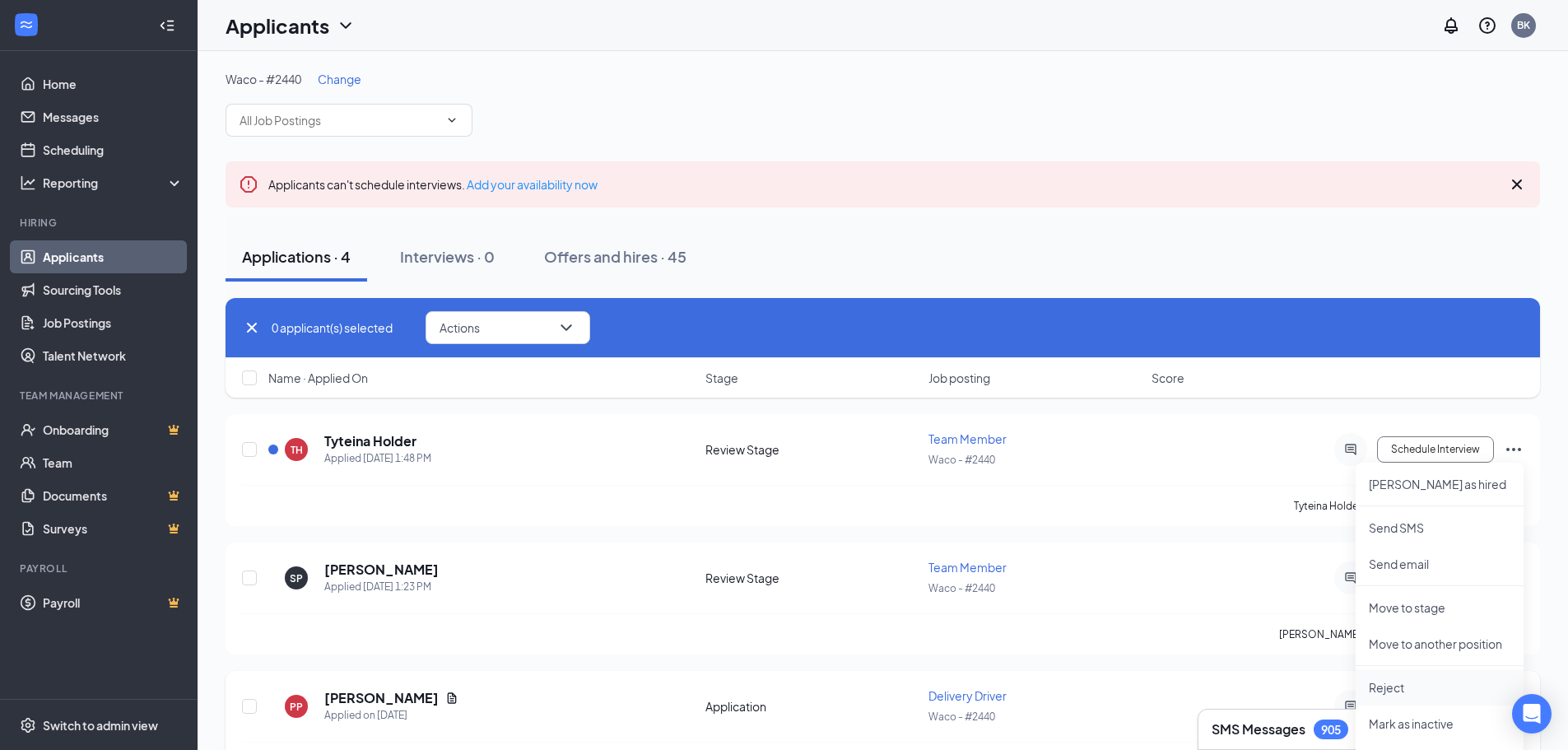
click at [1393, 684] on p "Reject" at bounding box center [1440, 687] width 142 height 16
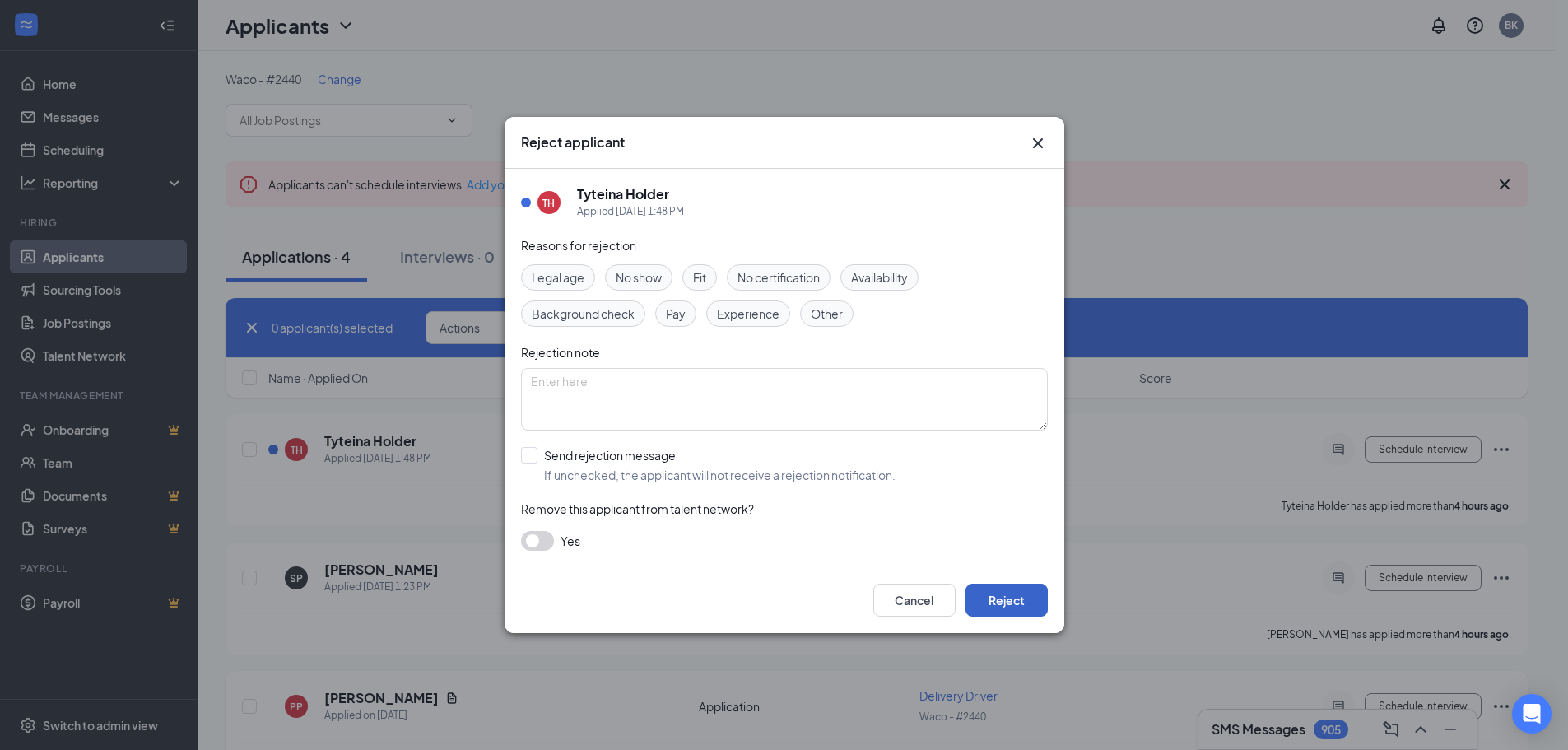
click at [1002, 598] on button "Reject" at bounding box center [1006, 600] width 82 height 33
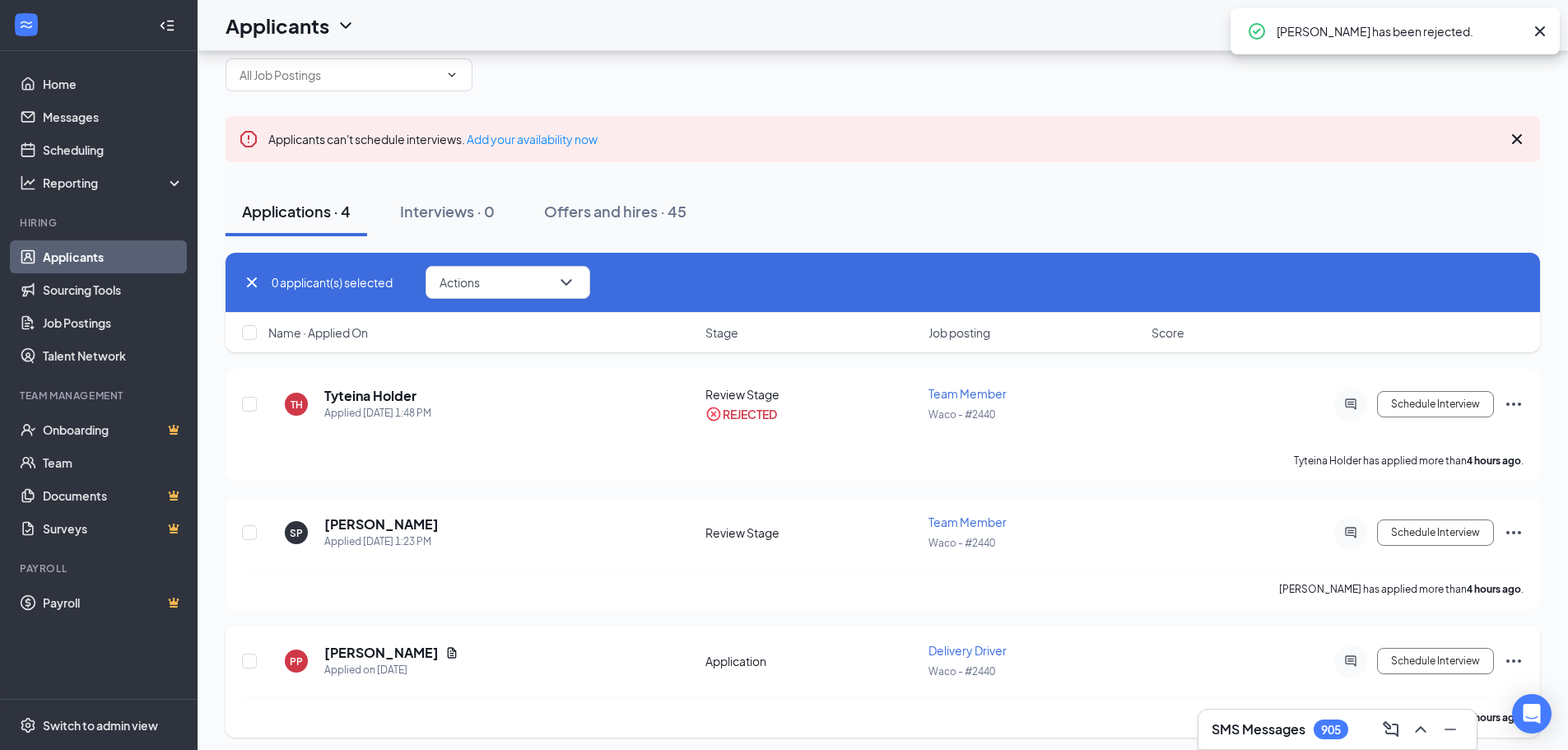
scroll to position [181, 0]
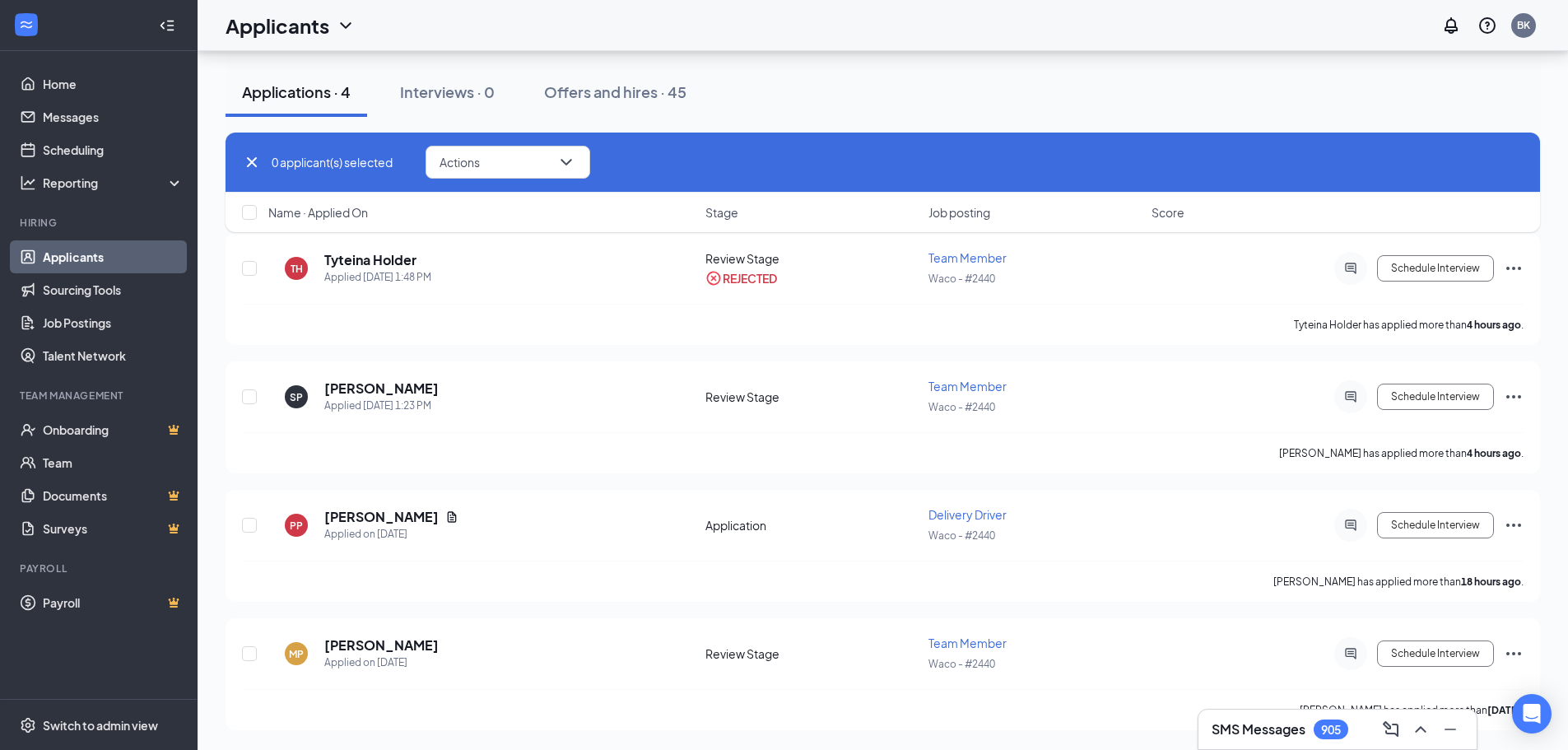
click at [1513, 521] on icon "Ellipses" at bounding box center [1513, 525] width 20 height 20
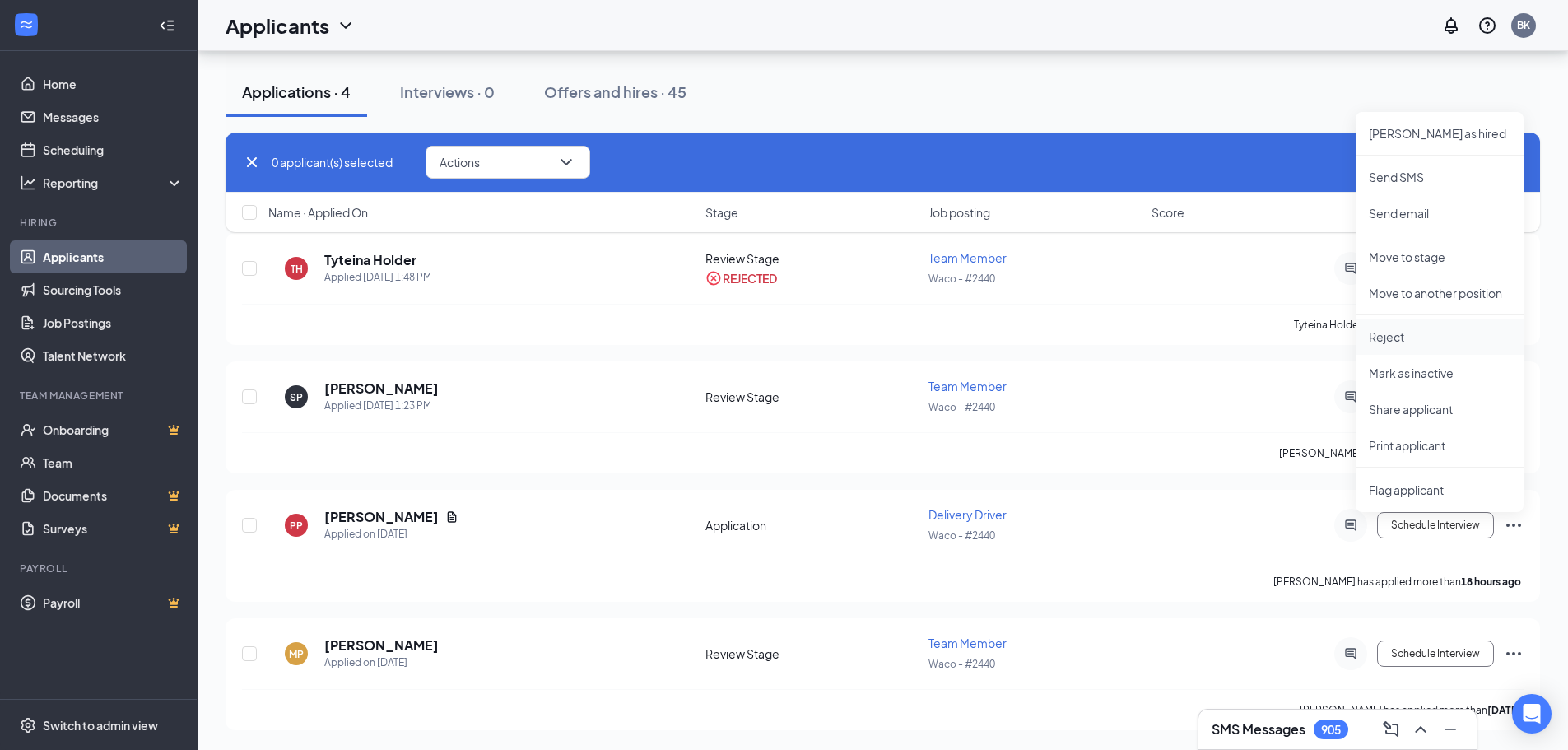
click at [1397, 334] on p "Reject" at bounding box center [1440, 336] width 142 height 16
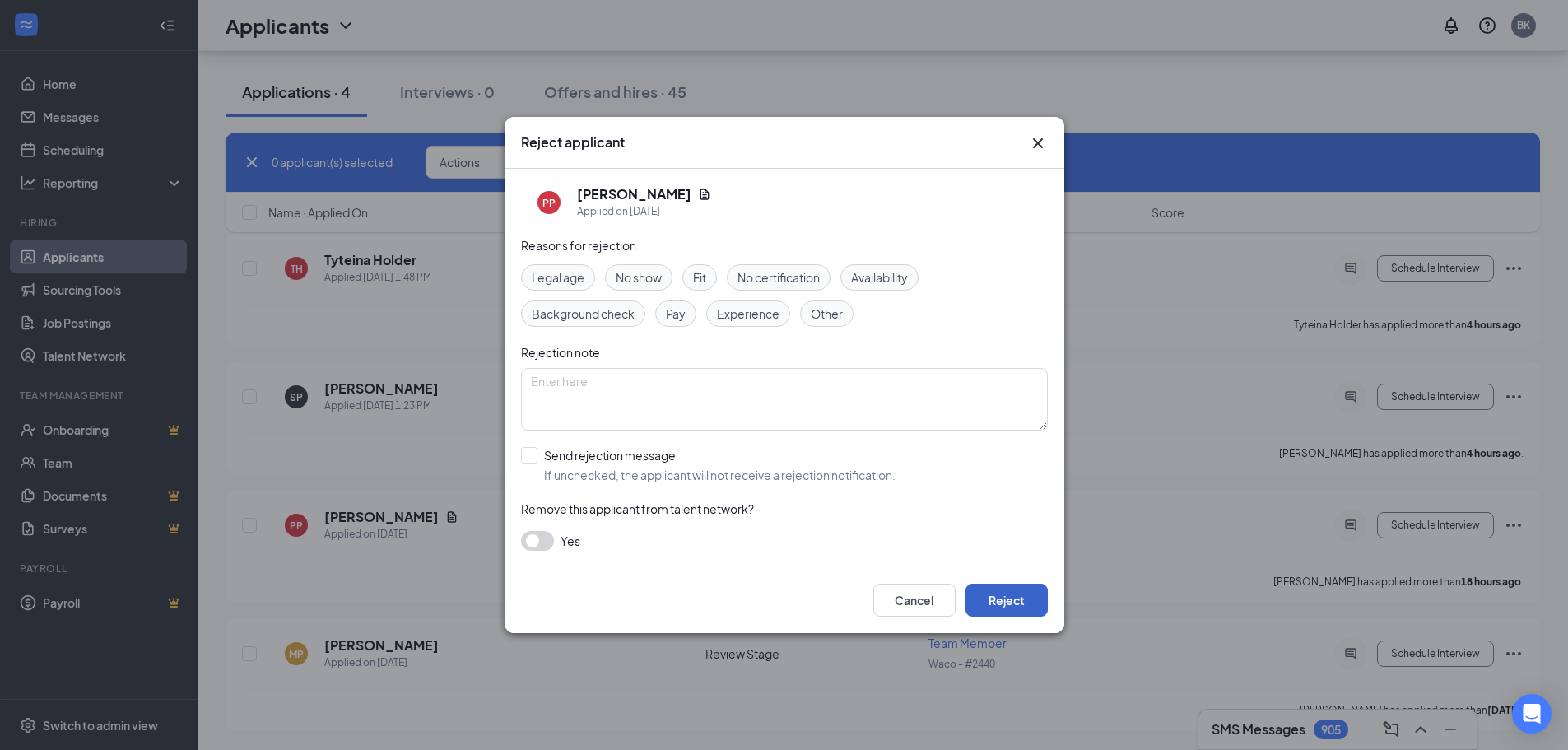
click at [1001, 597] on button "Reject" at bounding box center [1006, 600] width 82 height 33
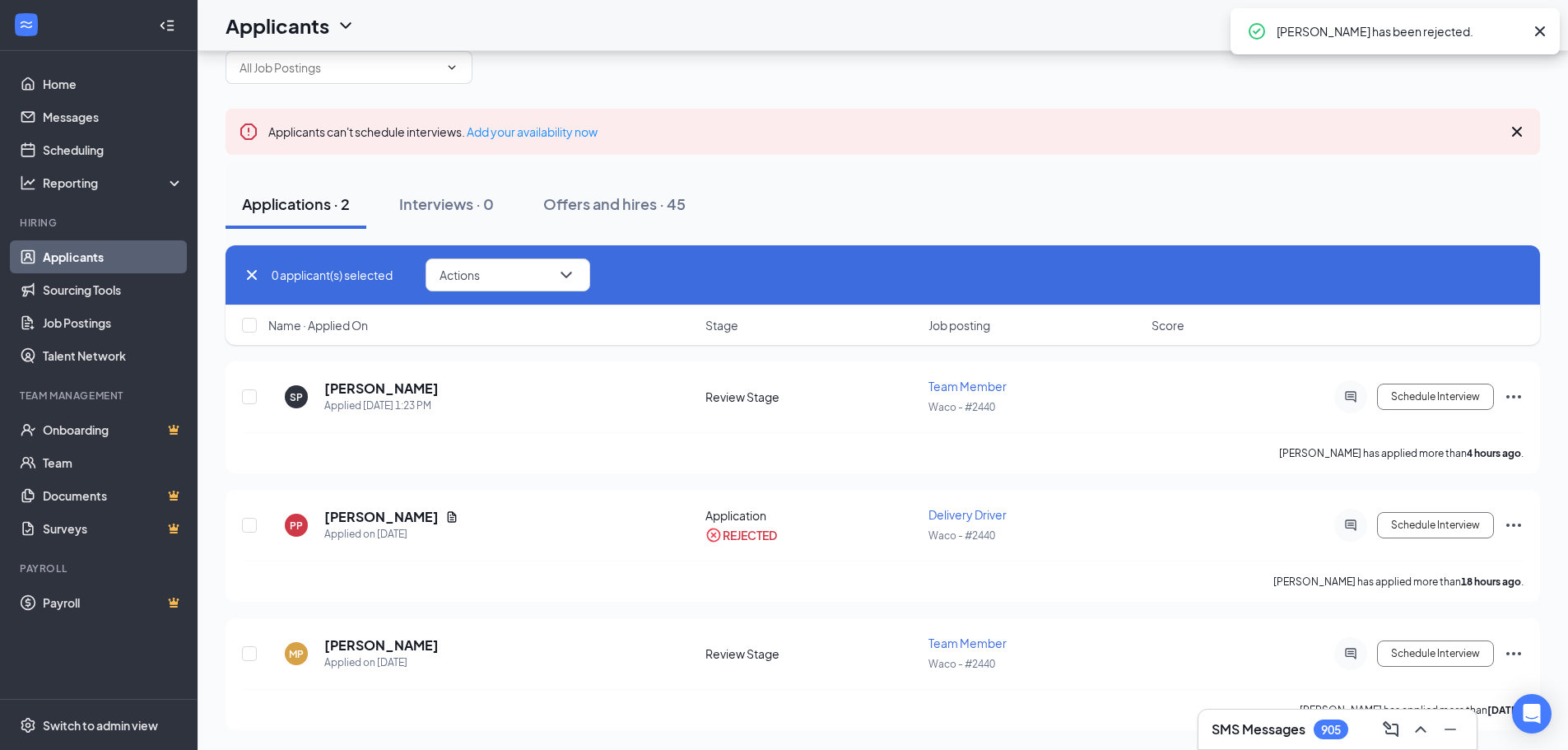
scroll to position [53, 0]
click at [1522, 651] on icon "Ellipses" at bounding box center [1513, 653] width 20 height 20
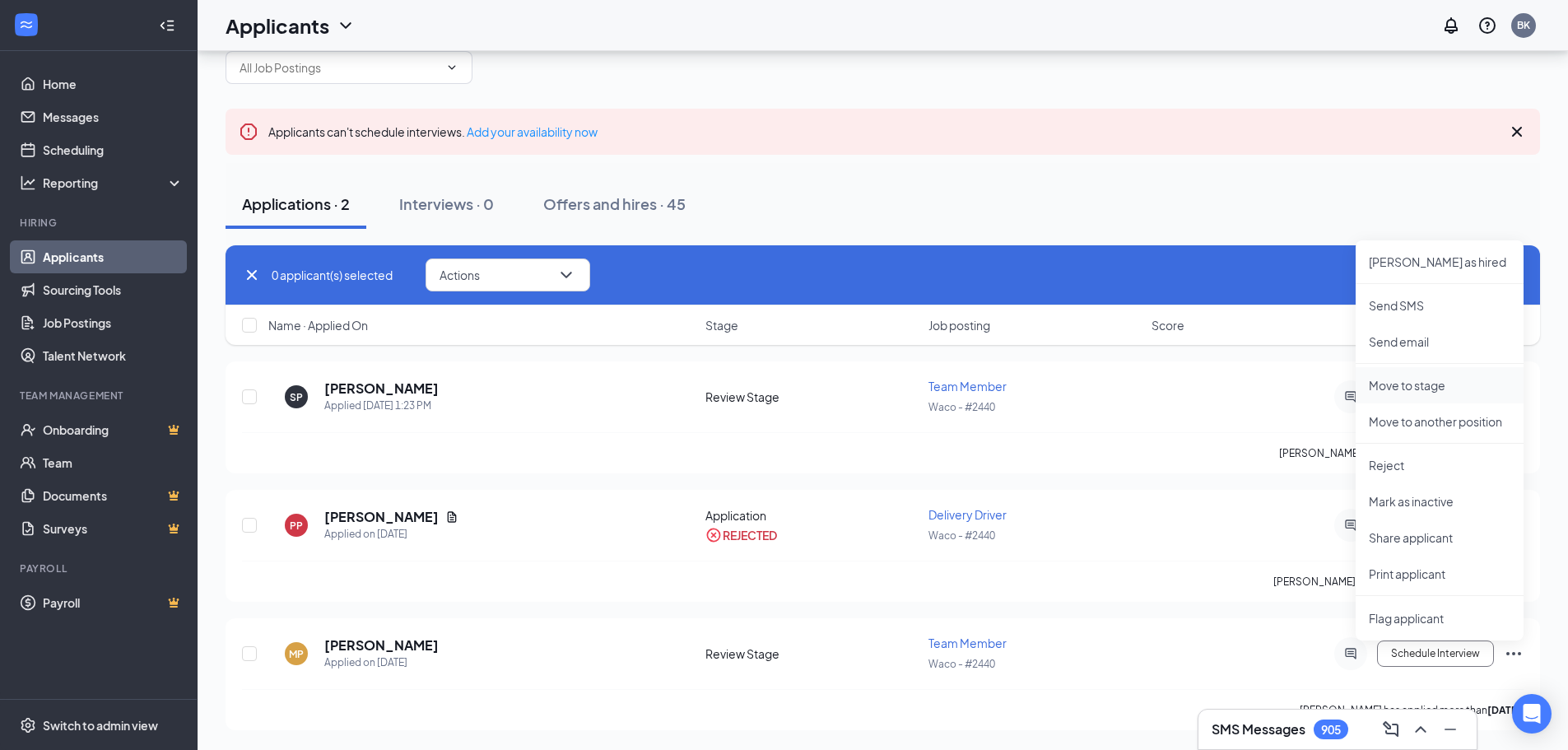
click at [1428, 388] on p "Move to stage" at bounding box center [1440, 385] width 142 height 16
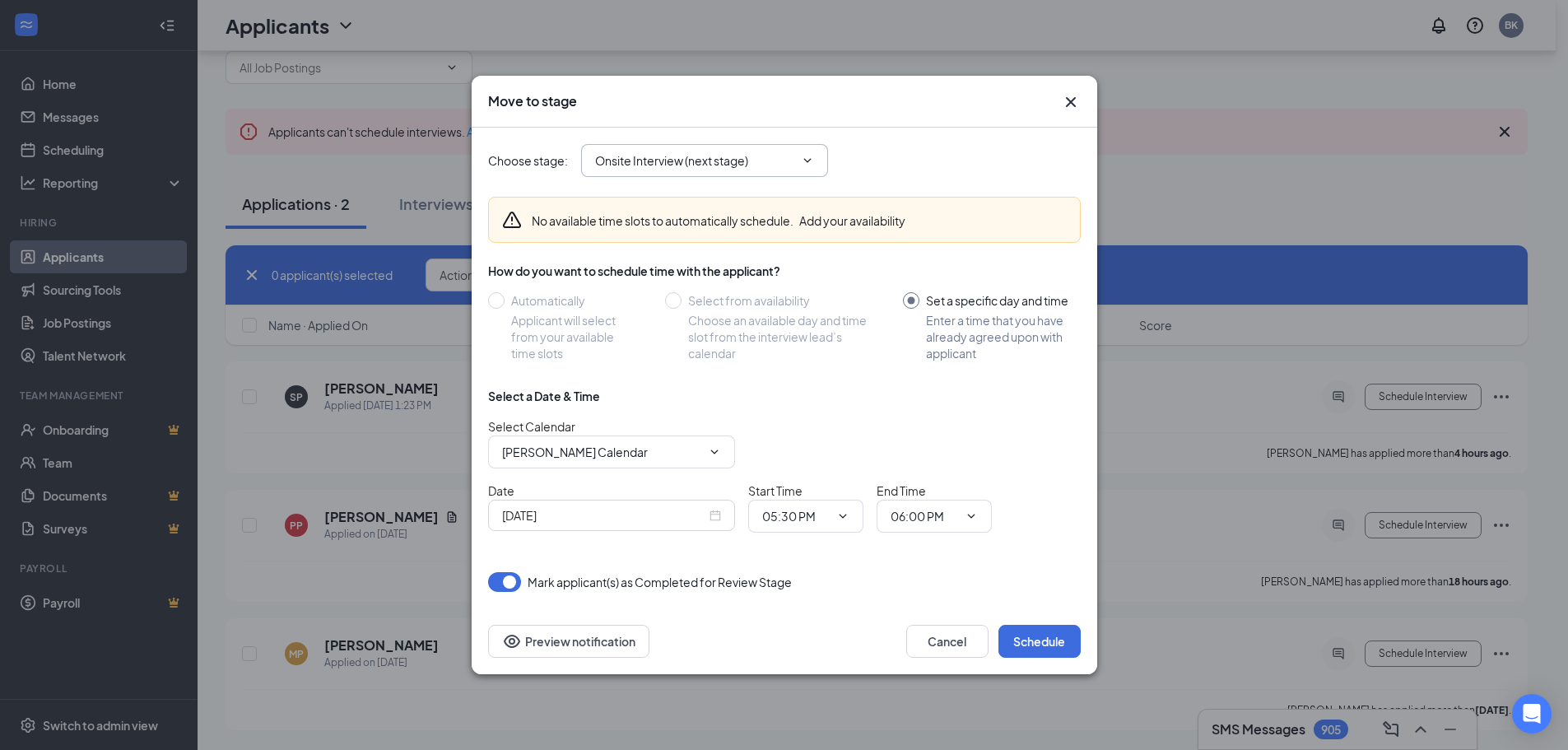
click at [719, 157] on input "Onsite Interview (next stage)" at bounding box center [694, 160] width 199 height 18
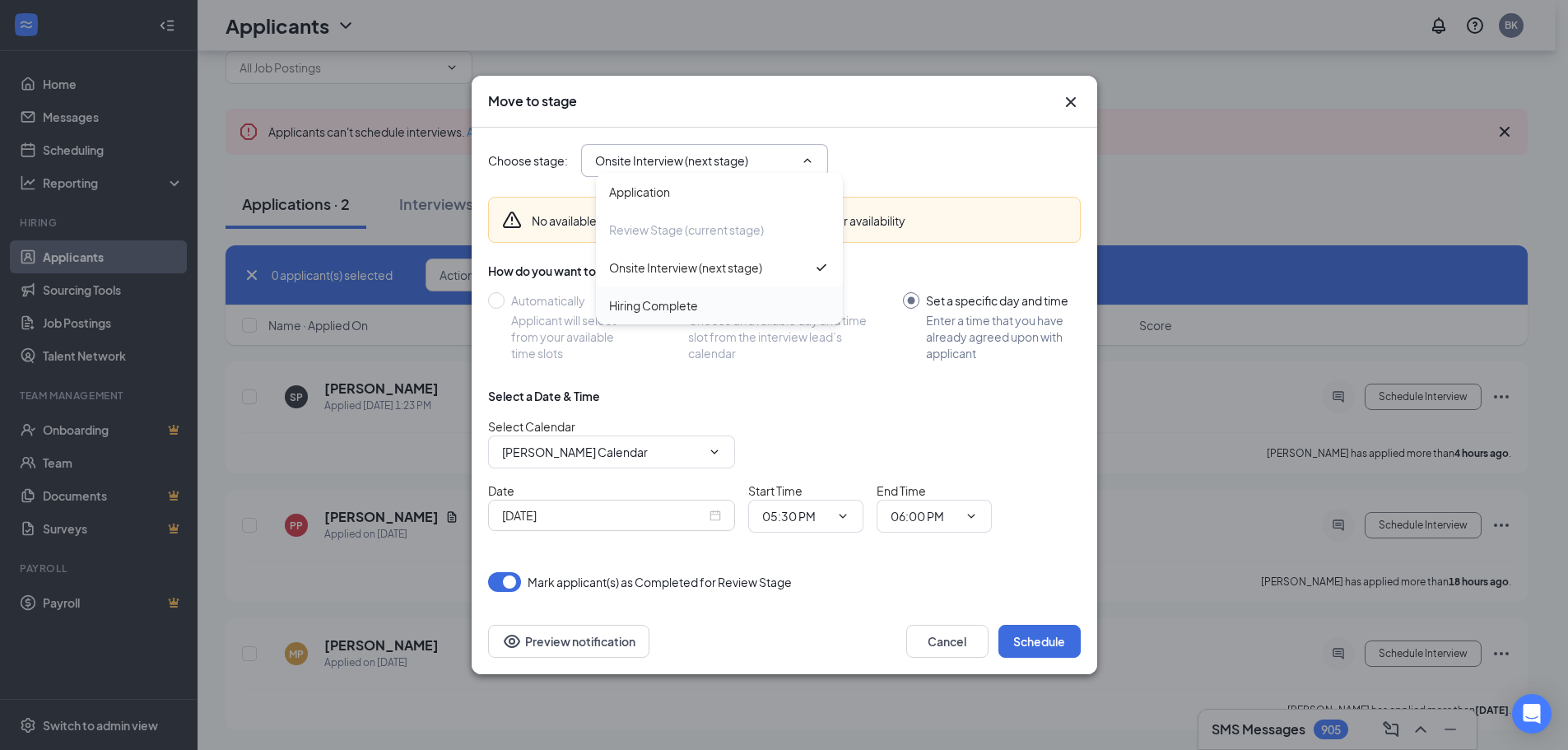
click at [682, 307] on div "Hiring Complete" at bounding box center [654, 305] width 89 height 18
type input "Hiring Complete"
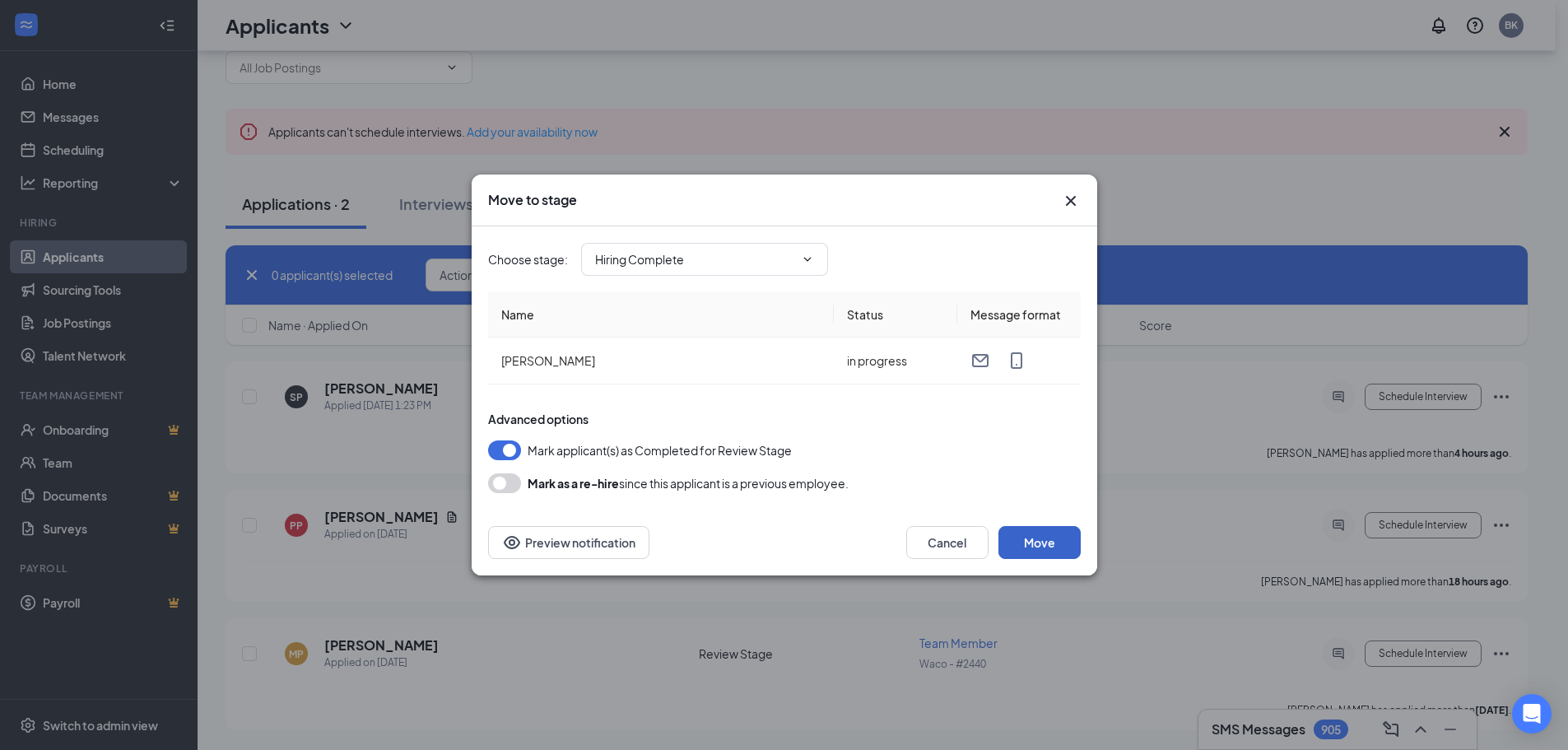
click at [1030, 536] on button "Move" at bounding box center [1039, 543] width 82 height 33
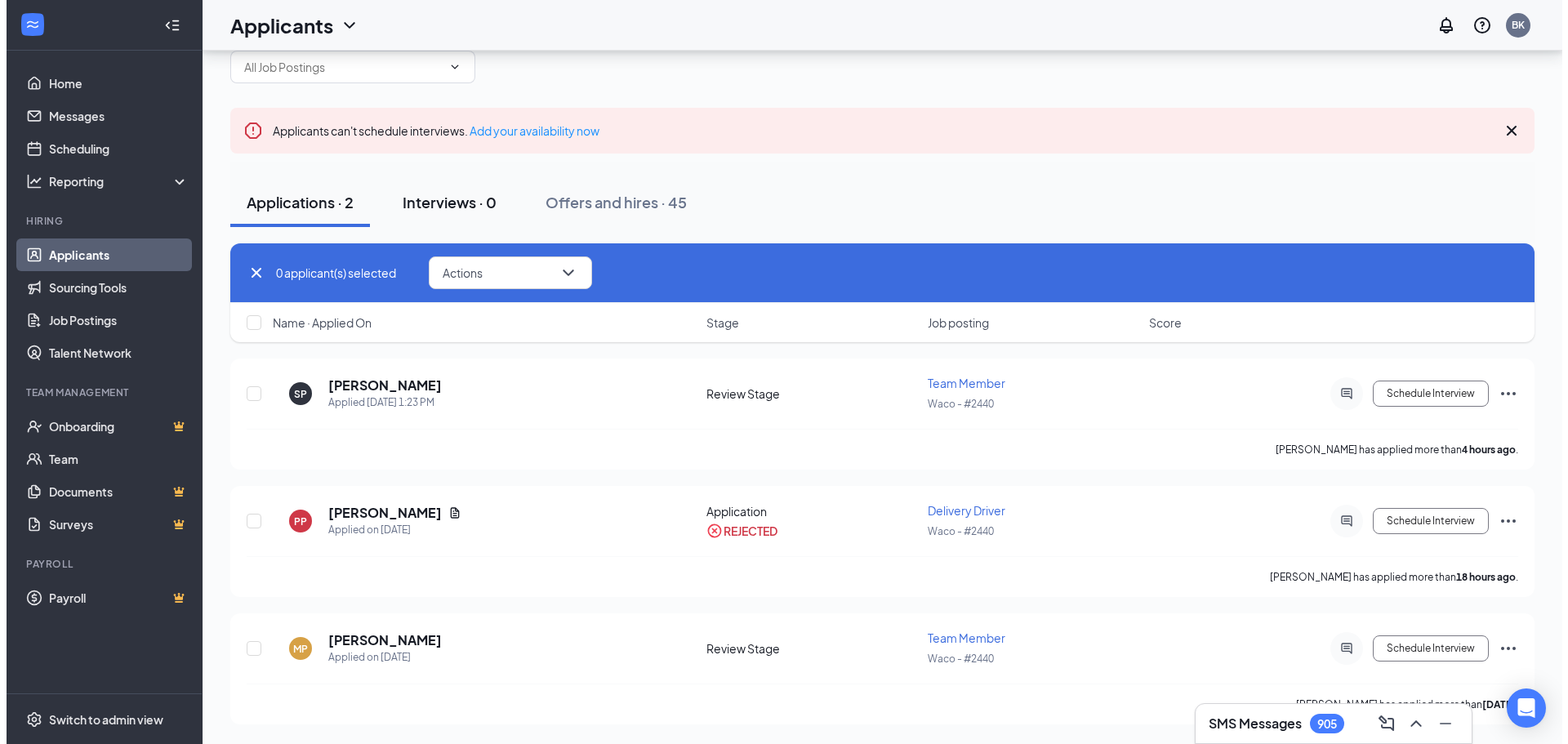
scroll to position [0, 0]
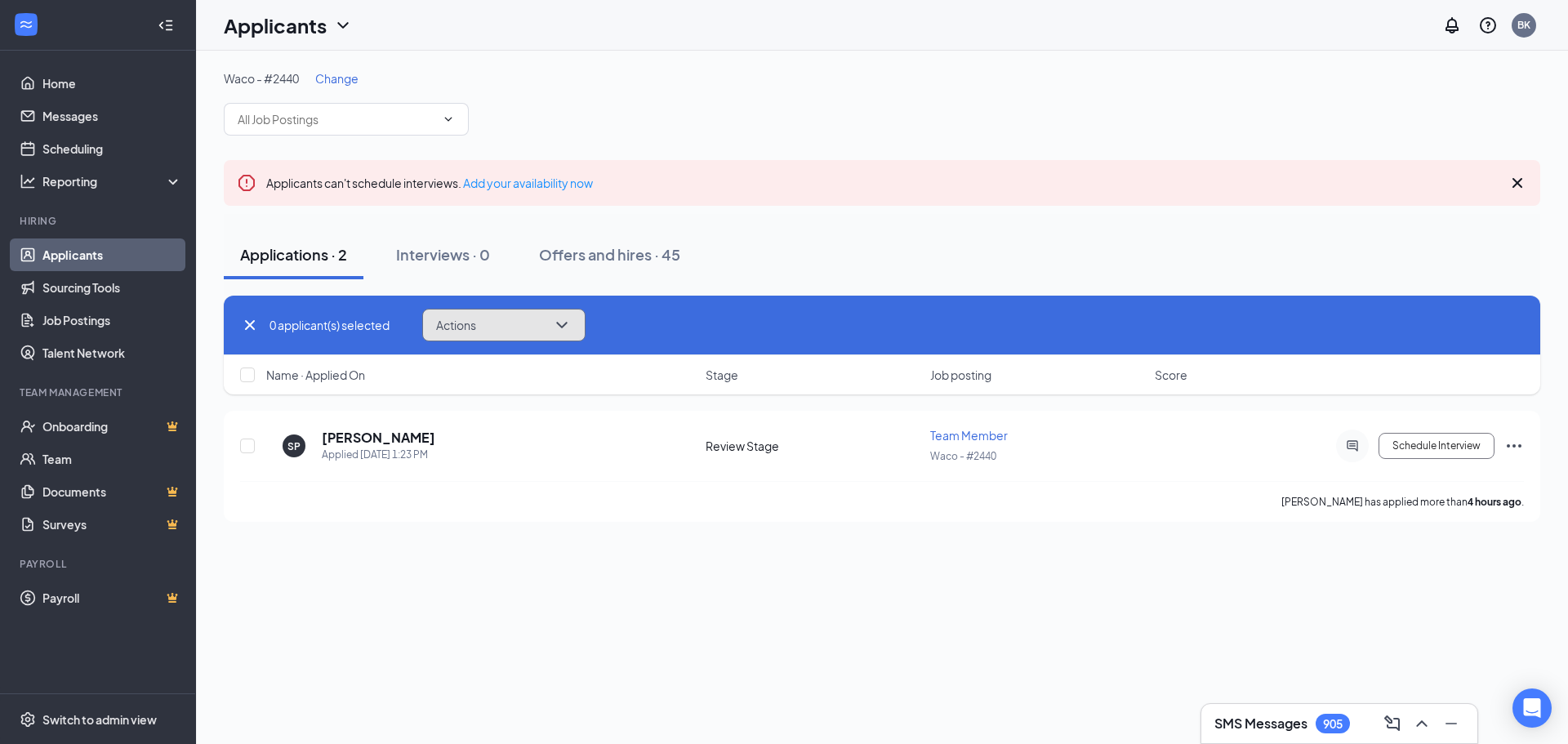
click at [538, 312] on button "Actions" at bounding box center [504, 325] width 163 height 33
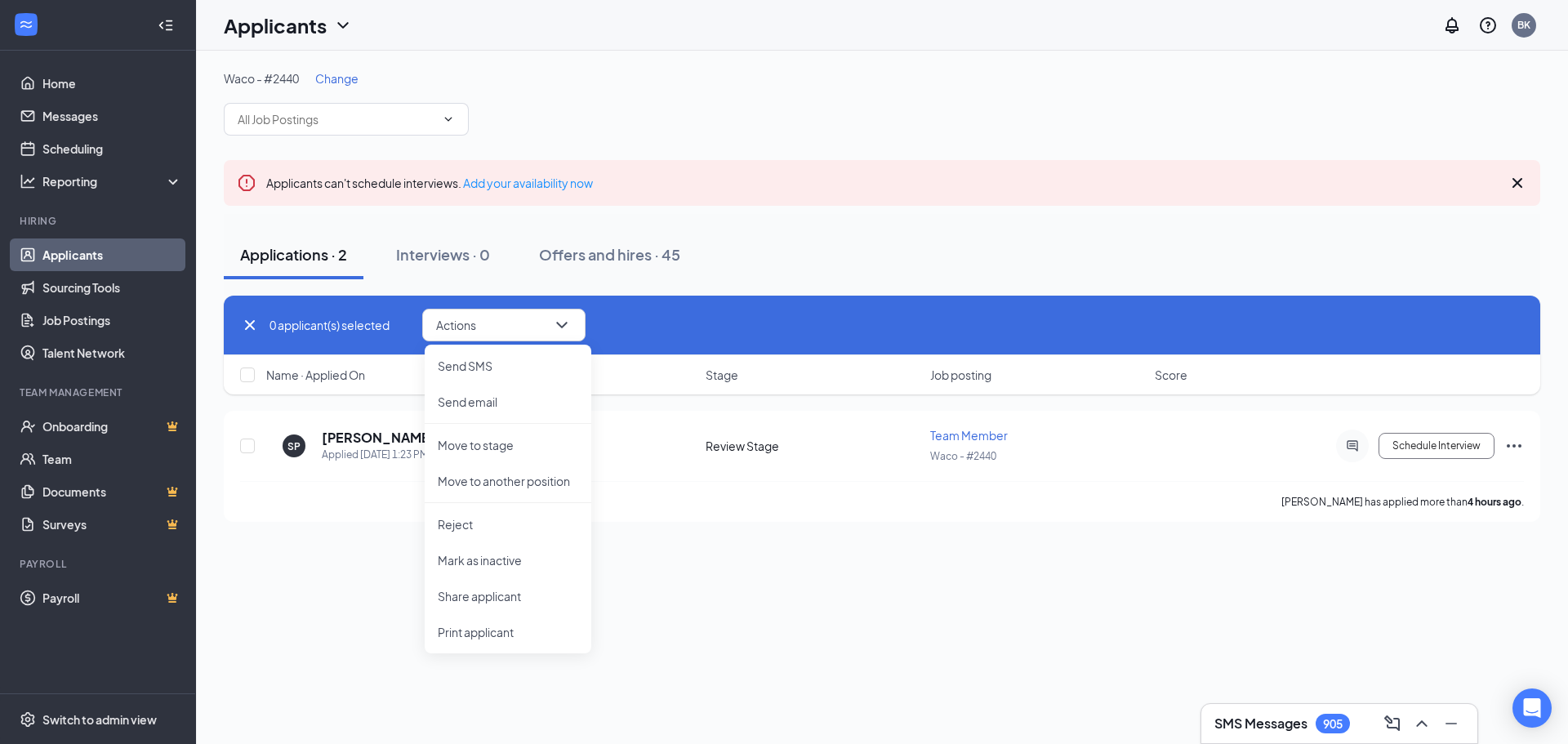
click at [690, 649] on div "Waco - #2440 Change Applicants can't schedule interviews. Add your availability…" at bounding box center [882, 397] width 1372 height 693
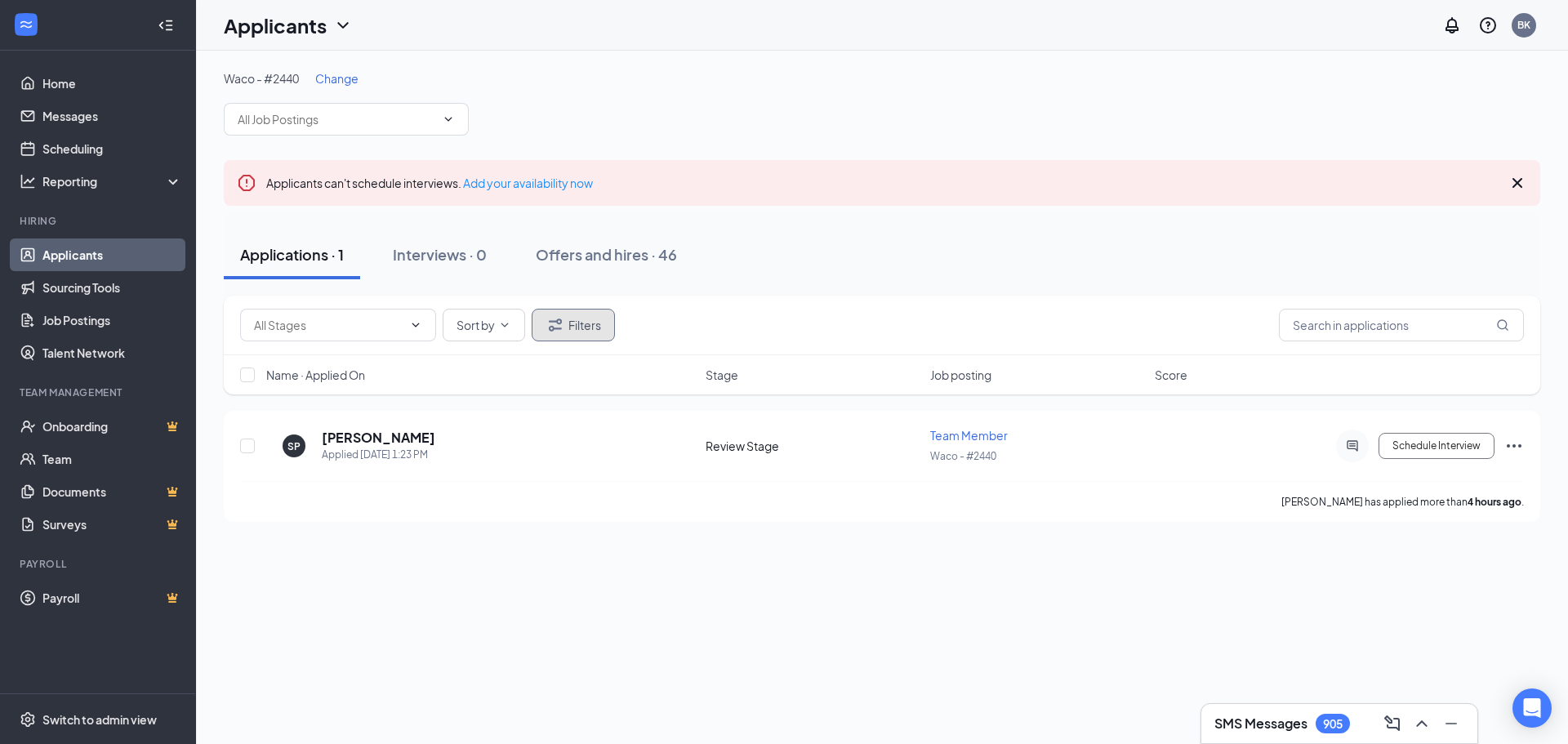
click at [562, 327] on icon "Filter" at bounding box center [555, 325] width 20 height 20
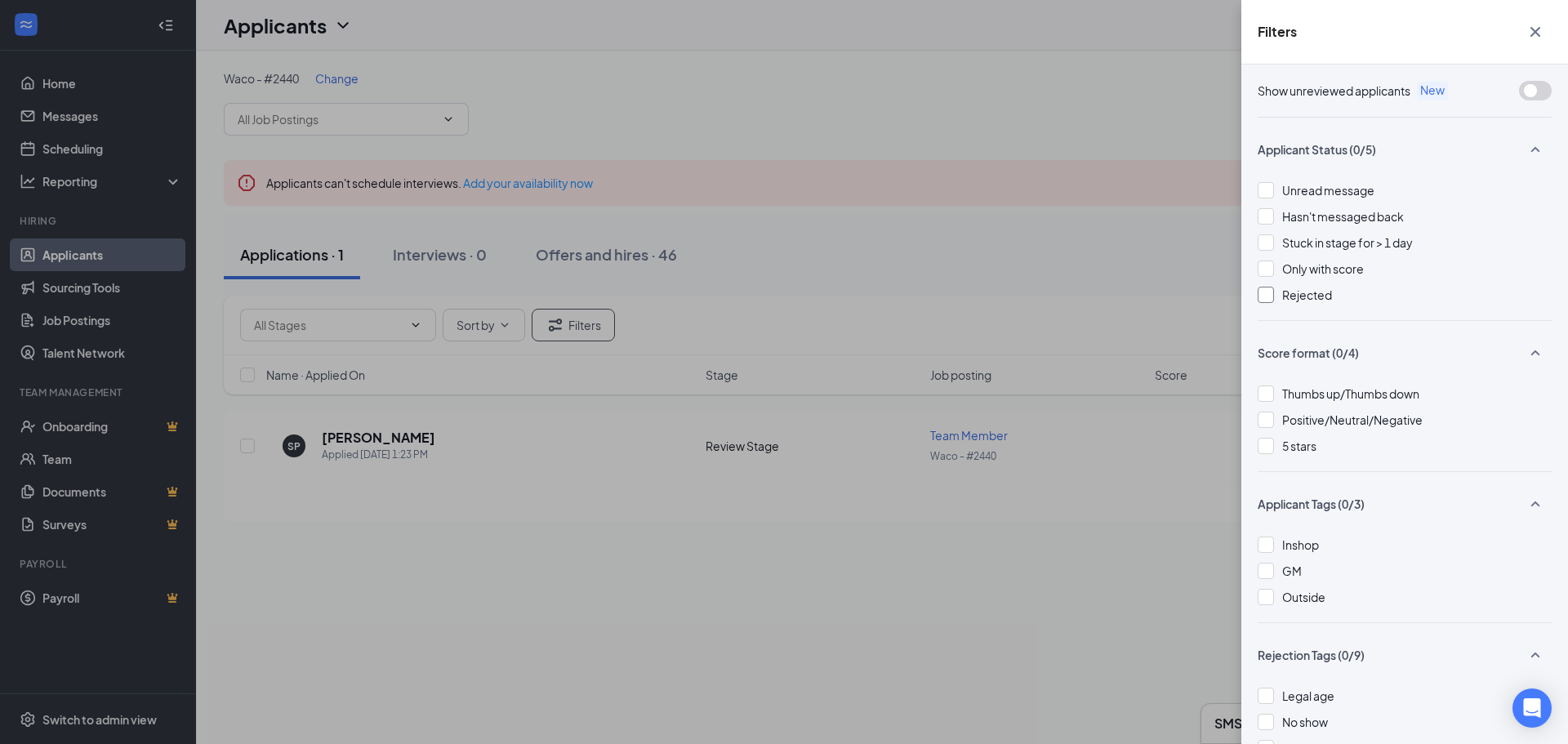
click at [1269, 290] on div at bounding box center [1266, 295] width 16 height 16
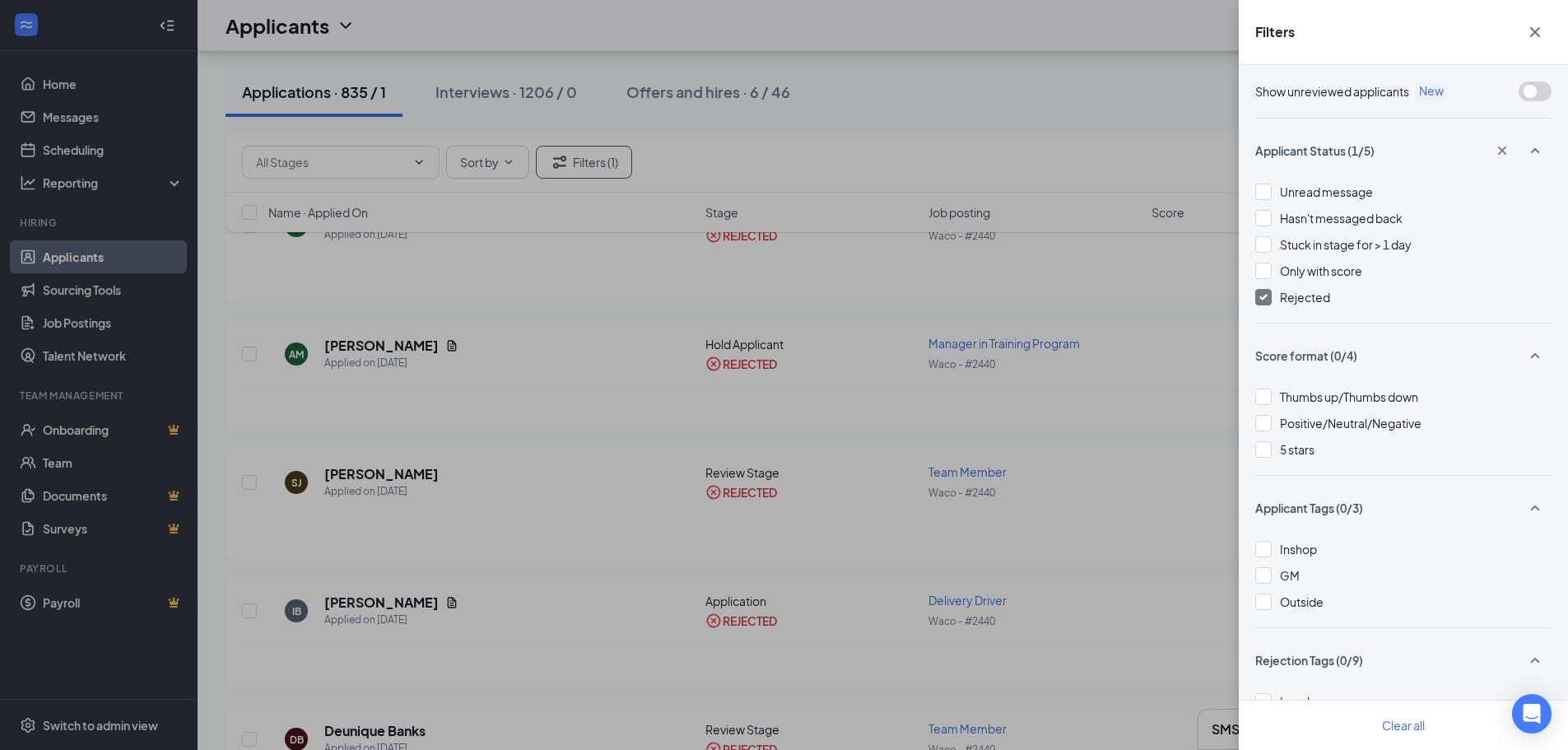
scroll to position [1564, 0]
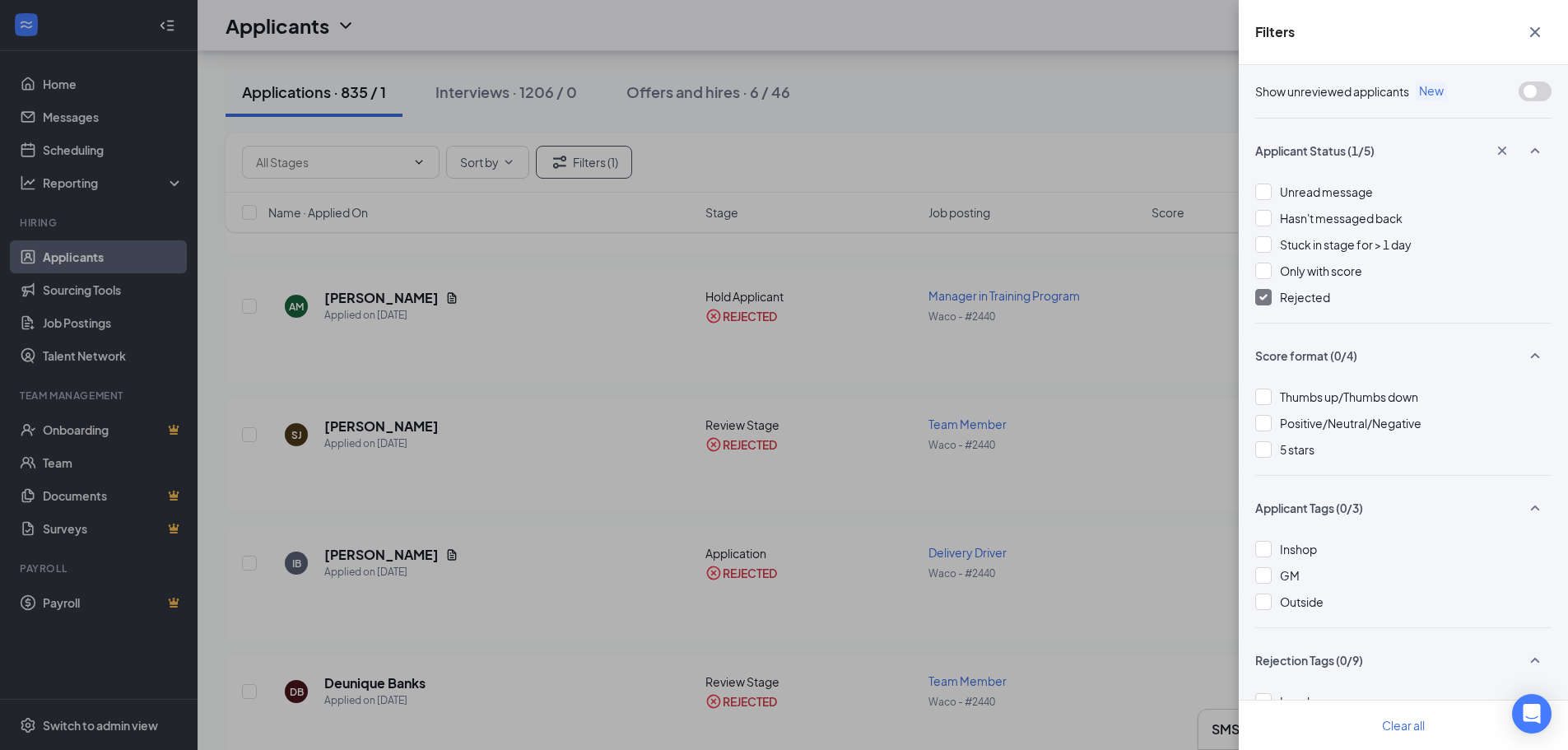
click at [1530, 29] on icon "Cross" at bounding box center [1535, 32] width 20 height 20
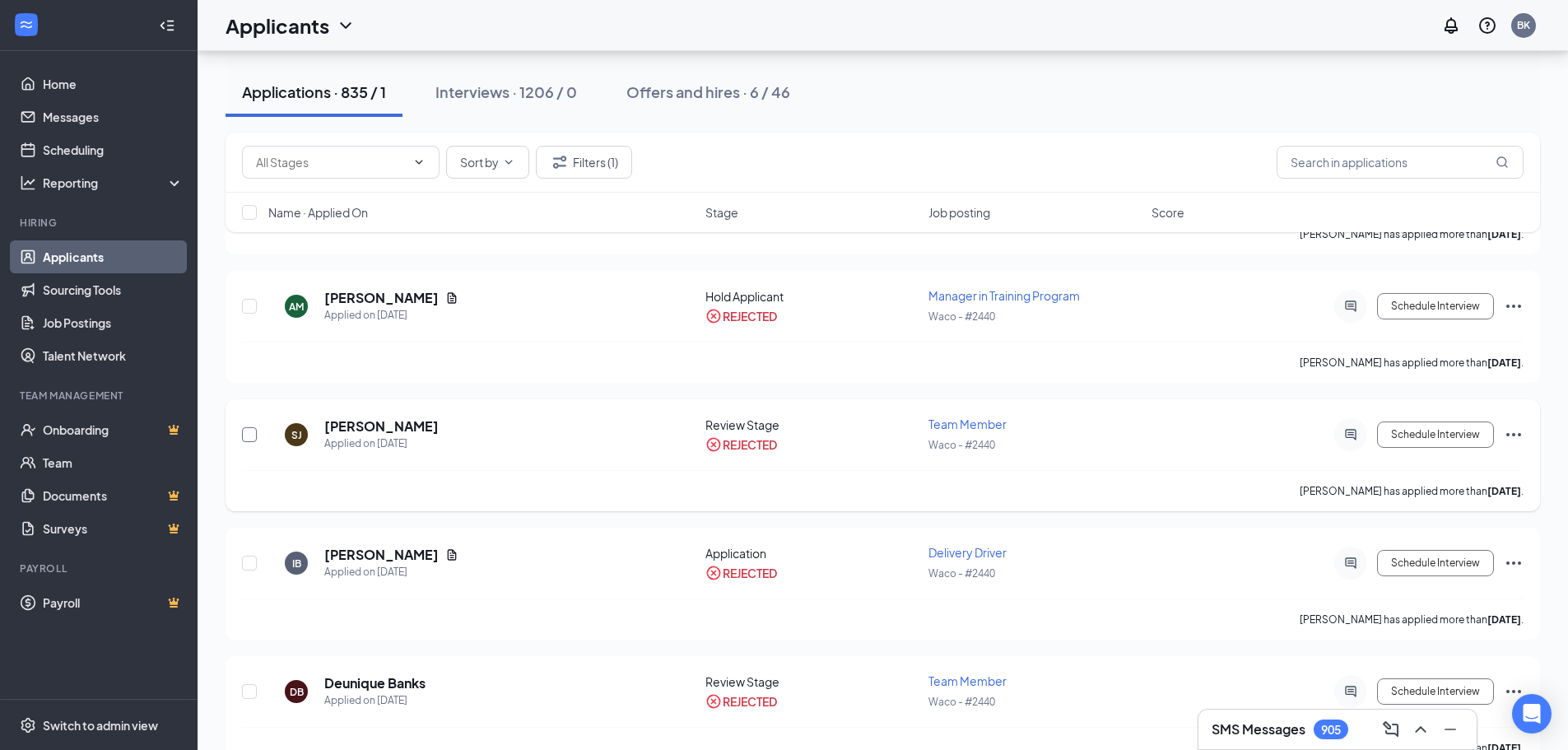
click at [244, 430] on input "checkbox" at bounding box center [249, 434] width 15 height 15
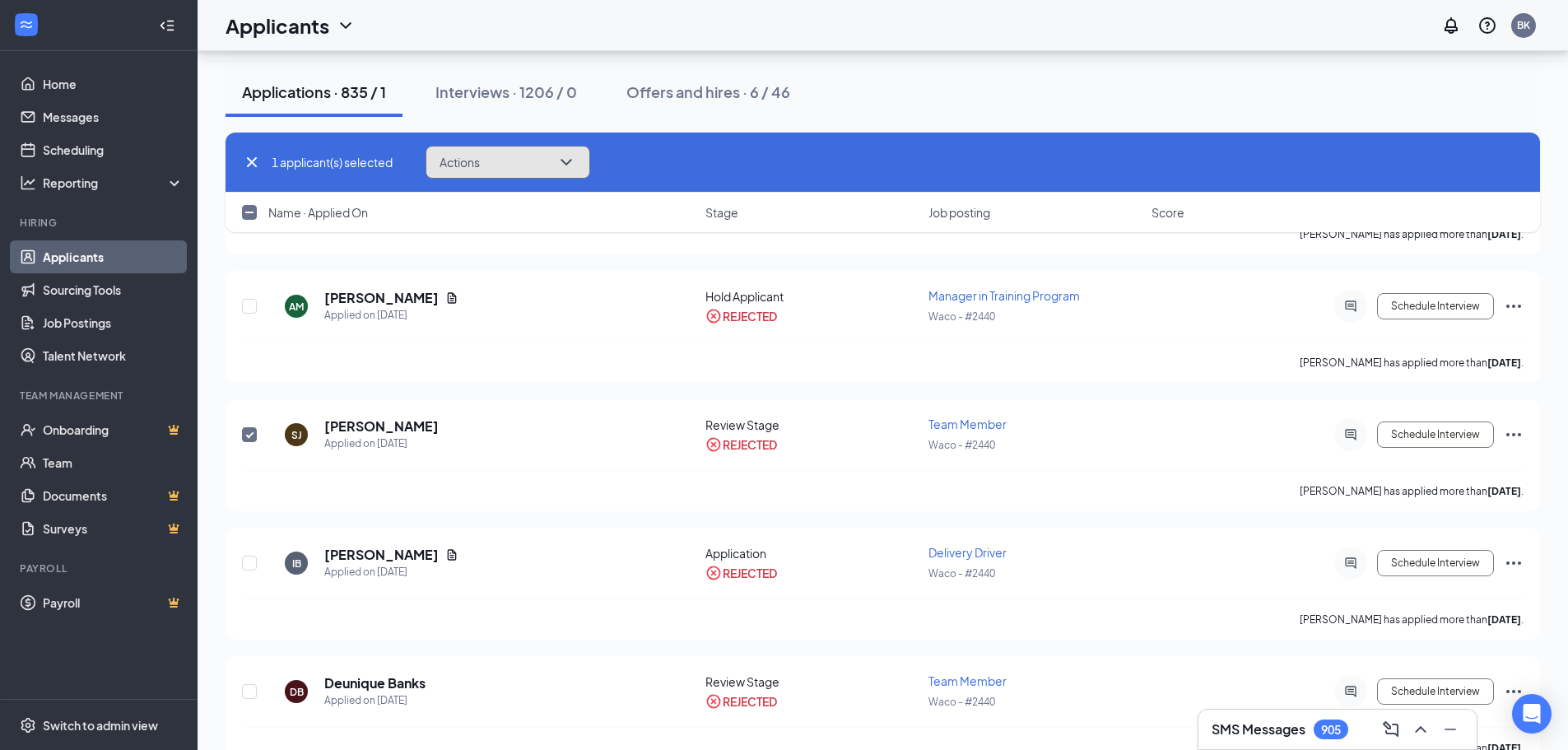
click at [584, 163] on button "Actions" at bounding box center [508, 162] width 165 height 33
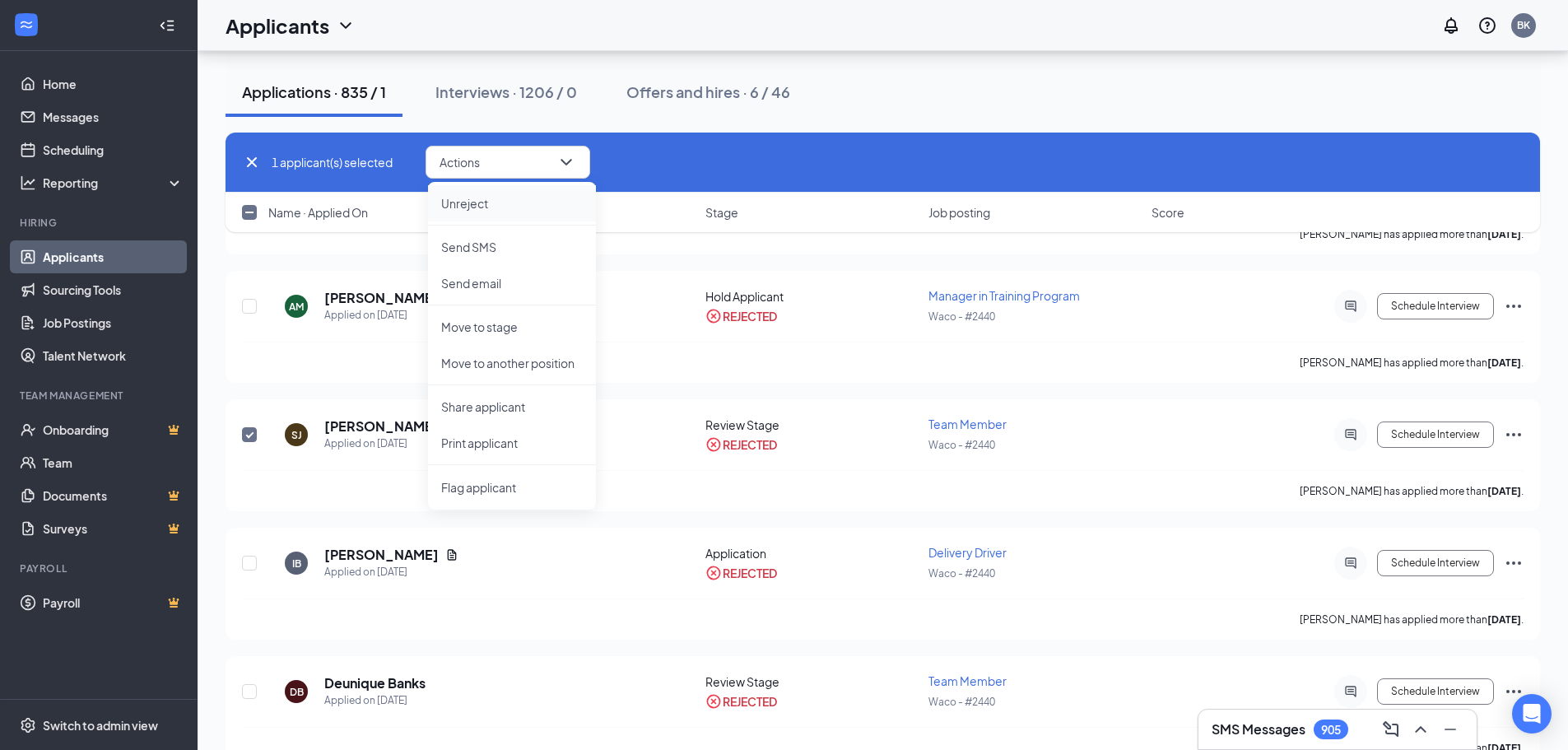
click at [526, 194] on li "Unreject" at bounding box center [512, 204] width 168 height 36
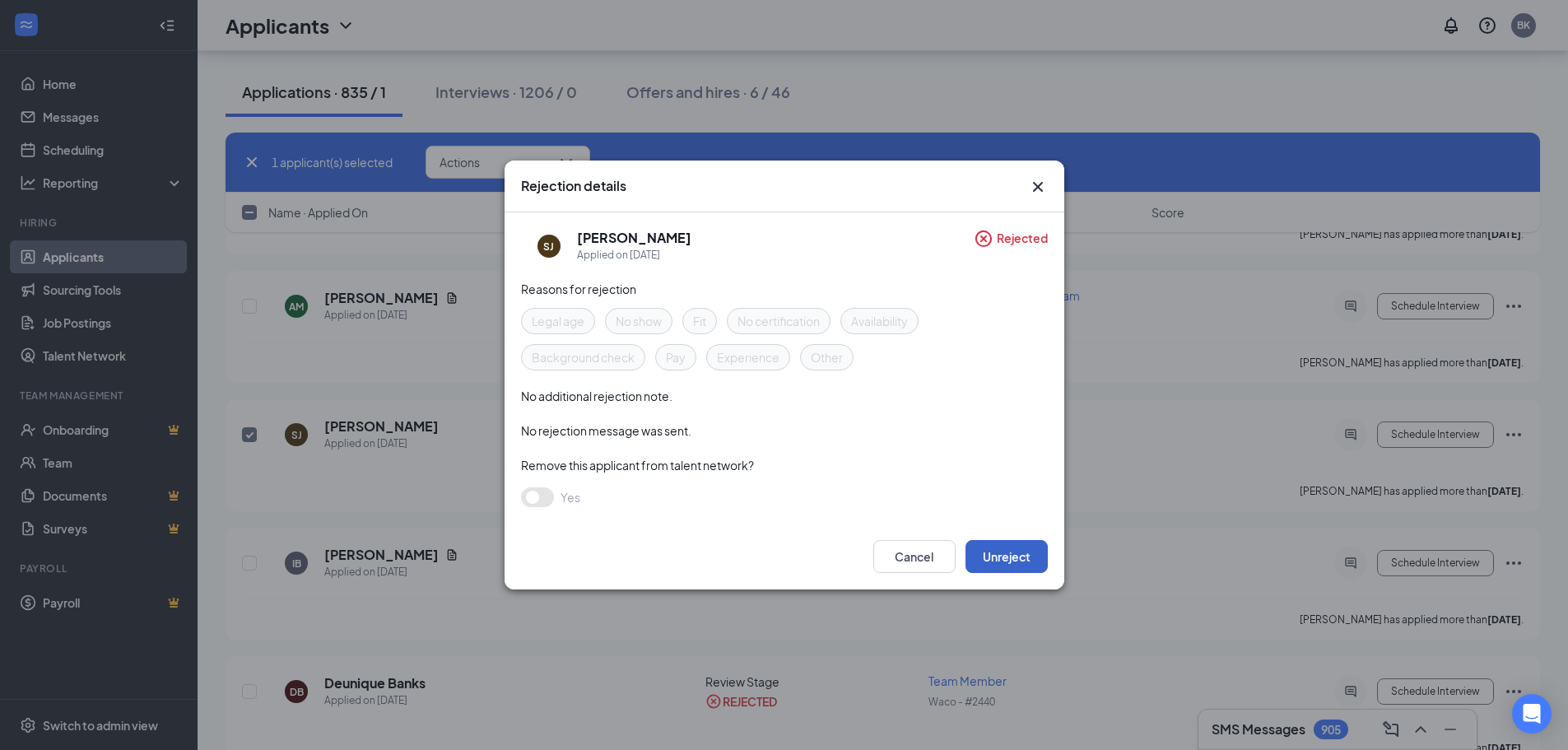
click at [1008, 560] on button "Unreject" at bounding box center [1006, 557] width 82 height 33
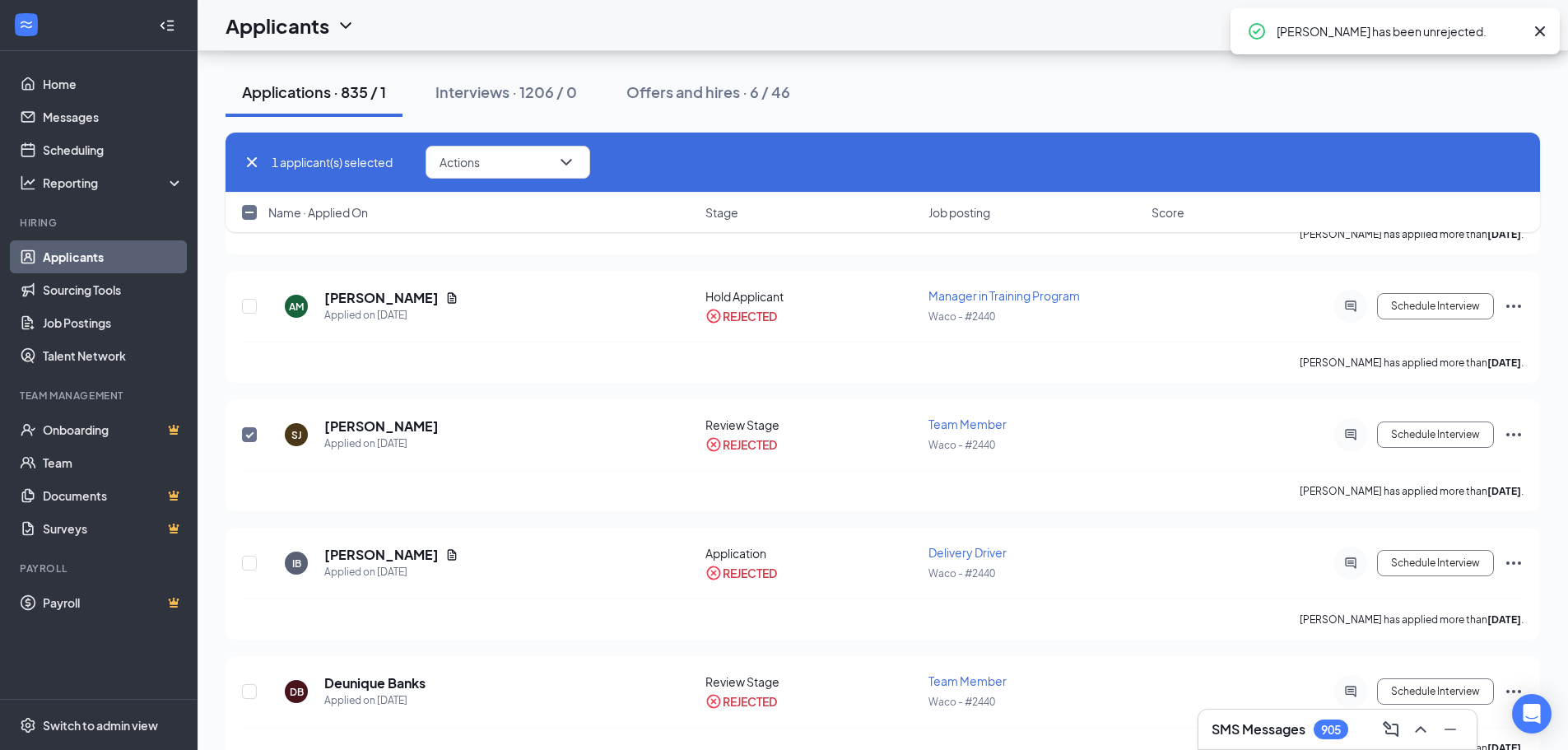
checkbox input "false"
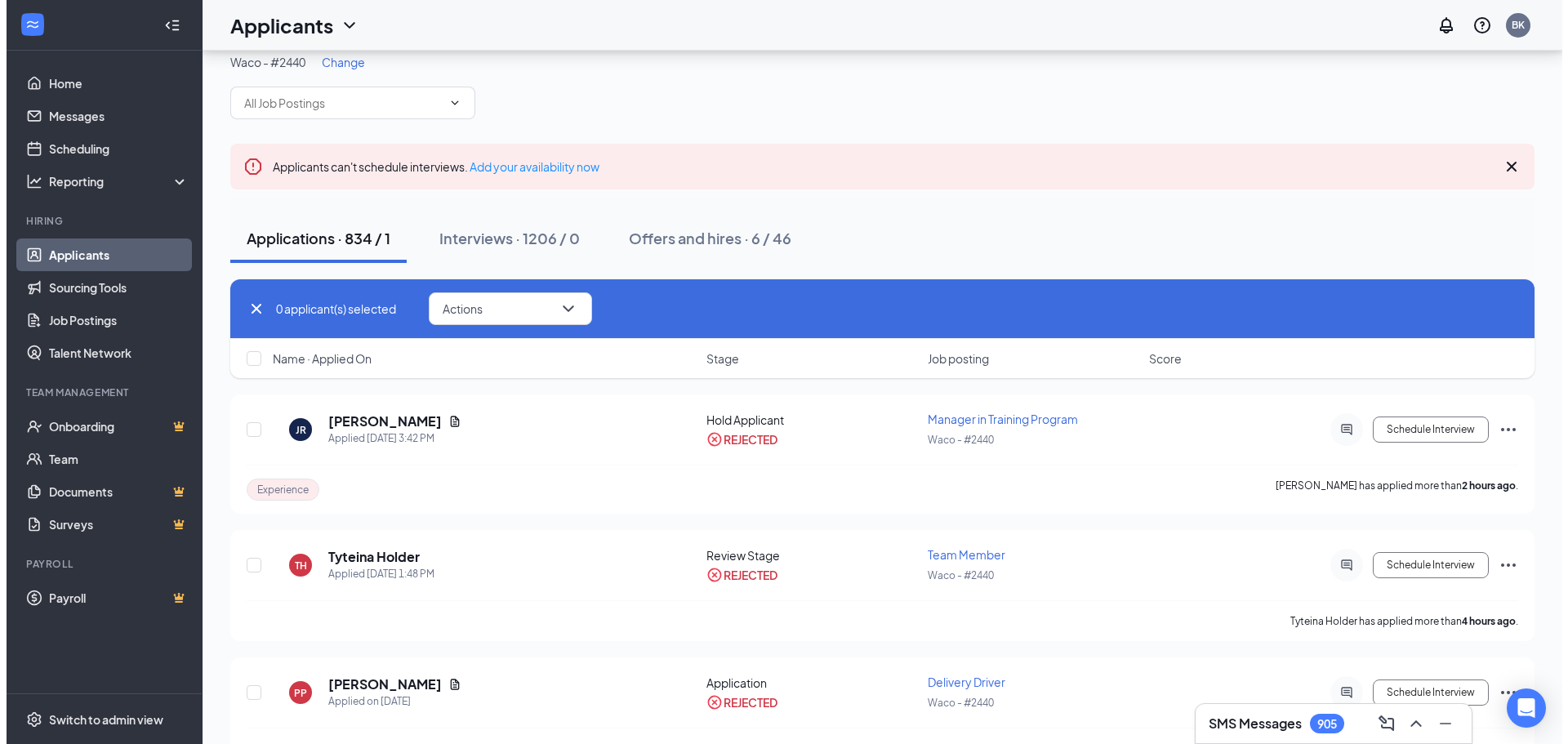
scroll to position [0, 0]
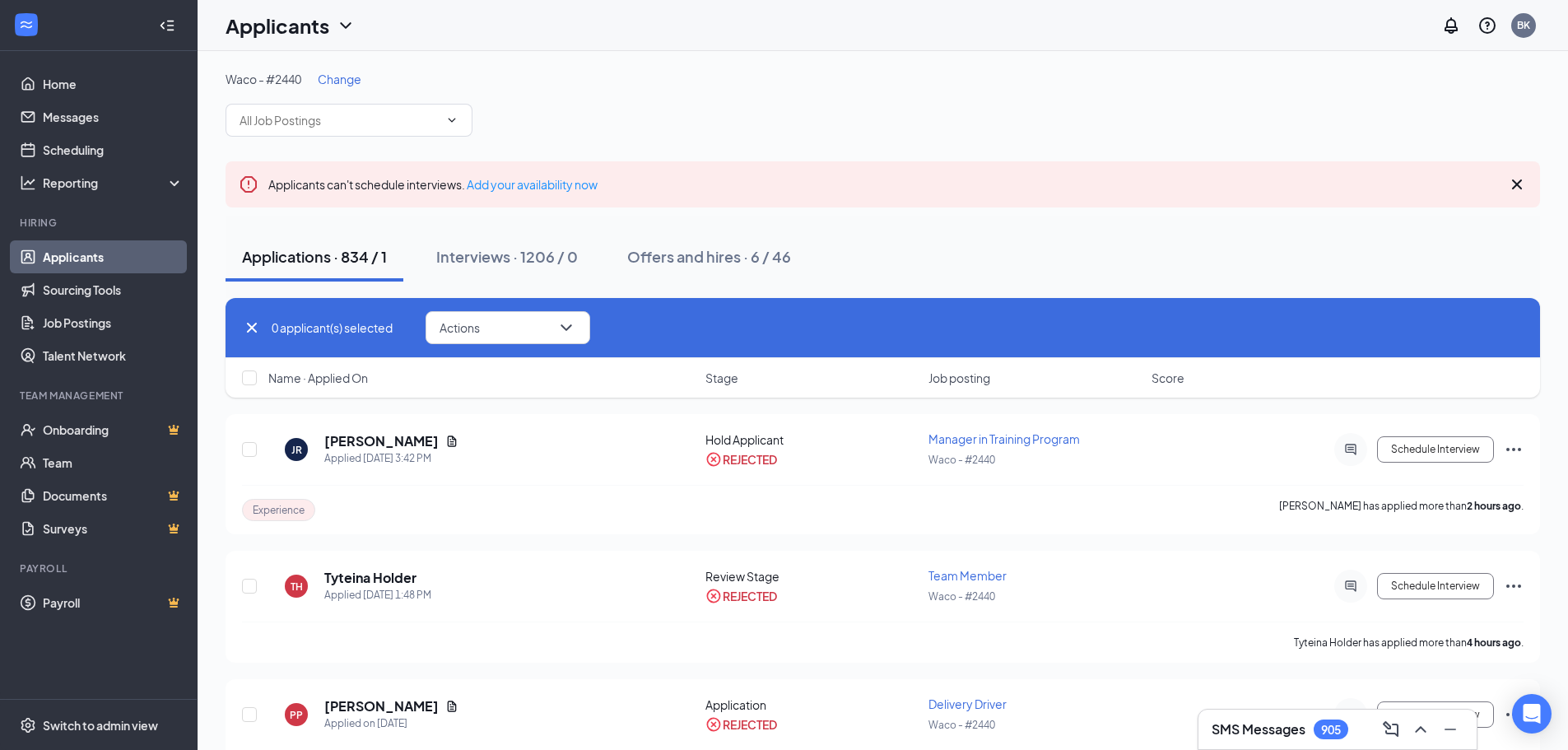
click at [318, 260] on div "Applications · 834 / 1" at bounding box center [314, 256] width 145 height 21
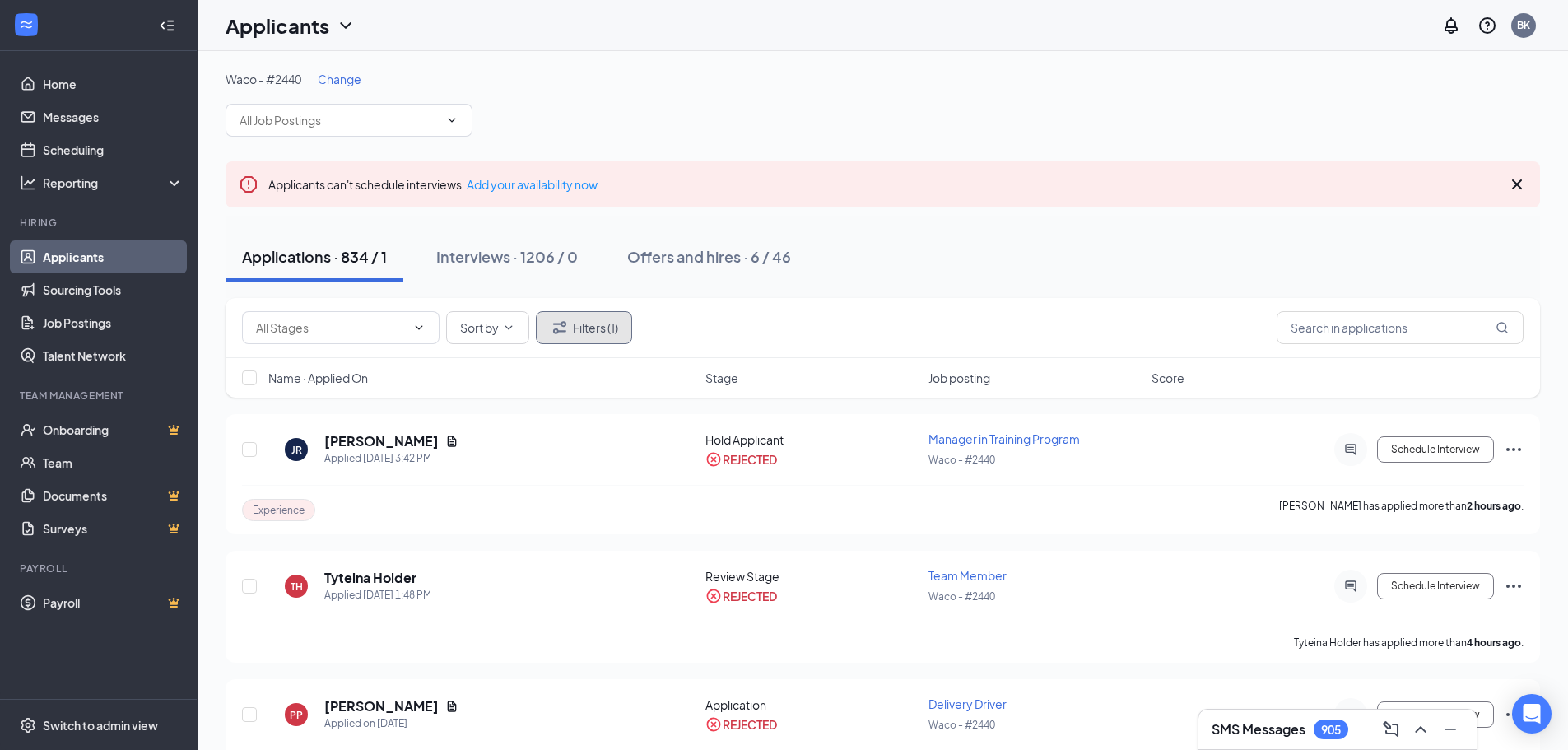
click at [598, 318] on button "Filters (1)" at bounding box center [584, 327] width 96 height 33
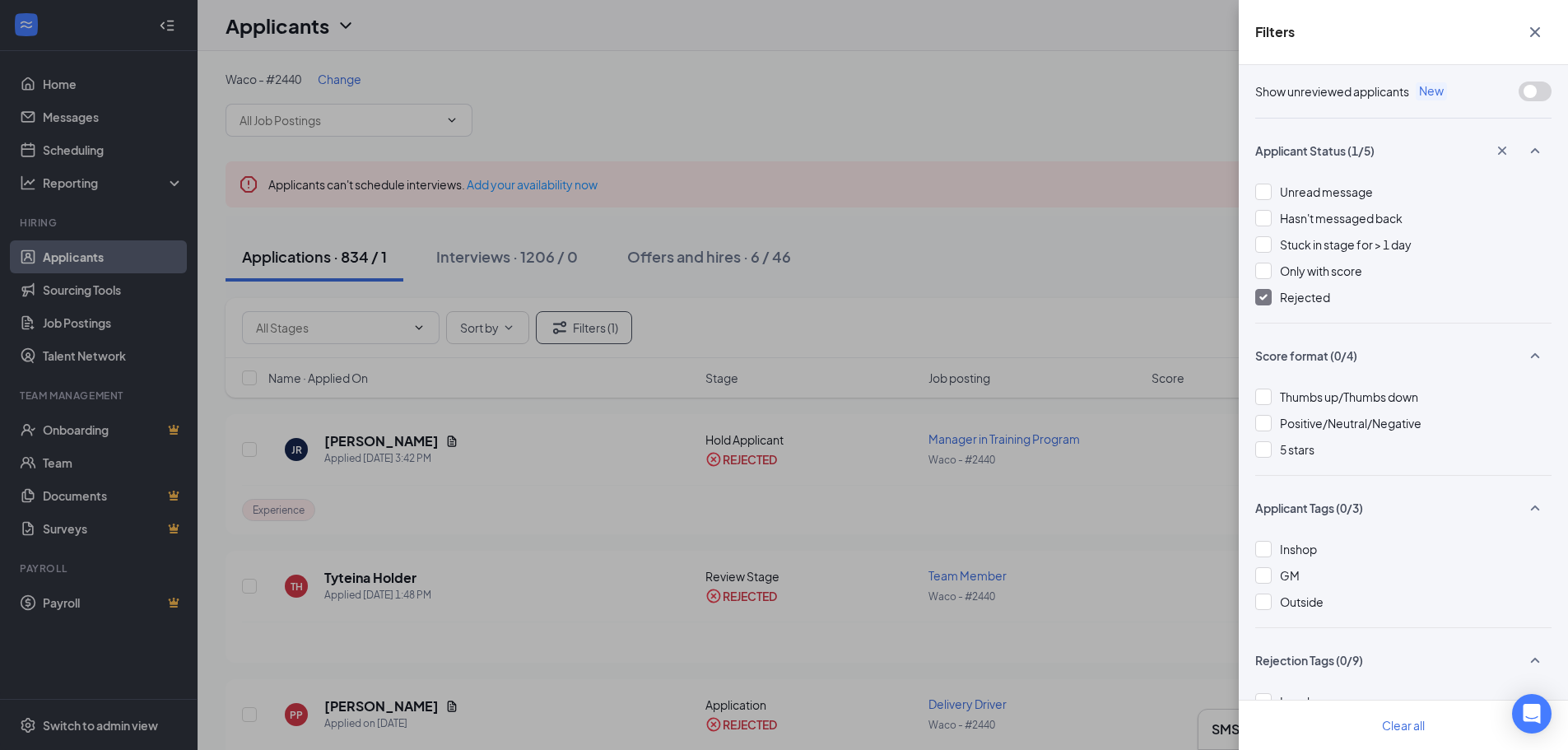
click at [1261, 299] on img at bounding box center [1264, 297] width 9 height 7
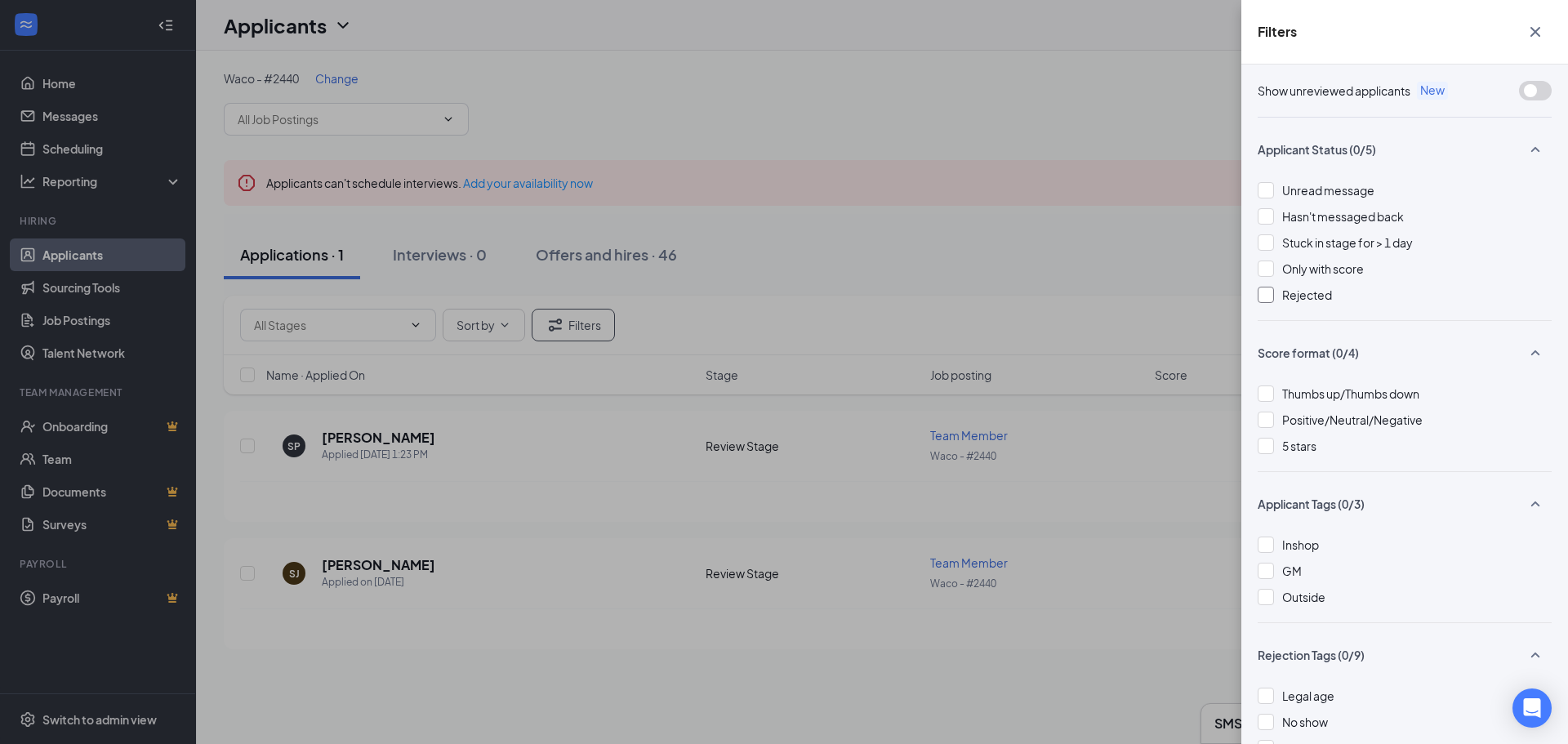
click at [1539, 34] on icon "Cross" at bounding box center [1535, 31] width 9 height 9
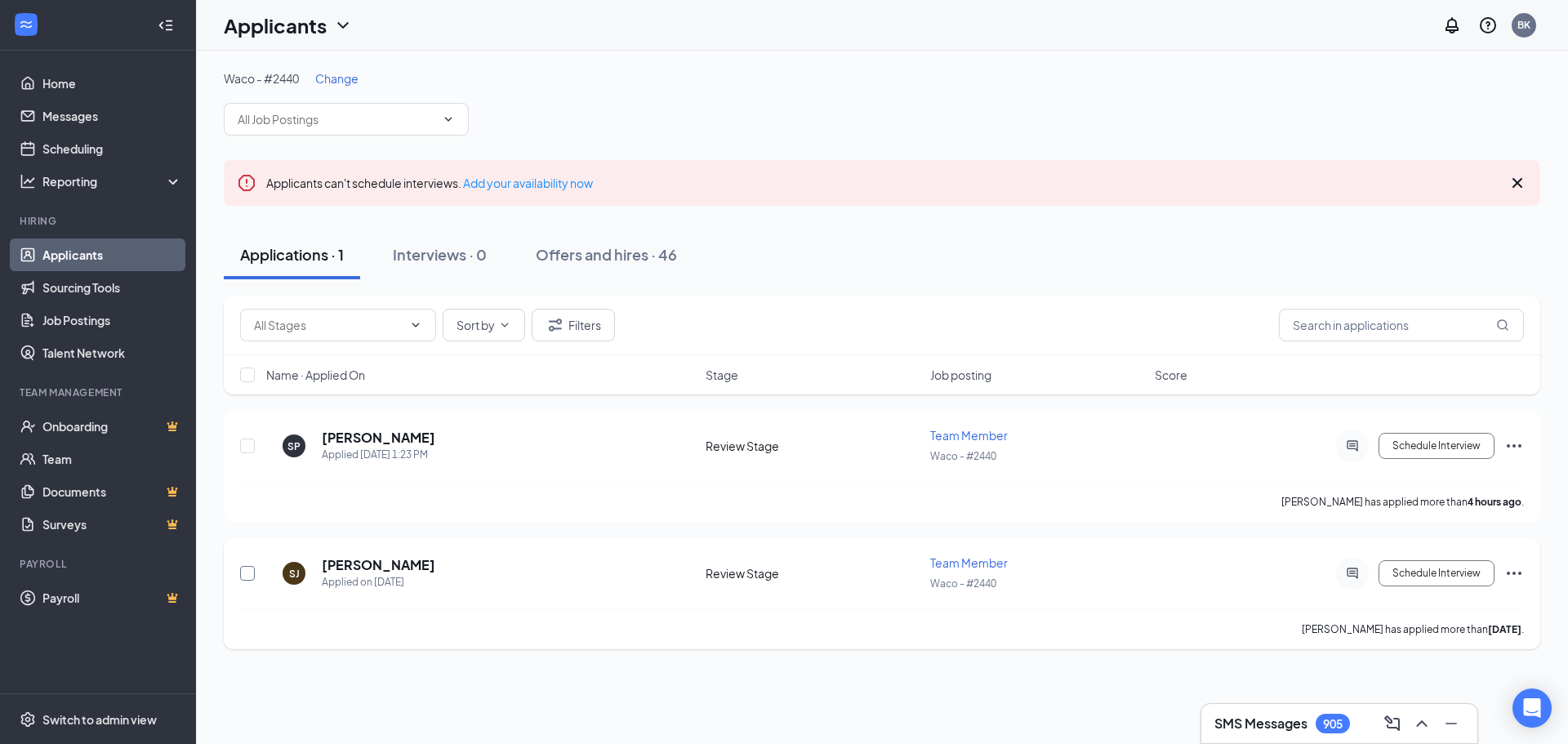
click at [242, 572] on input "checkbox" at bounding box center [247, 573] width 15 height 15
checkbox input "true"
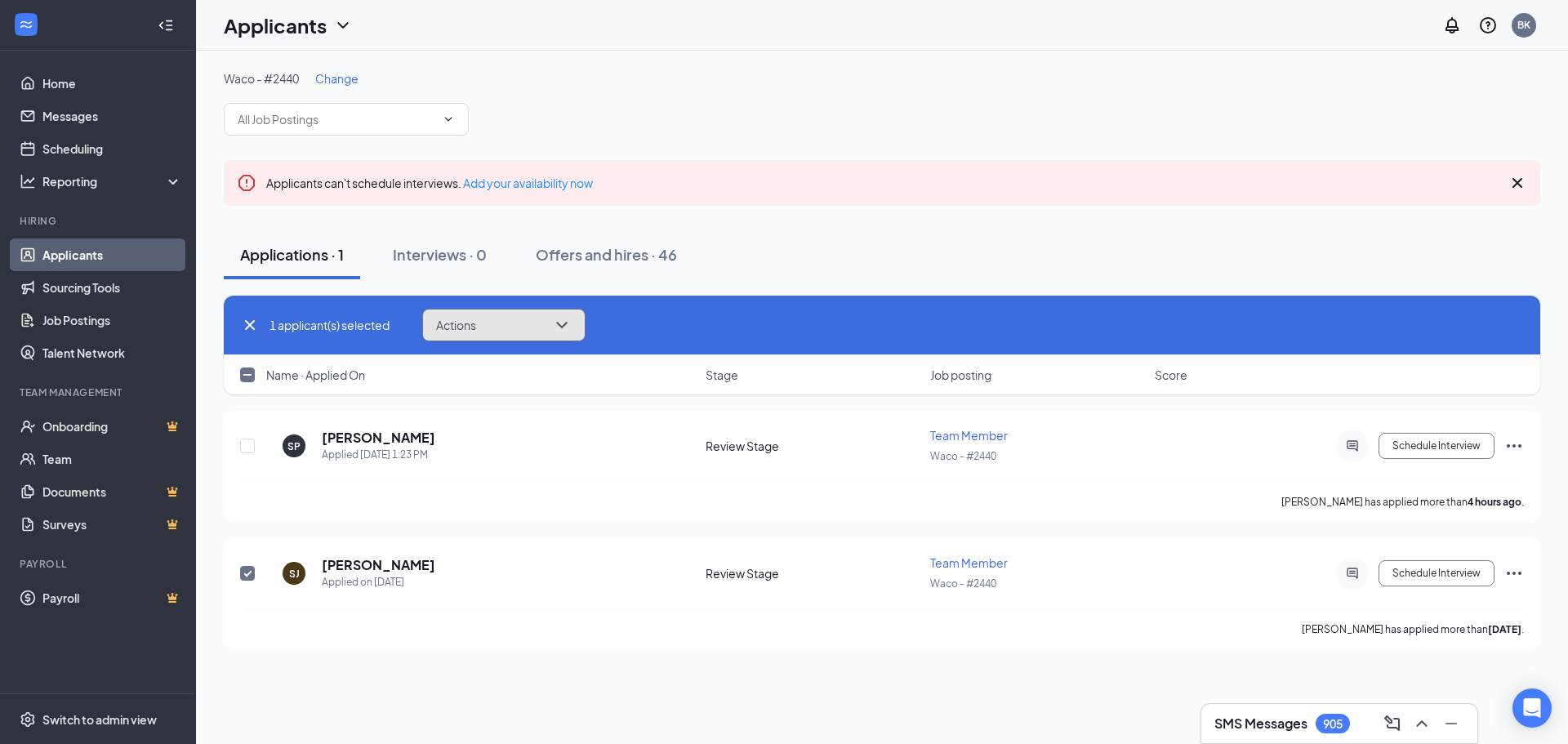
click at [570, 322] on icon "ChevronDown" at bounding box center [562, 325] width 20 height 20
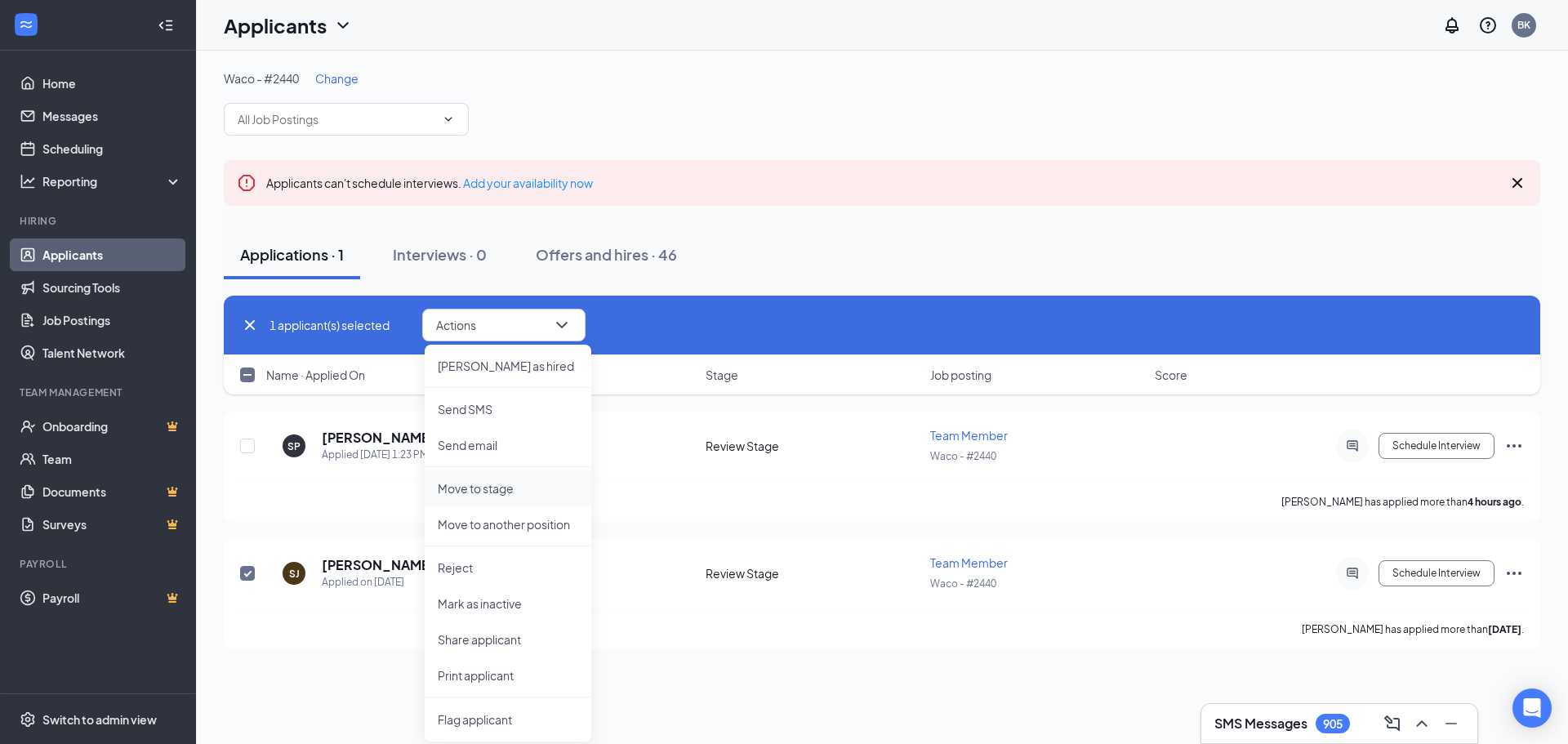
click at [506, 482] on p "Move to stage" at bounding box center [509, 488] width 141 height 16
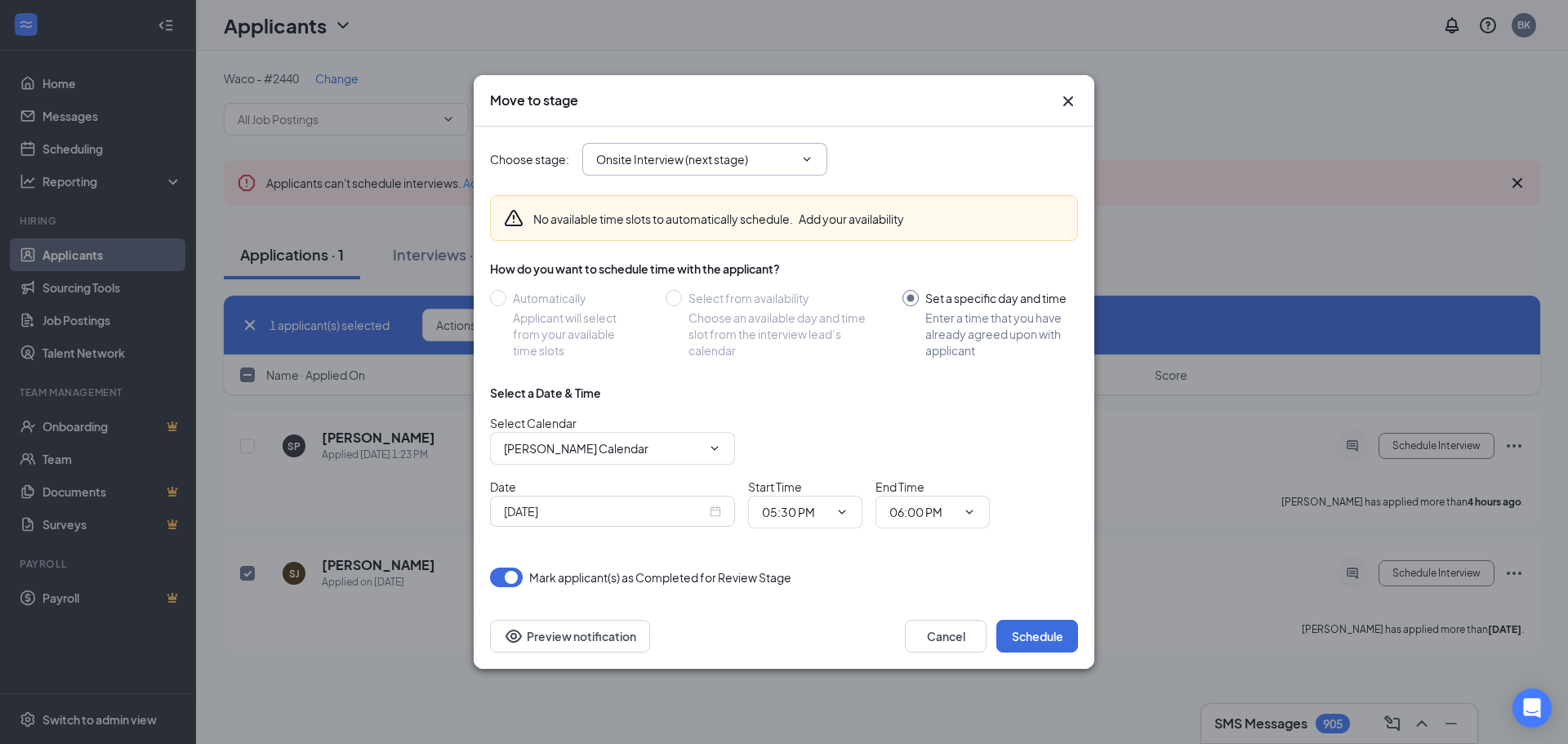
click at [712, 162] on input "Onsite Interview (next stage)" at bounding box center [695, 159] width 198 height 18
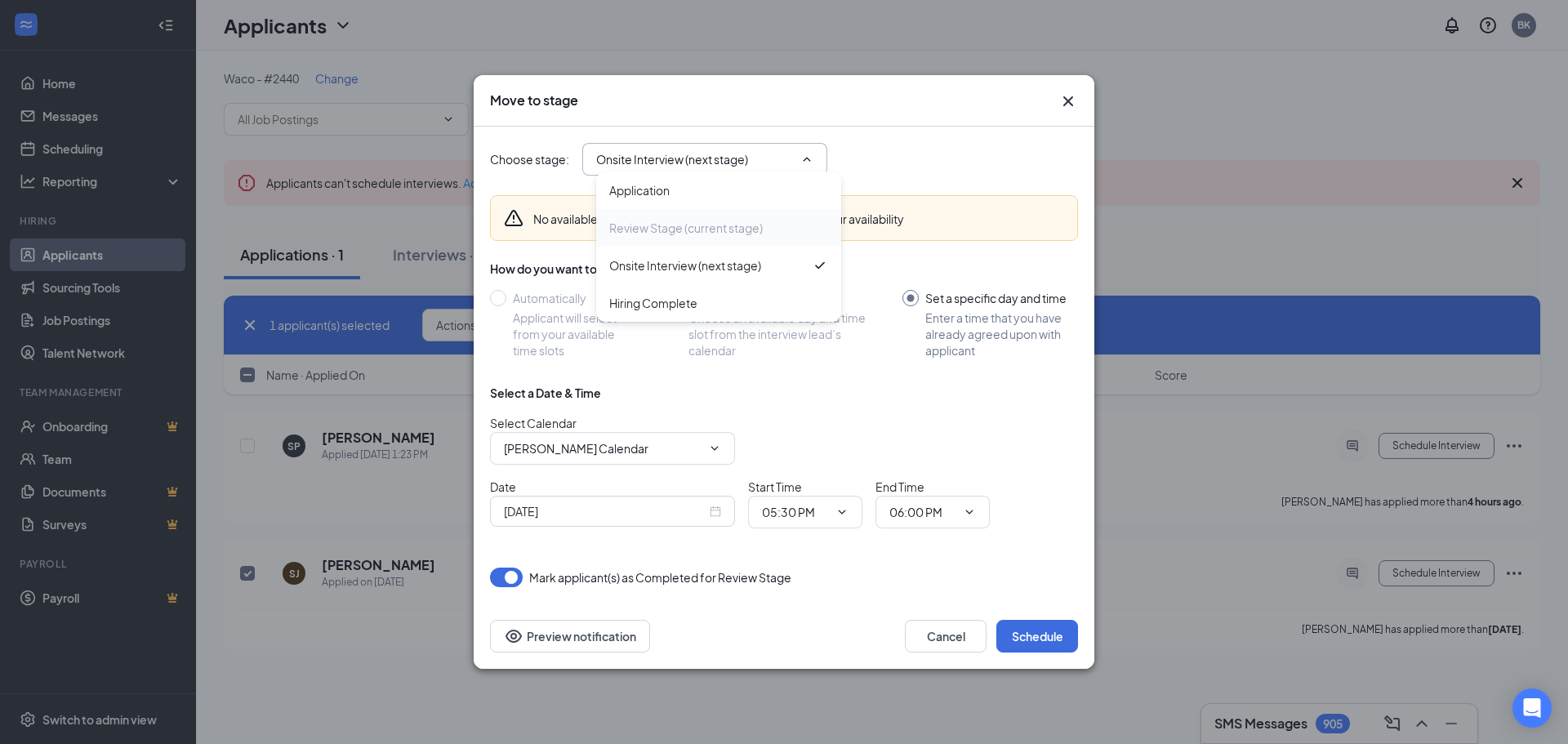
click at [705, 307] on div "Hiring Complete" at bounding box center [718, 302] width 219 height 18
type input "Hiring Complete"
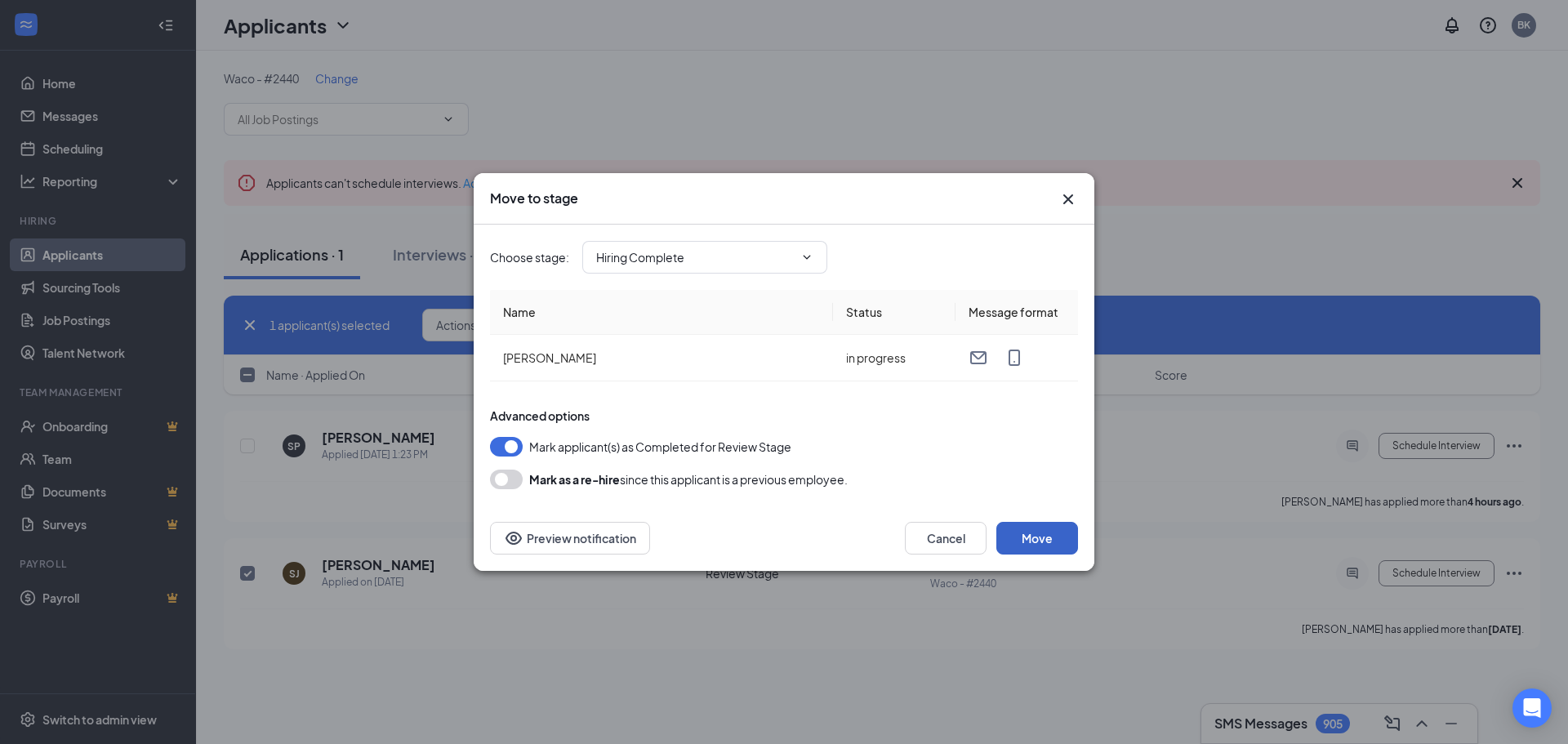
click at [1040, 531] on button "Move" at bounding box center [1037, 539] width 82 height 33
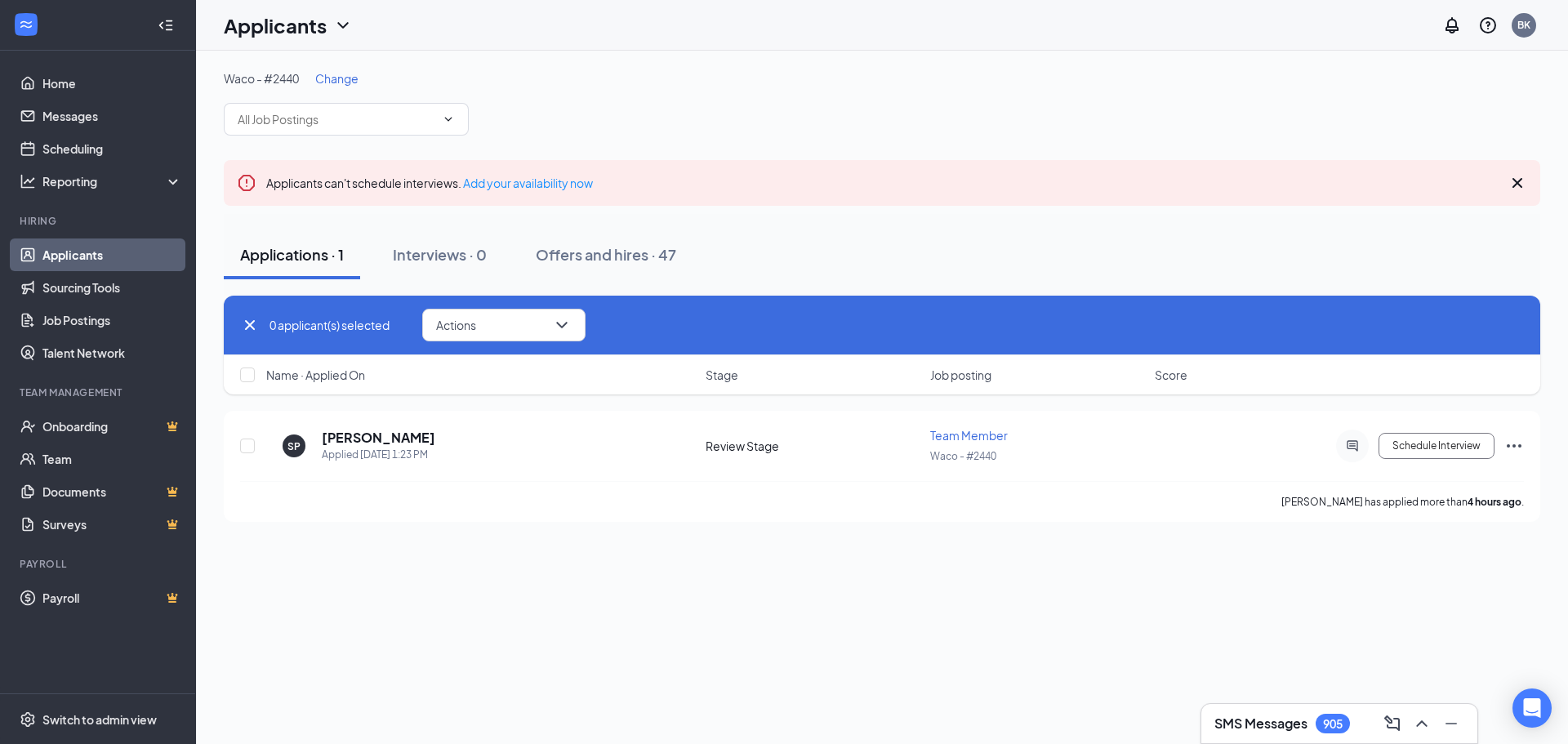
click at [343, 79] on span "Change" at bounding box center [337, 78] width 43 height 15
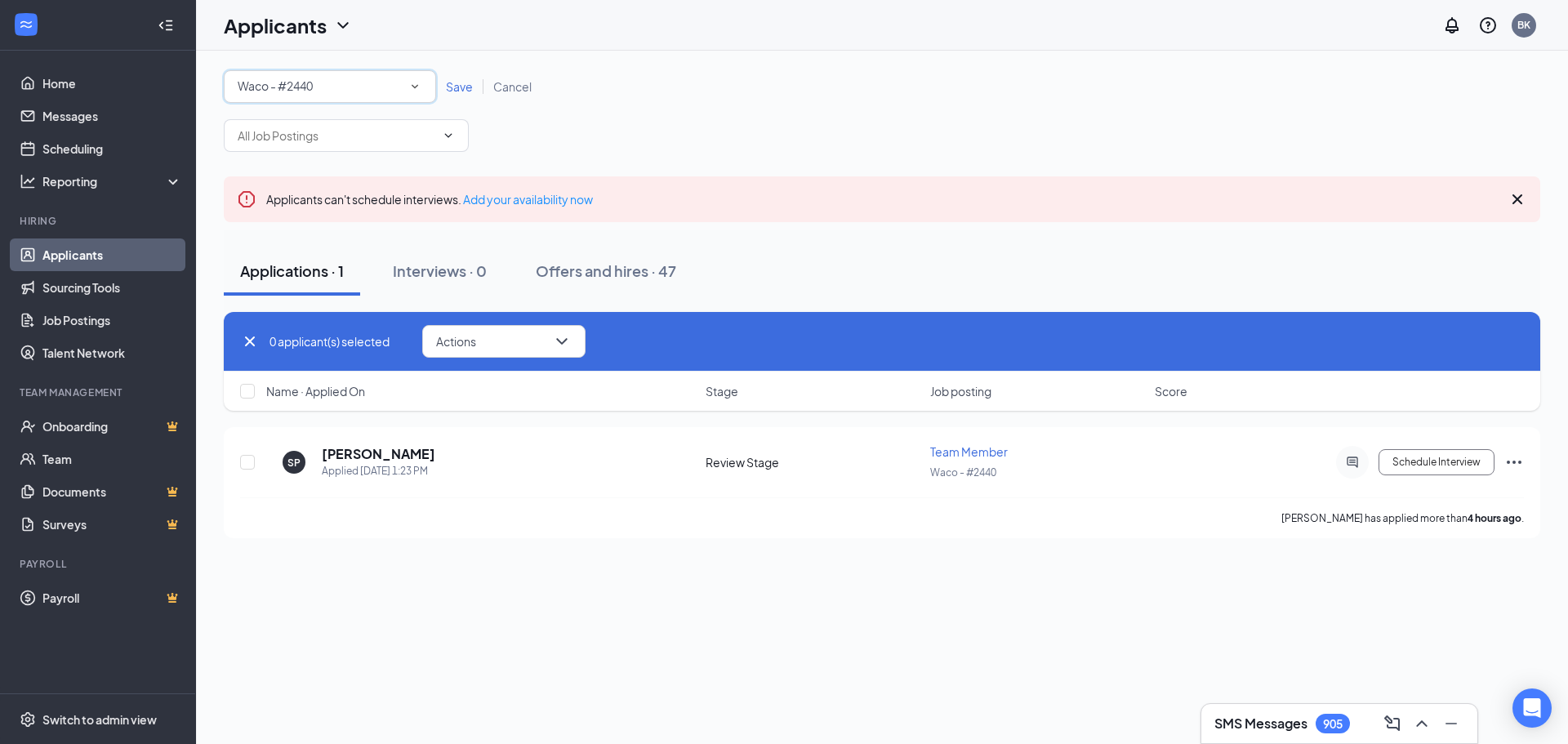
click at [414, 87] on icon "SmallChevronDown" at bounding box center [415, 87] width 7 height 4
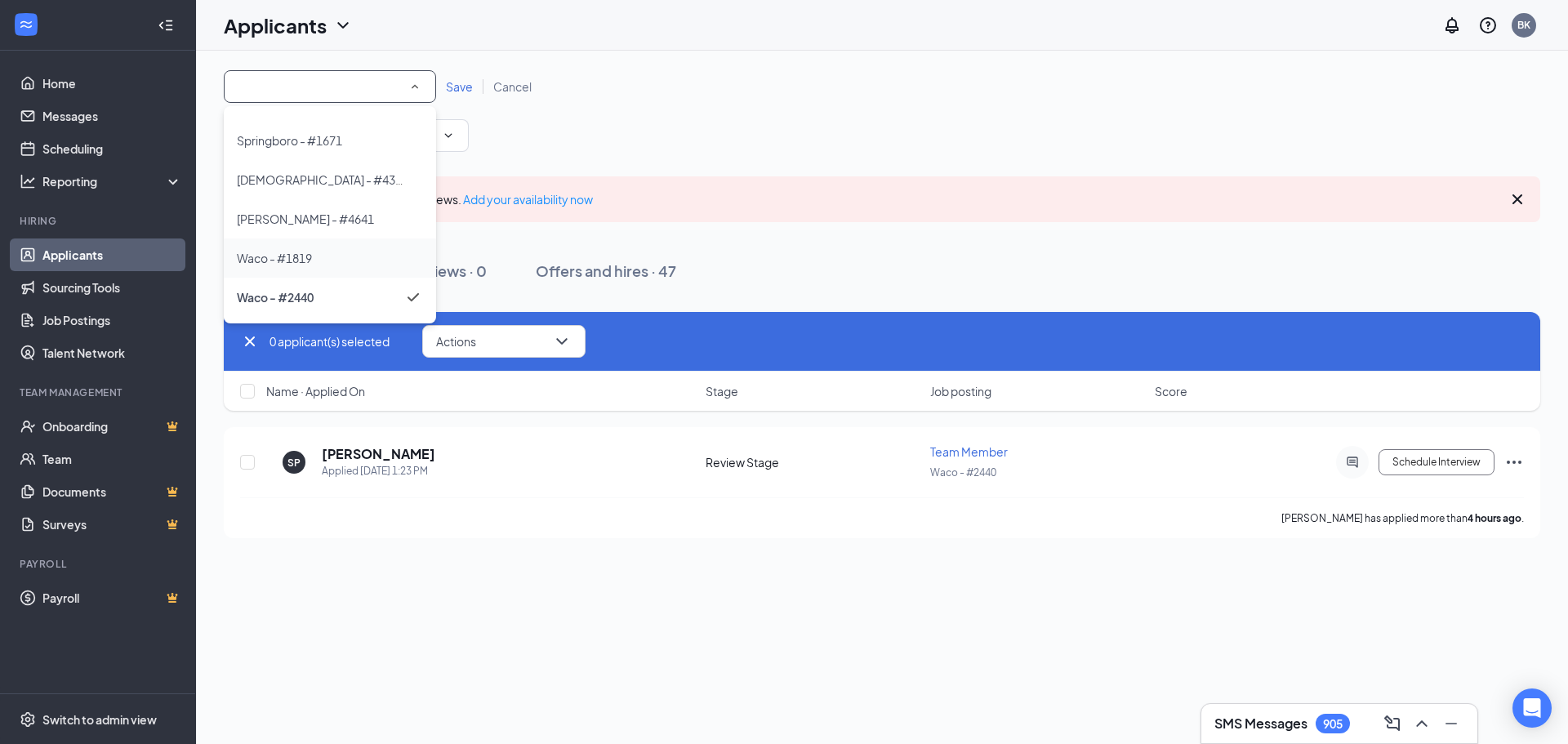
click at [332, 266] on div "Waco - #1819" at bounding box center [330, 258] width 186 height 20
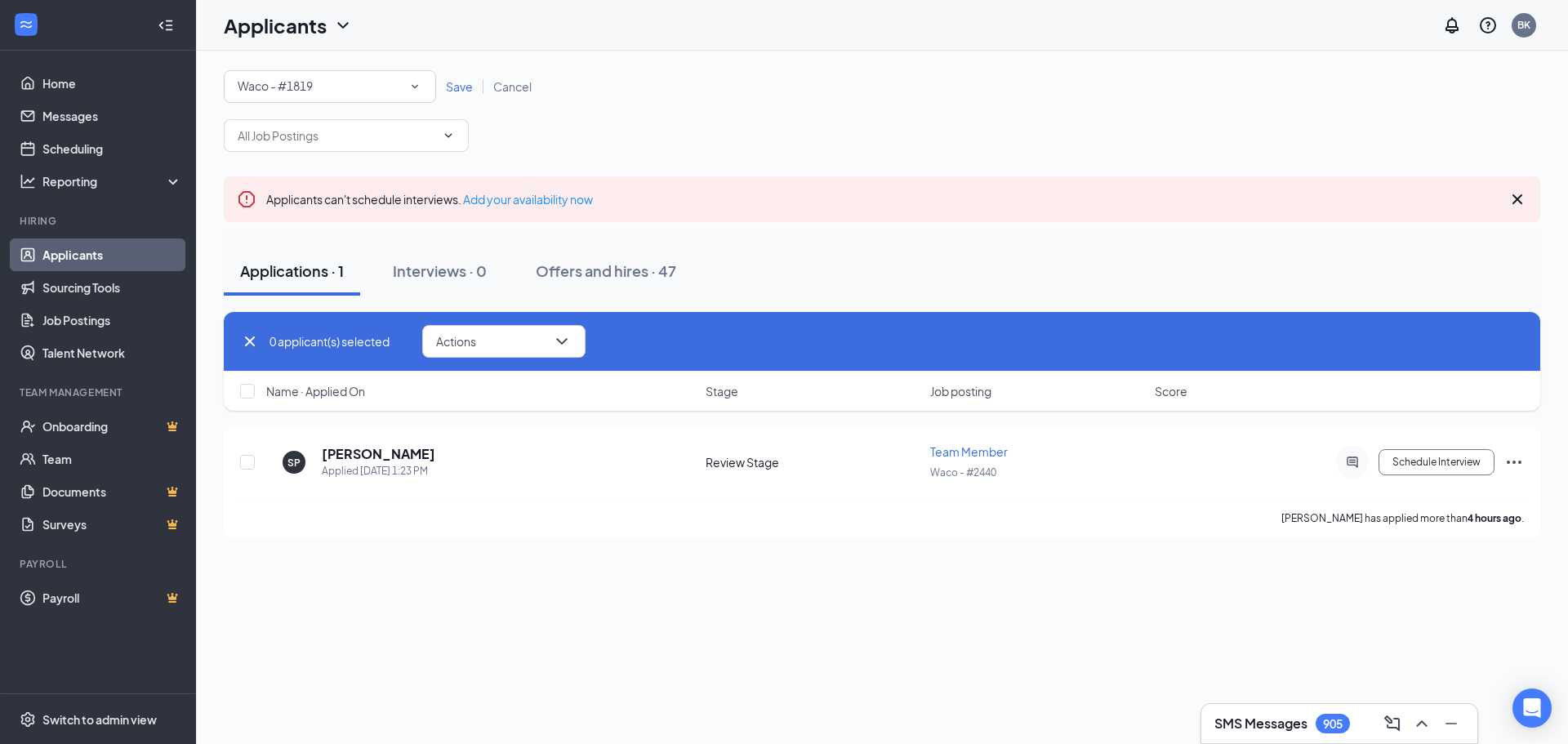
click at [419, 88] on icon "SmallChevronDown" at bounding box center [414, 86] width 15 height 15
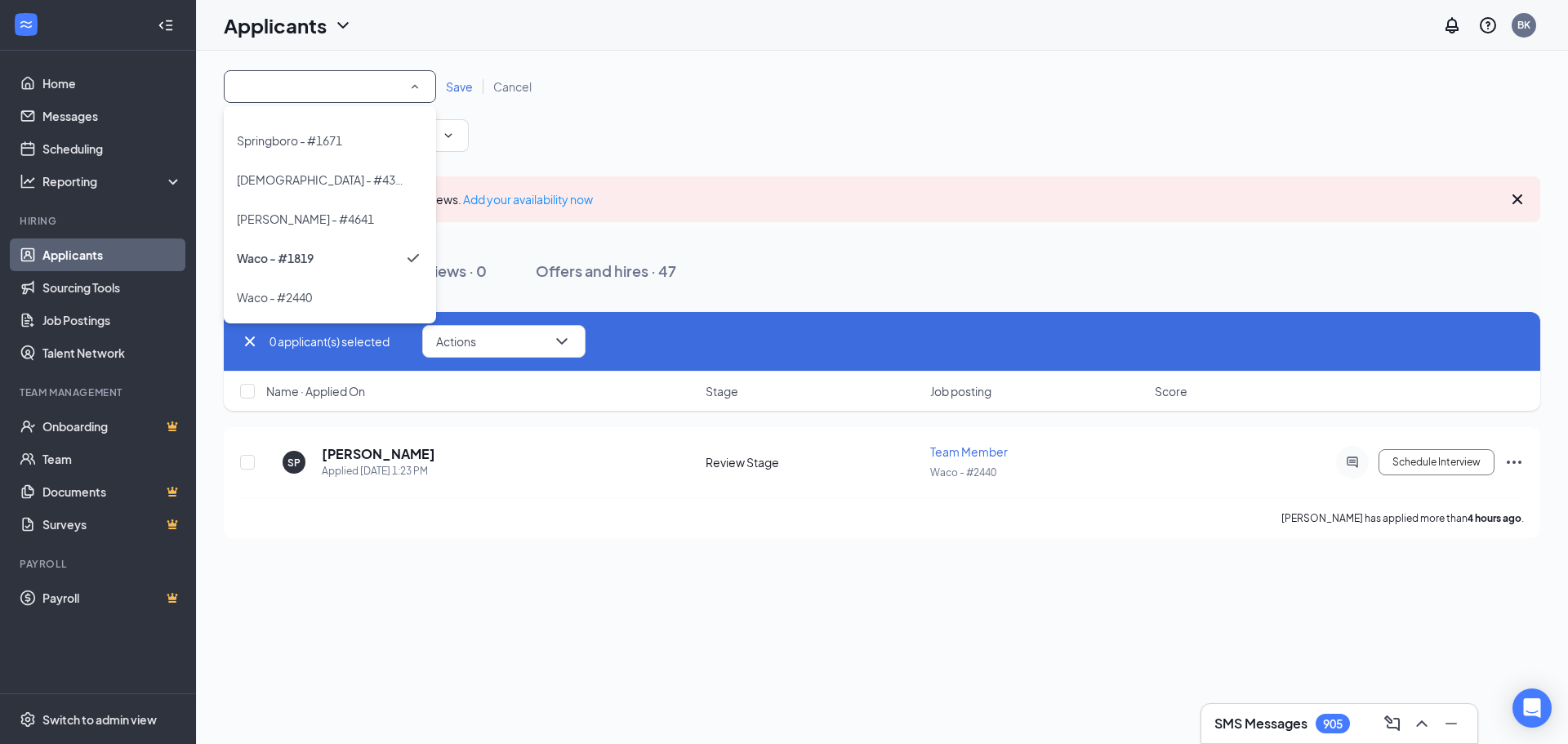
click at [605, 107] on div "All Locations Waco - #1819 Save Cancel" at bounding box center [882, 111] width 1317 height 82
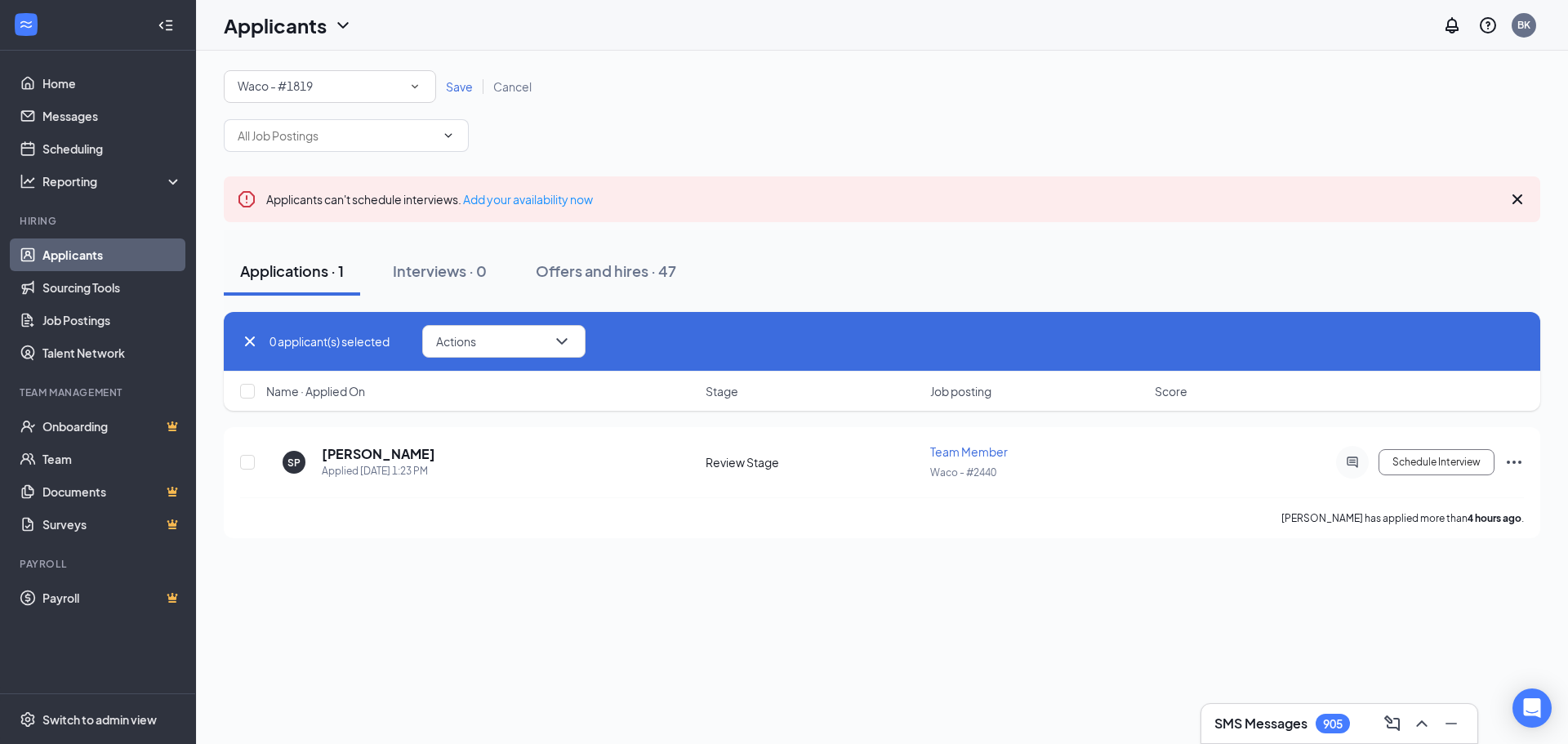
click at [467, 91] on span "Save" at bounding box center [459, 86] width 27 height 15
